Goal: Information Seeking & Learning: Learn about a topic

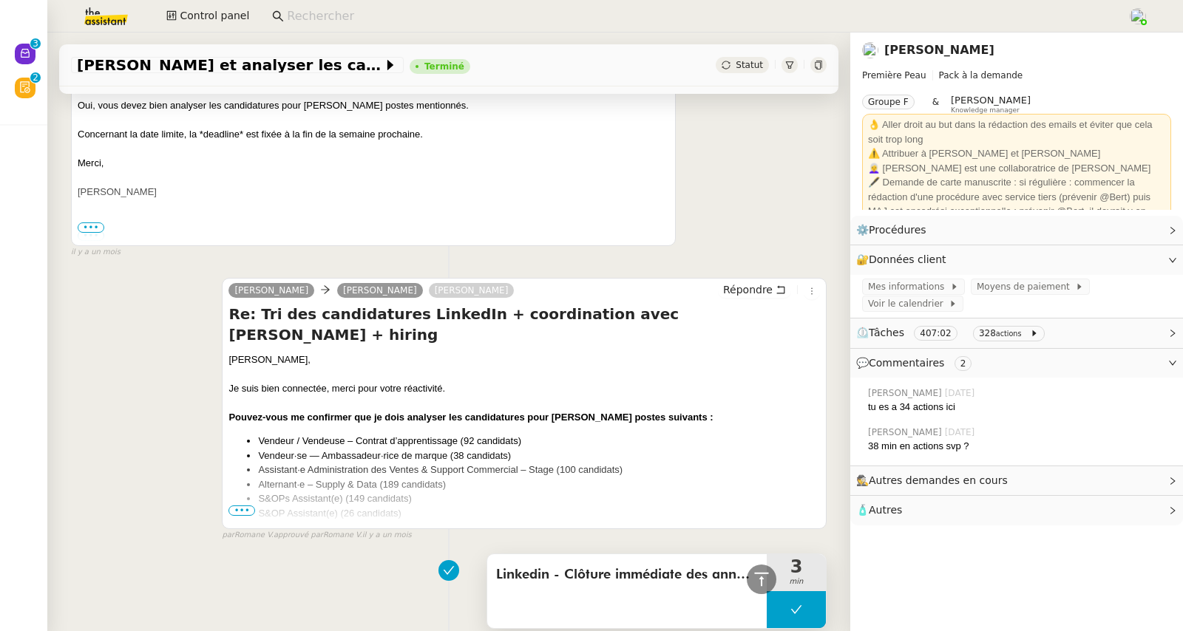
scroll to position [10085, 0]
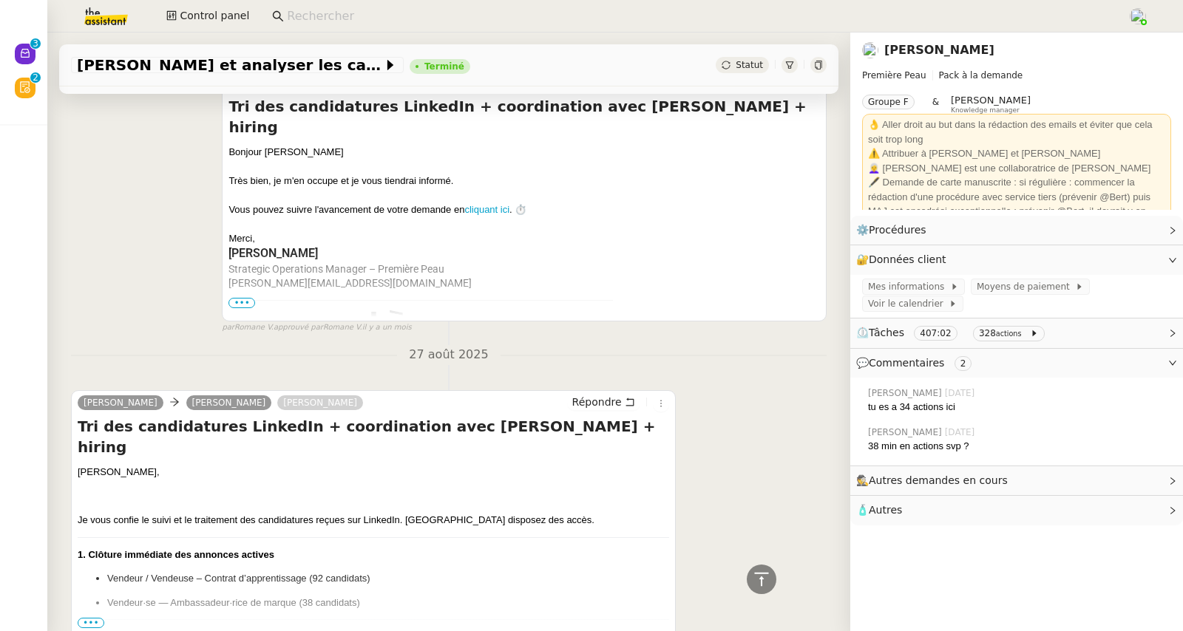
click at [94, 618] on span "•••" at bounding box center [91, 623] width 27 height 10
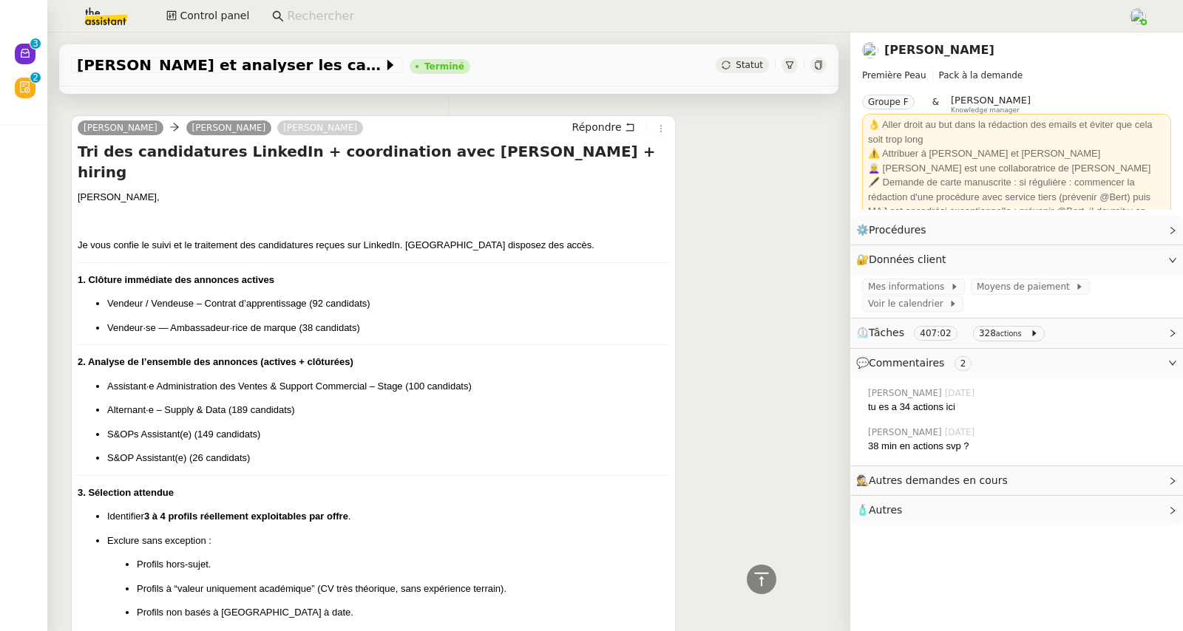
scroll to position [10361, 0]
drag, startPoint x: 182, startPoint y: 441, endPoint x: 198, endPoint y: 441, distance: 16.3
click at [198, 557] on p "Profils hors-sujet." at bounding box center [403, 564] width 532 height 15
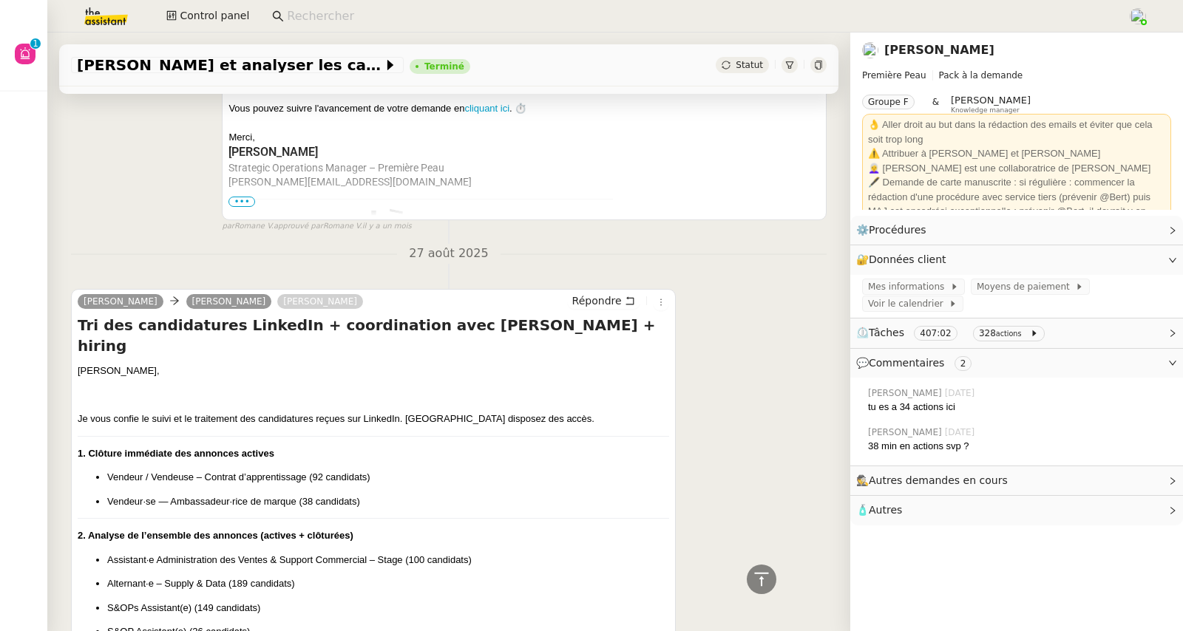
scroll to position [10193, 0]
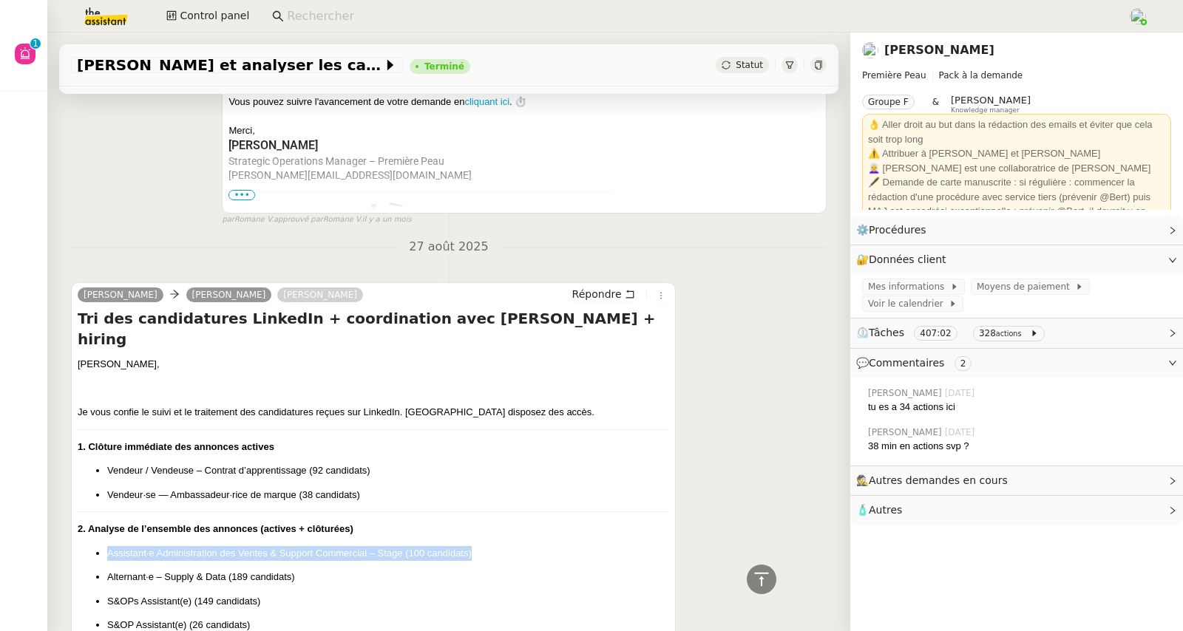
drag, startPoint x: 108, startPoint y: 430, endPoint x: 471, endPoint y: 426, distance: 363.1
click at [471, 546] on p "Assistant·e Administration des Ventes & Support Commercial – Stage (100 candida…" at bounding box center [388, 553] width 562 height 15
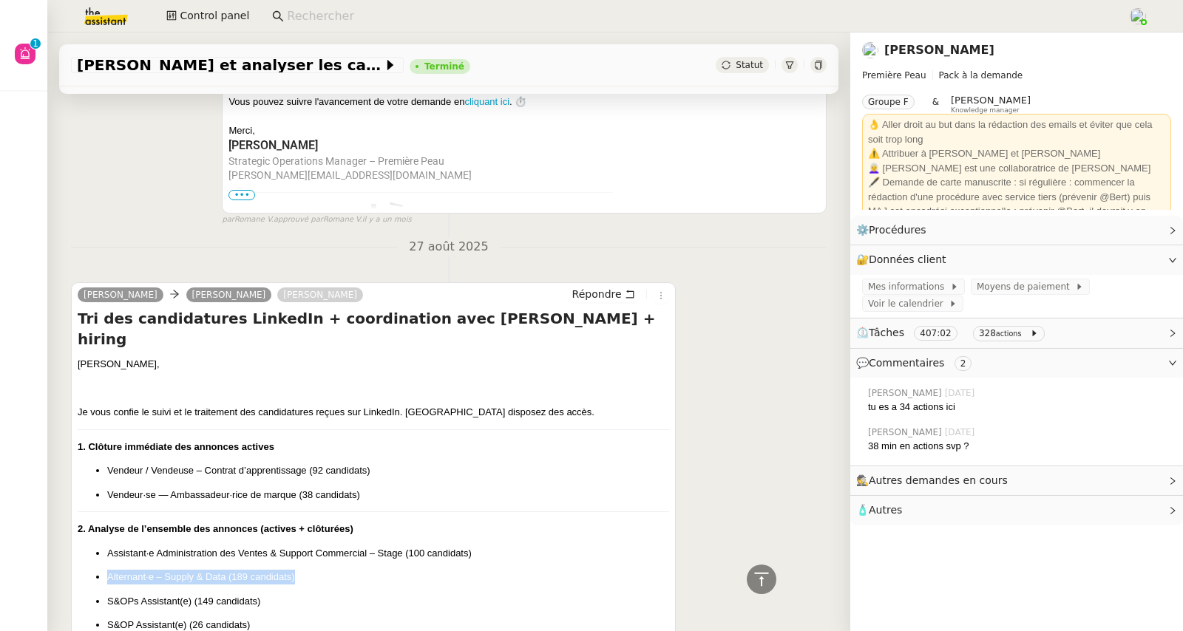
drag, startPoint x: 107, startPoint y: 455, endPoint x: 305, endPoint y: 454, distance: 198.2
click at [305, 570] on p "Alternant·e – Supply & Data (189 candidats)" at bounding box center [388, 577] width 562 height 15
drag, startPoint x: 106, startPoint y: 476, endPoint x: 286, endPoint y: 473, distance: 179.7
click at [286, 595] on p "S&OPs Assistant(e) (149 candidats)" at bounding box center [388, 602] width 562 height 15
drag, startPoint x: 108, startPoint y: 504, endPoint x: 271, endPoint y: 507, distance: 162.7
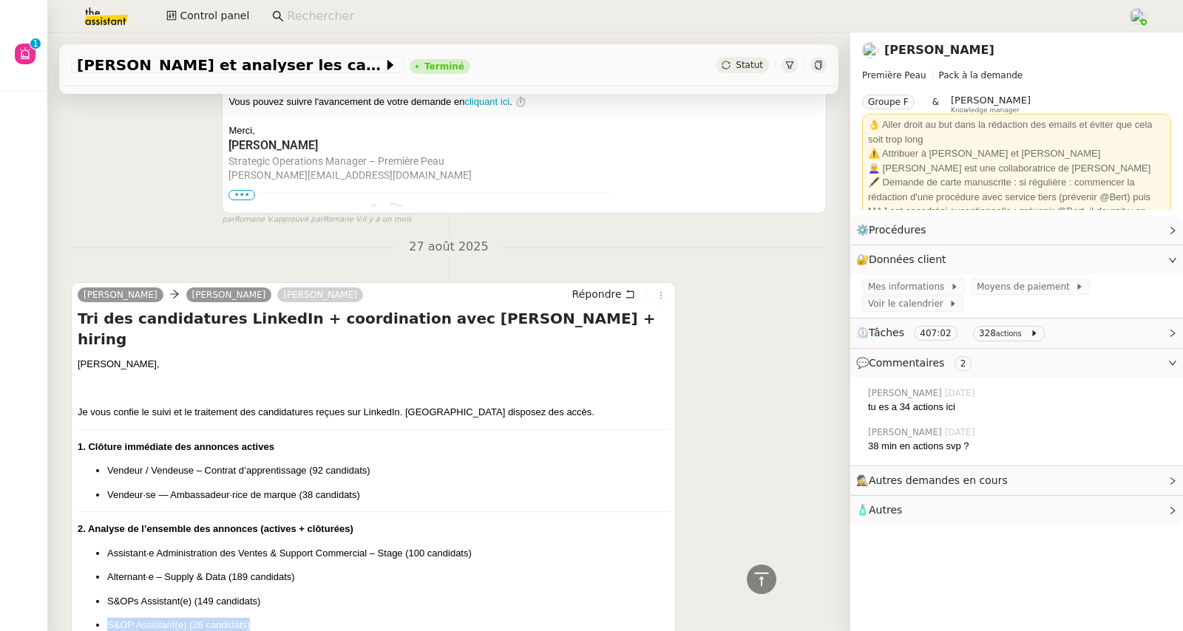
click at [271, 618] on p "S&OP Assistant(e) (26 candidats)" at bounding box center [388, 625] width 562 height 15
click at [269, 618] on p "S&OP Assistant(e) (26 candidats)" at bounding box center [388, 625] width 562 height 15
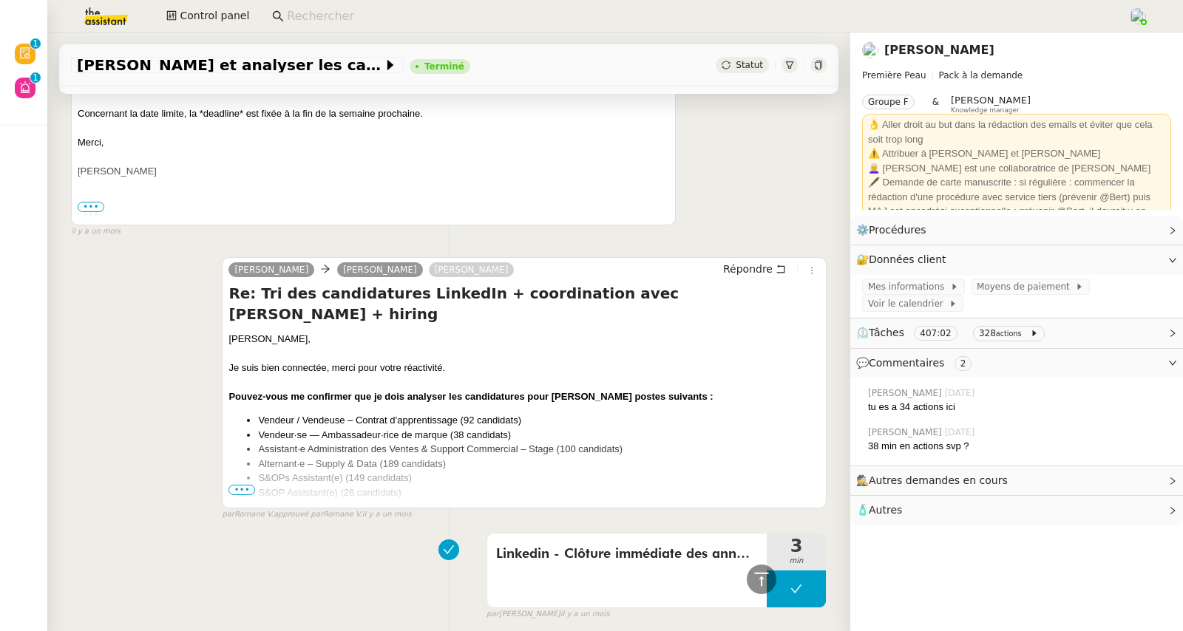
scroll to position [8765, 0]
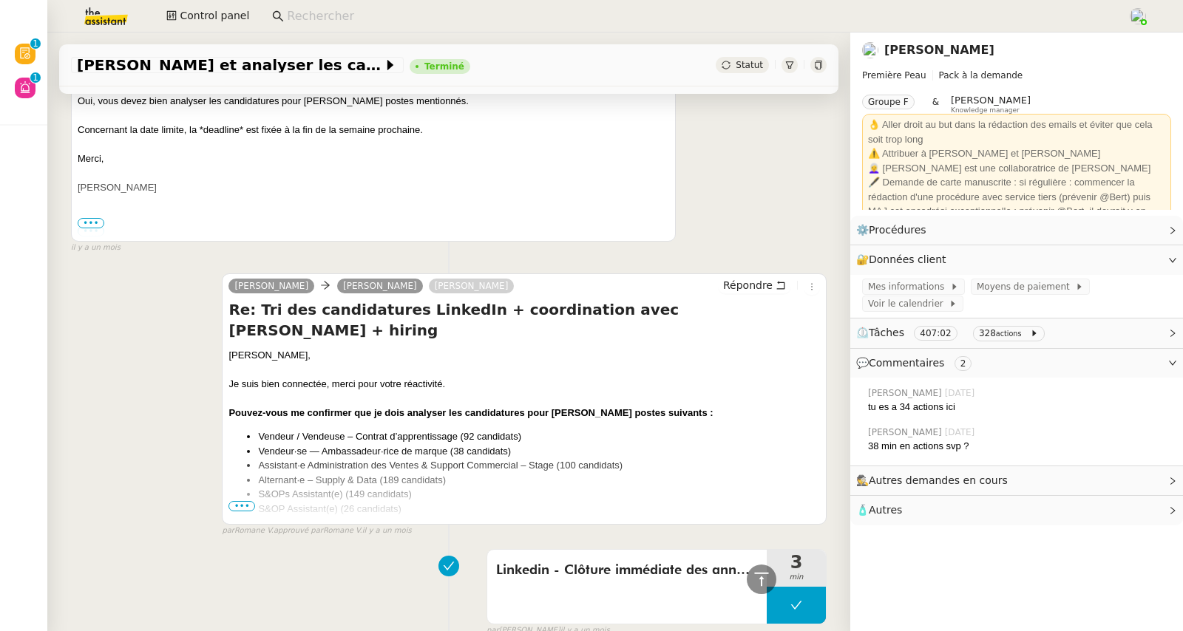
click at [235, 501] on span "•••" at bounding box center [241, 506] width 27 height 10
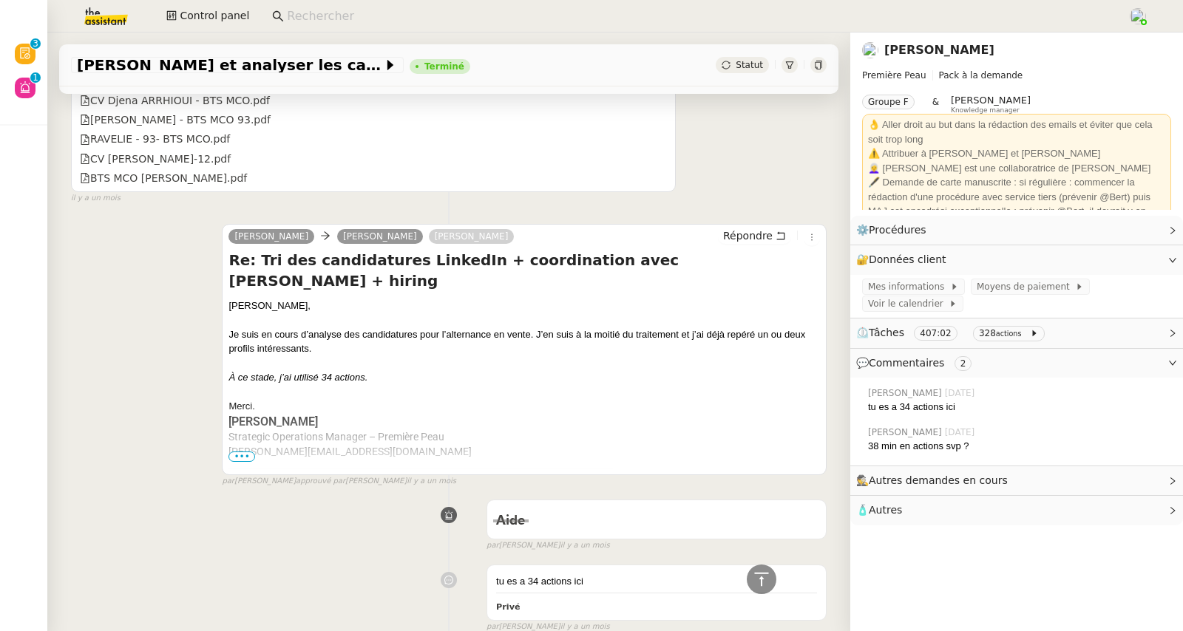
scroll to position [7643, 0]
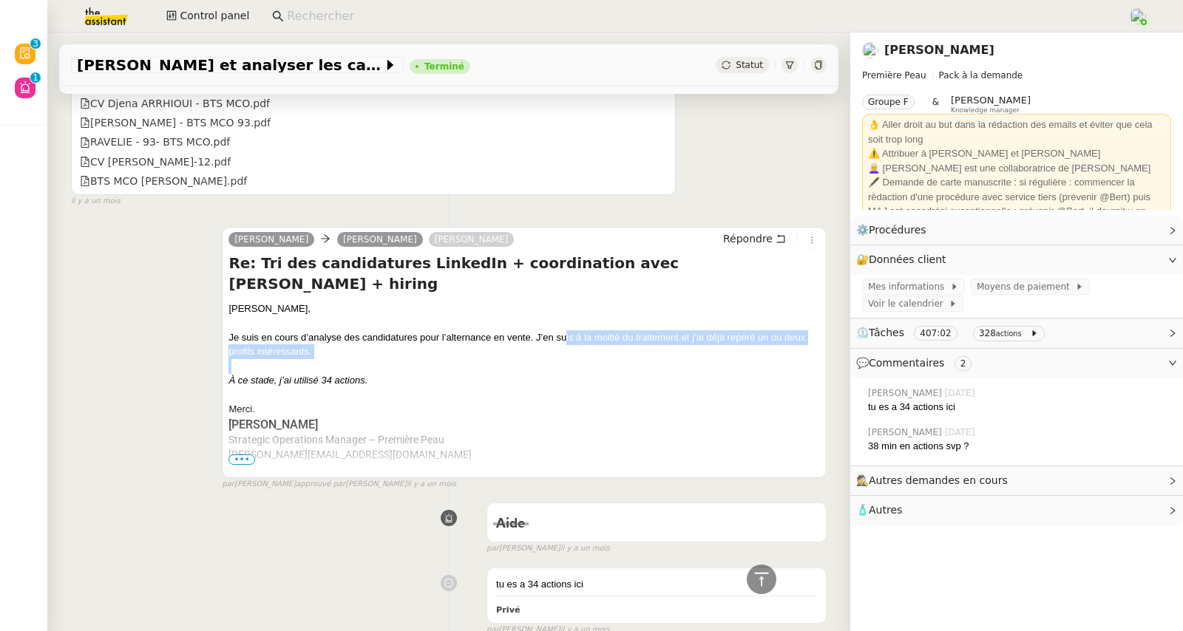
drag, startPoint x: 561, startPoint y: 251, endPoint x: 779, endPoint y: 279, distance: 219.9
click at [779, 302] on div "Pierre, Je suis en cours d’analyse des candidatures pour l’alternance en vente.…" at bounding box center [524, 551] width 592 height 498
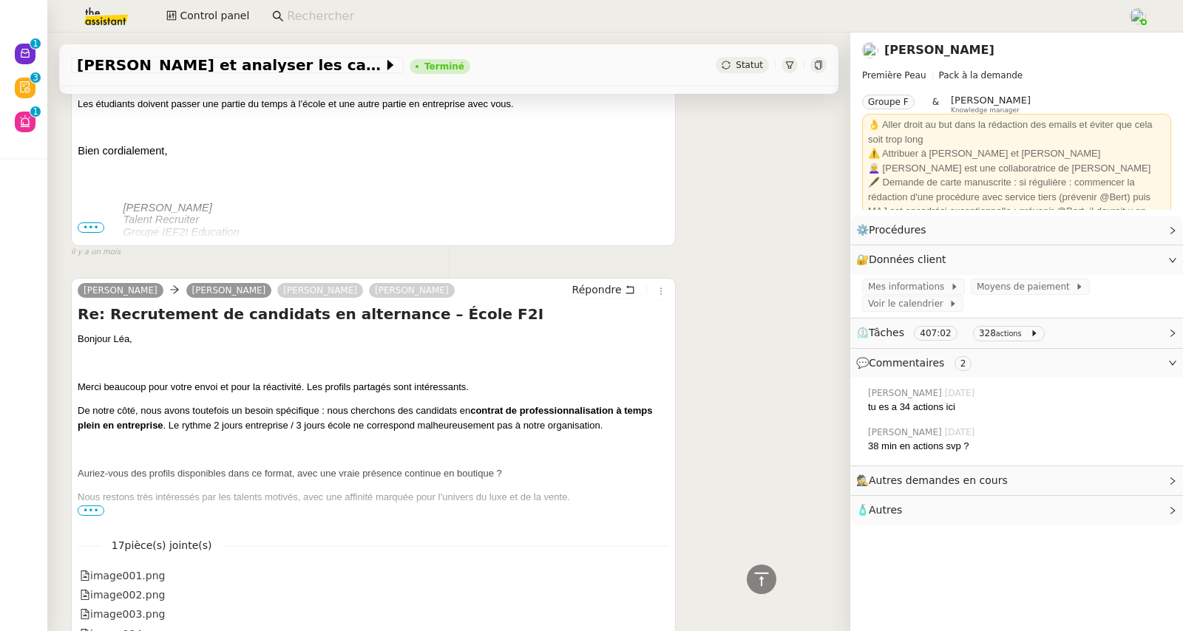
scroll to position [6468, 0]
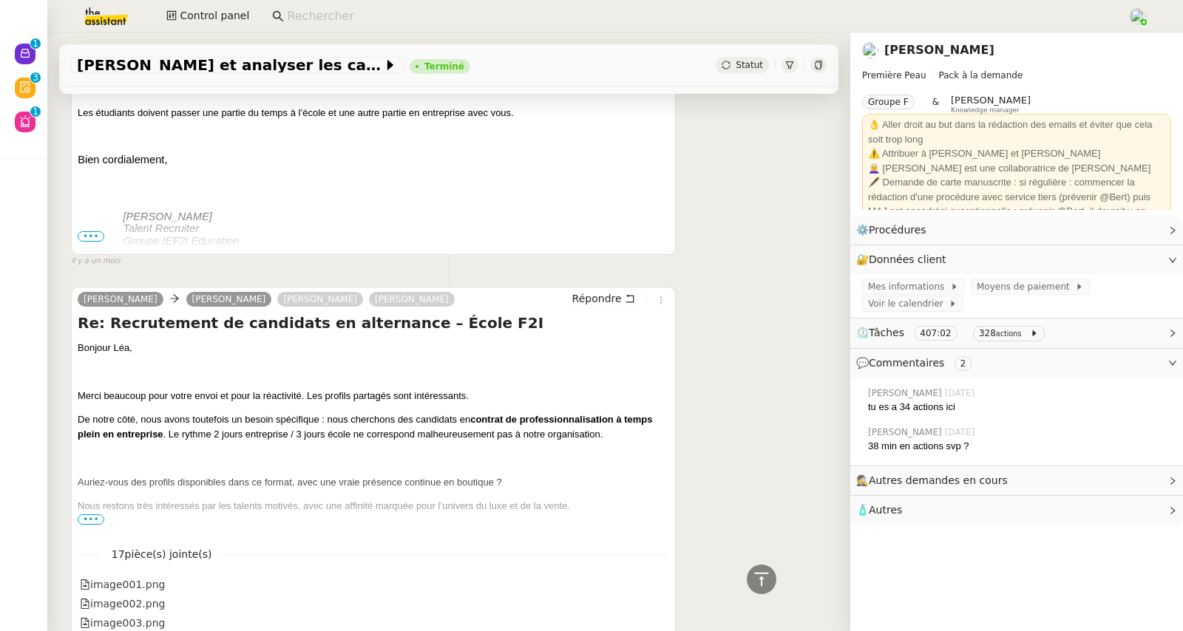
click at [96, 515] on span "•••" at bounding box center [91, 520] width 27 height 10
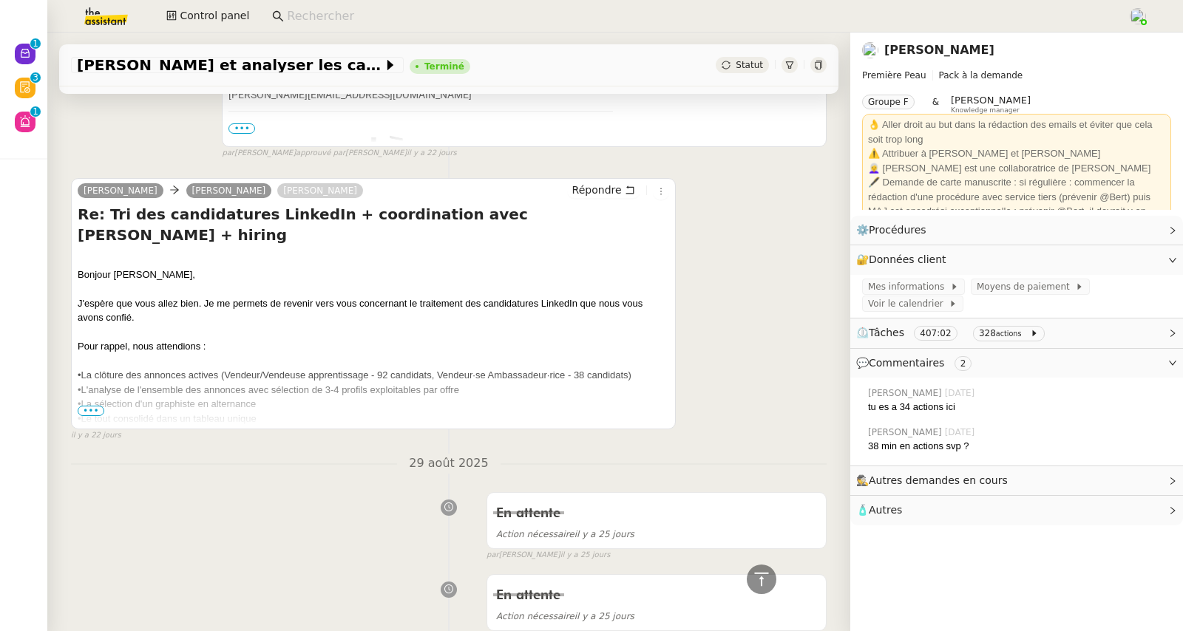
scroll to position [5402, 0]
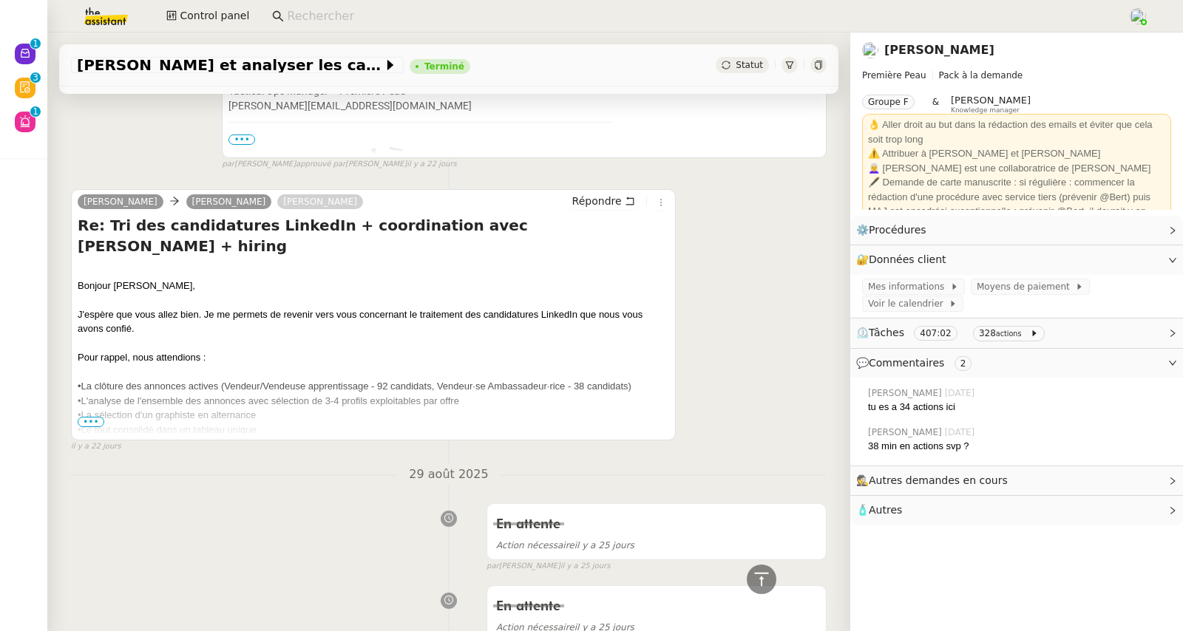
click at [89, 417] on span "•••" at bounding box center [91, 422] width 27 height 10
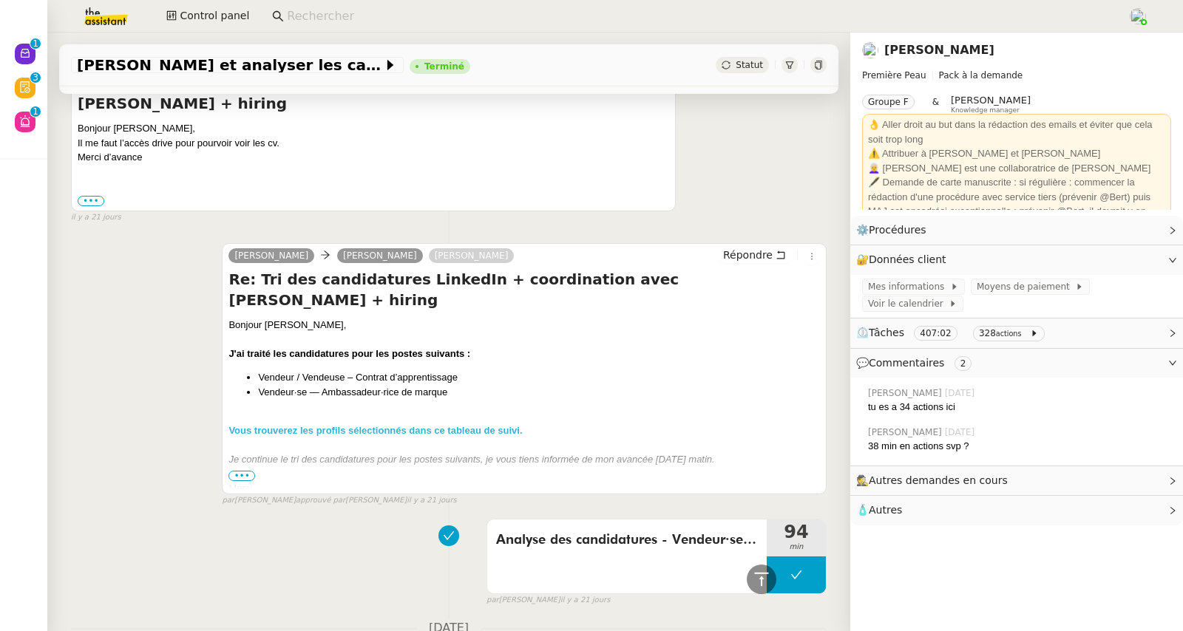
scroll to position [4561, 0]
click at [233, 473] on span "•••" at bounding box center [241, 478] width 27 height 10
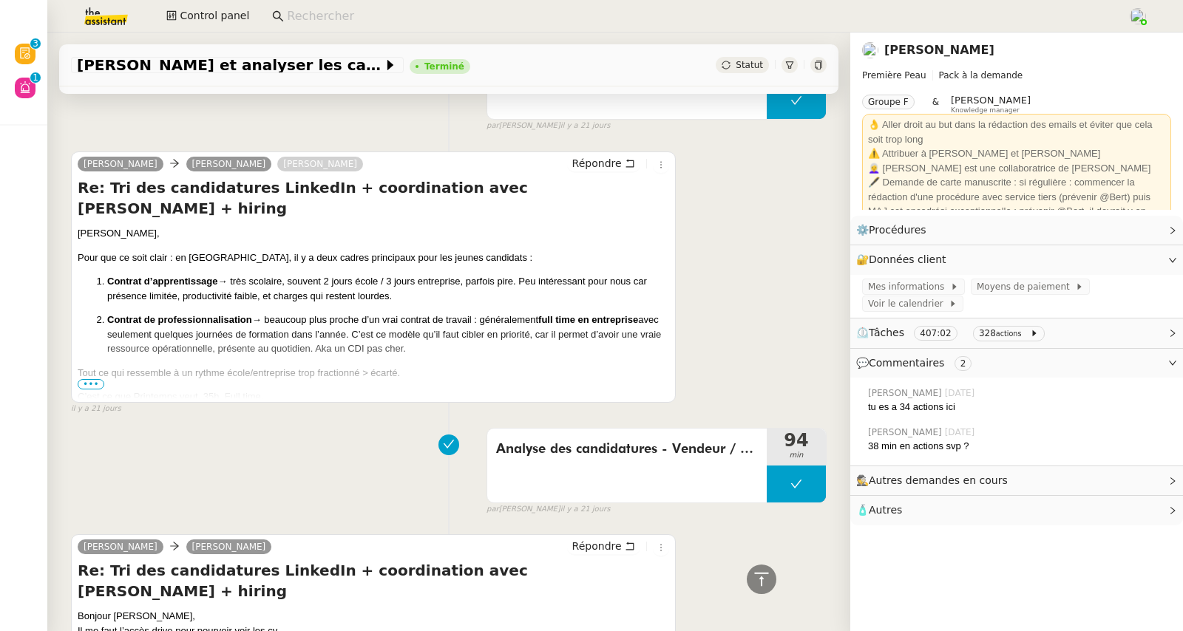
scroll to position [4002, 0]
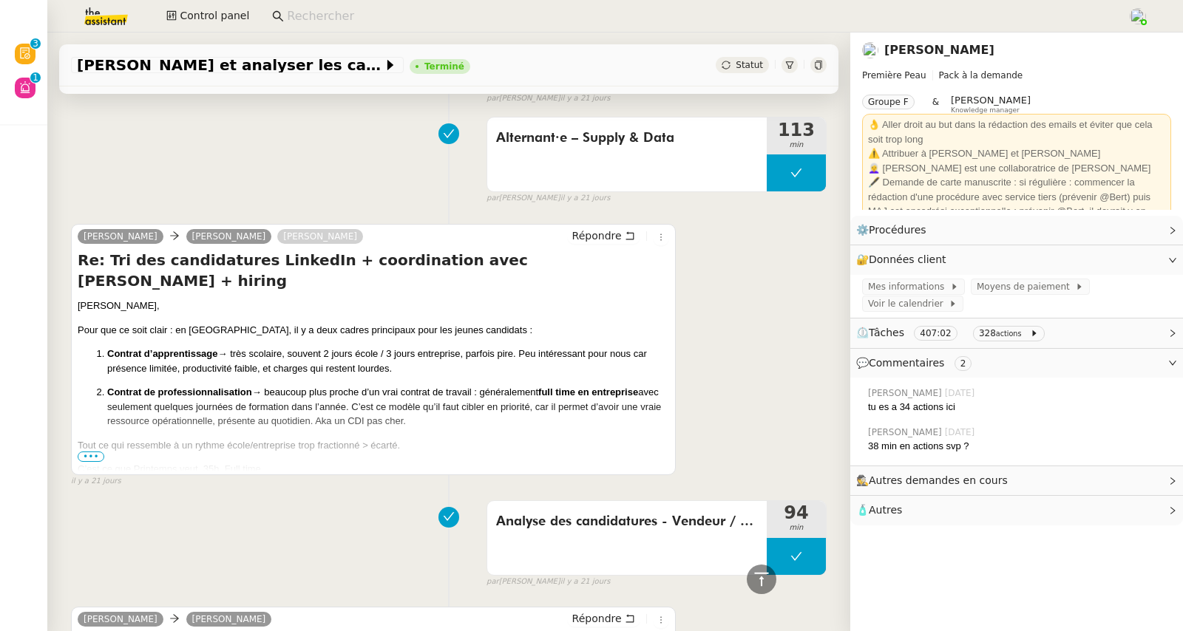
click at [83, 452] on span "•••" at bounding box center [91, 457] width 27 height 10
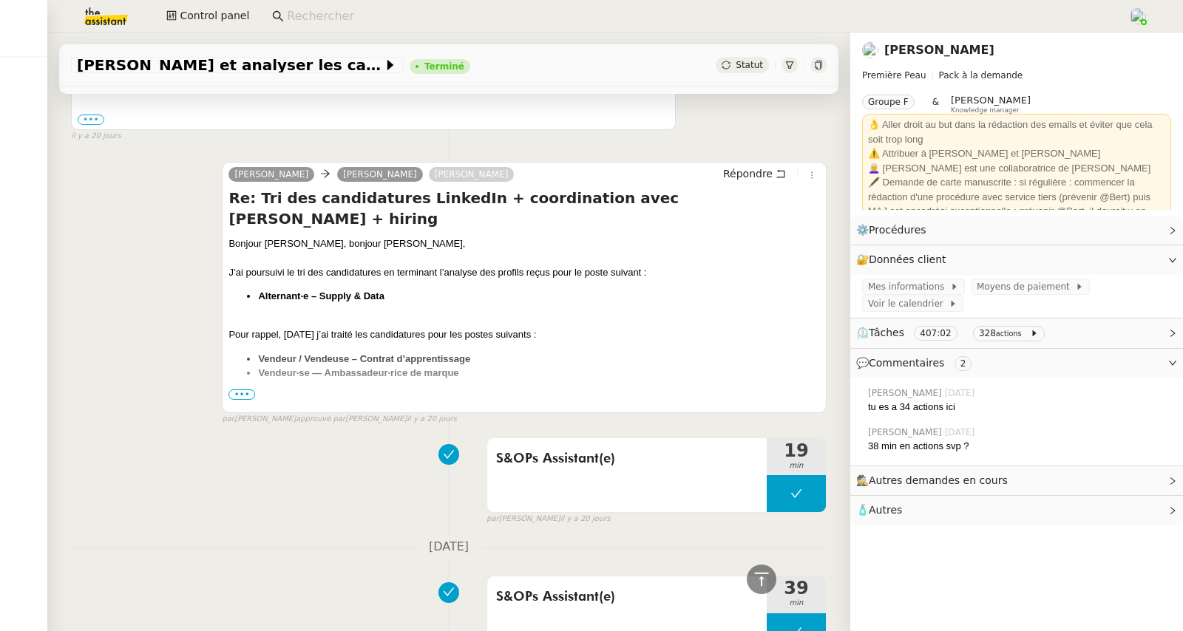
scroll to position [3438, 0]
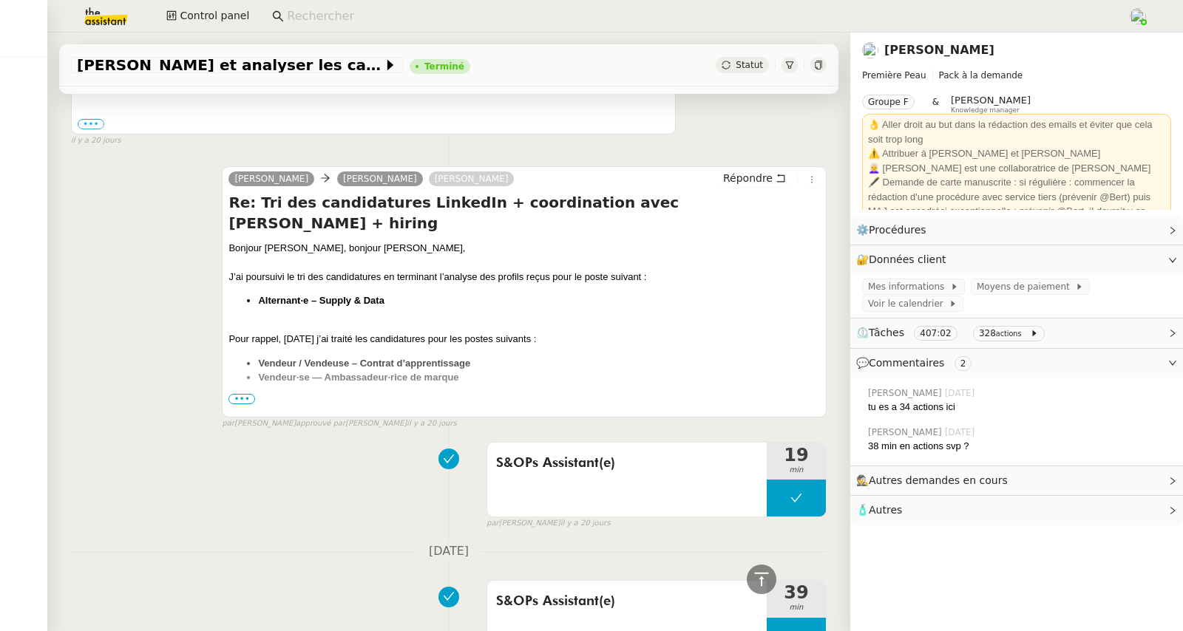
click at [240, 394] on span "•••" at bounding box center [241, 399] width 27 height 10
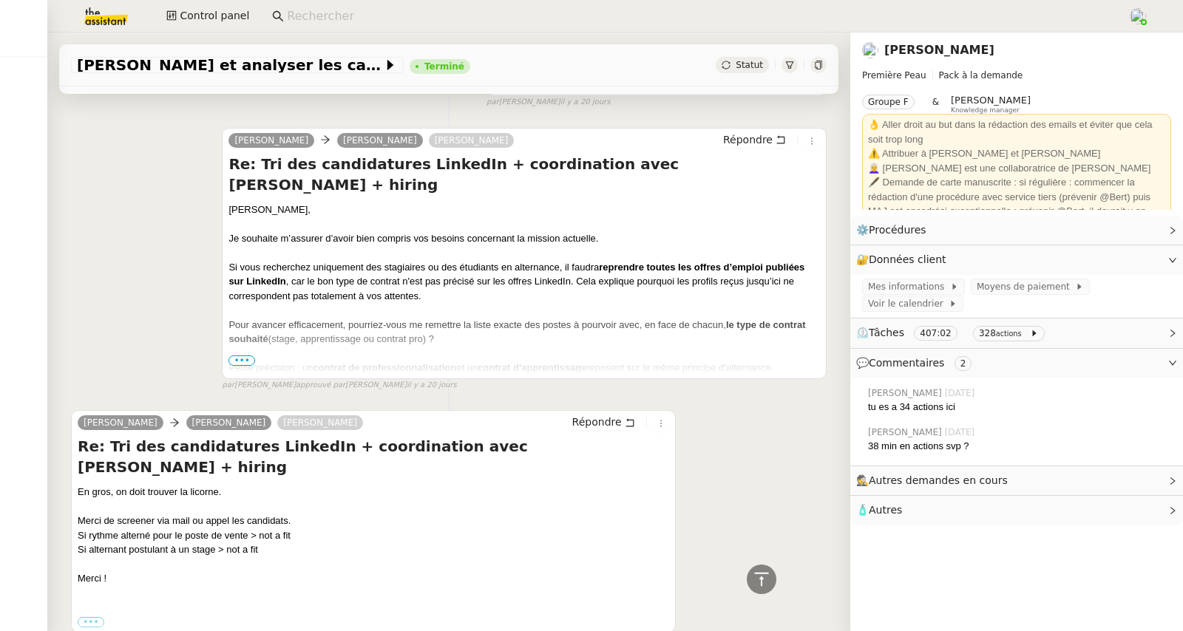
scroll to position [2315, 0]
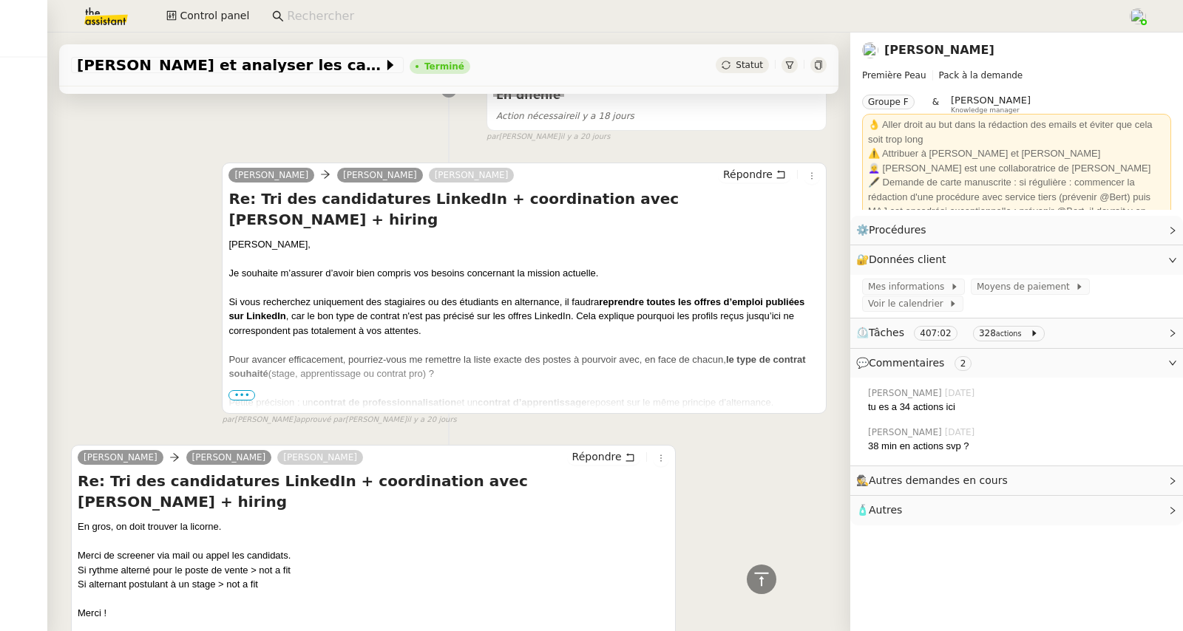
click at [240, 390] on span "•••" at bounding box center [241, 395] width 27 height 10
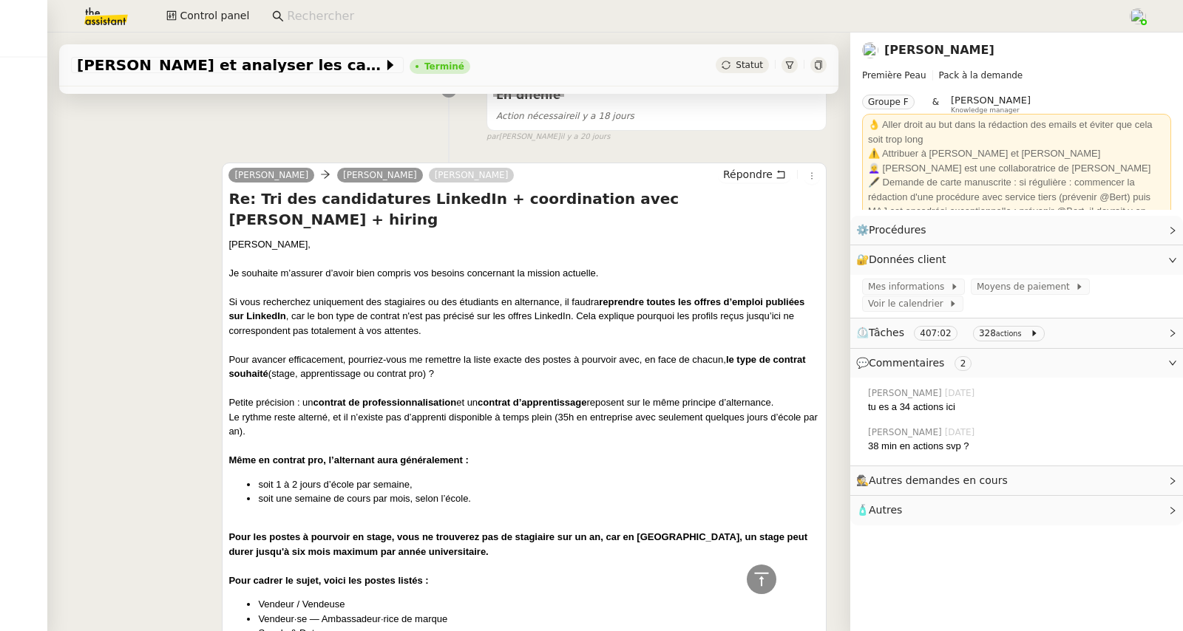
drag, startPoint x: 418, startPoint y: 324, endPoint x: 634, endPoint y: 337, distance: 217.1
click at [634, 353] on div "Pour avancer efficacement, pourriez-vous me remettre la liste exacte des postes…" at bounding box center [524, 367] width 592 height 29
click at [517, 353] on div "Pour avancer efficacement, pourriez-vous me remettre la liste exacte des postes…" at bounding box center [524, 367] width 592 height 29
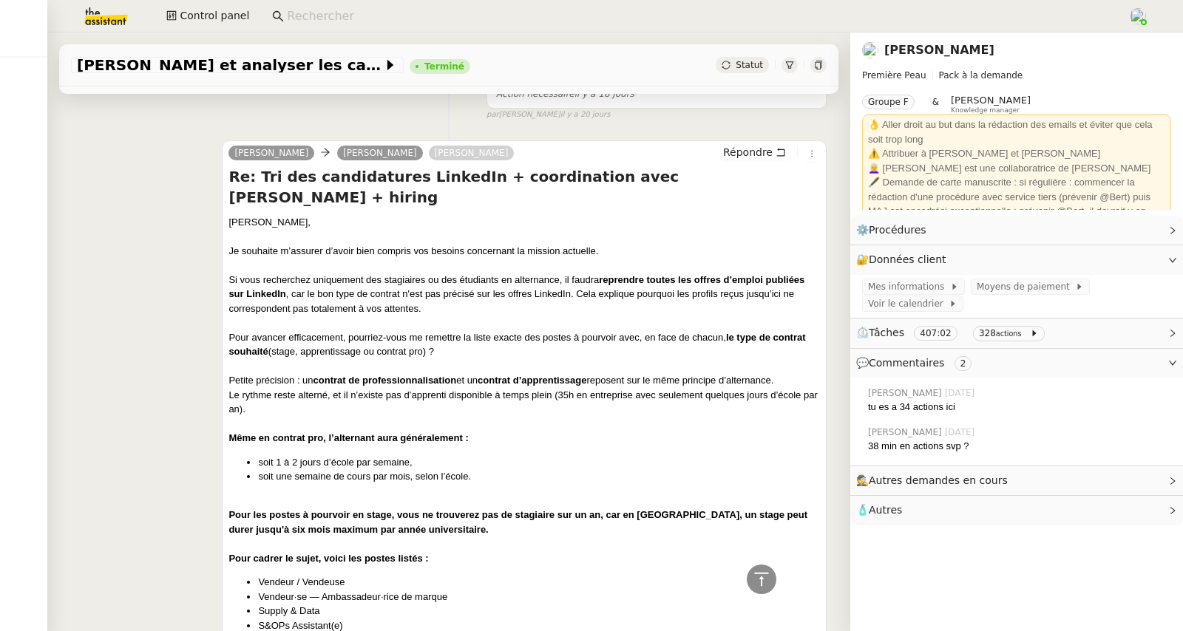
scroll to position [2340, 0]
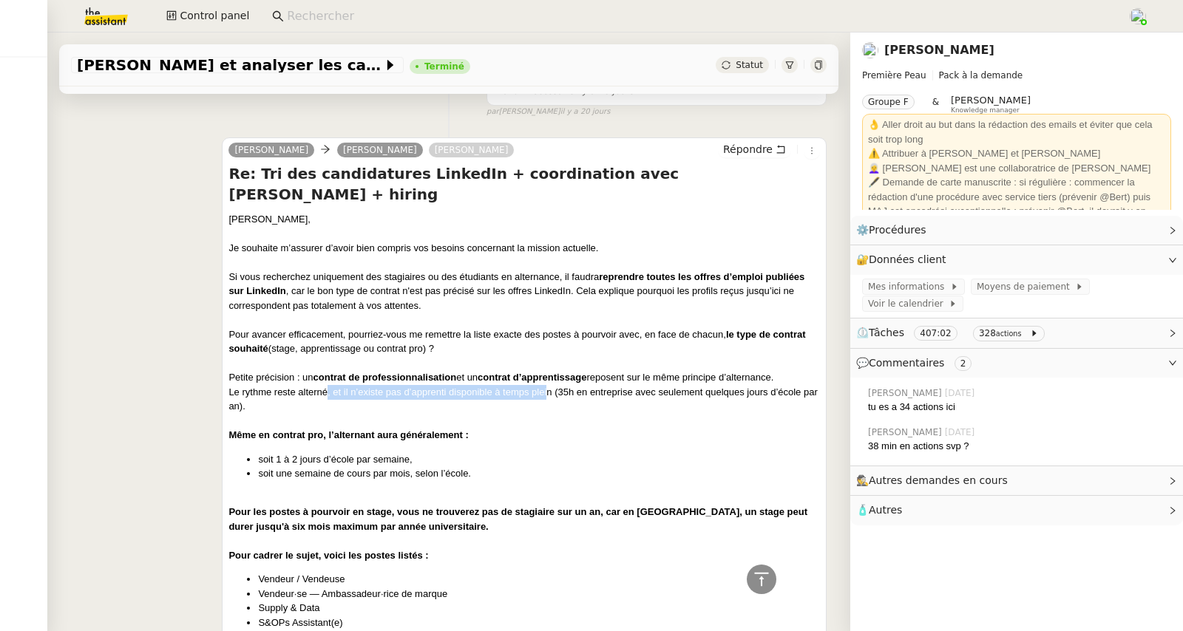
drag, startPoint x: 322, startPoint y: 357, endPoint x: 545, endPoint y: 363, distance: 222.7
click at [545, 385] on div "Le rythme reste alterné, et il n’existe pas d’apprenti disponible à temps plein…" at bounding box center [524, 399] width 592 height 29
click at [309, 385] on div "Le rythme reste alterné, et il n’existe pas d’apprenti disponible à temps plein…" at bounding box center [524, 399] width 592 height 29
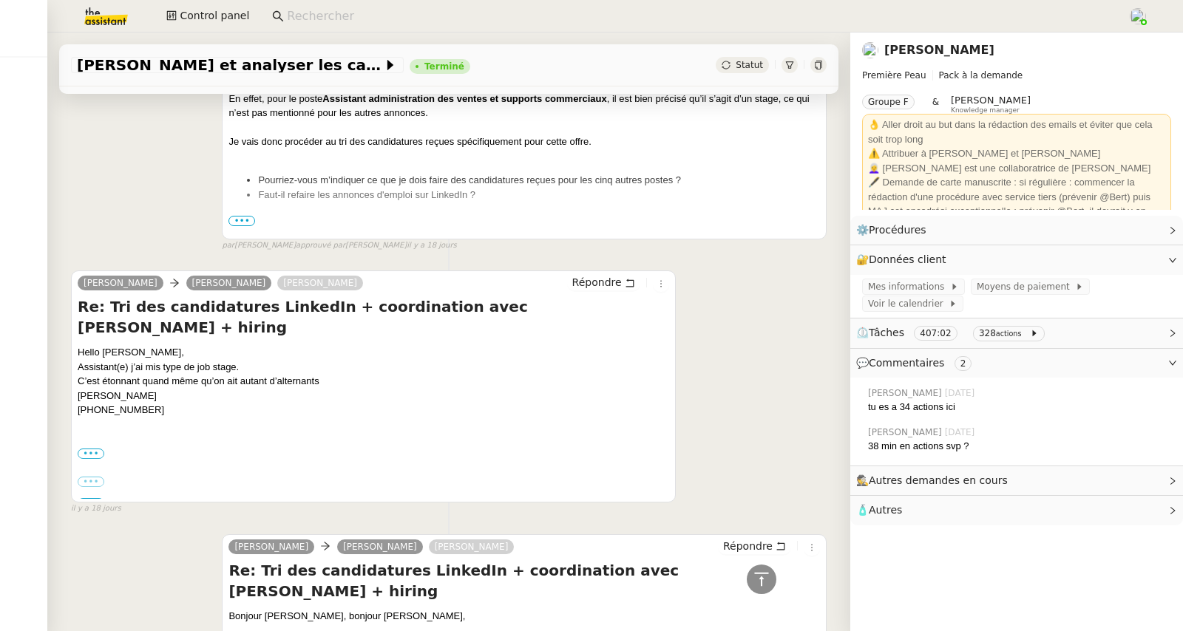
scroll to position [1412, 0]
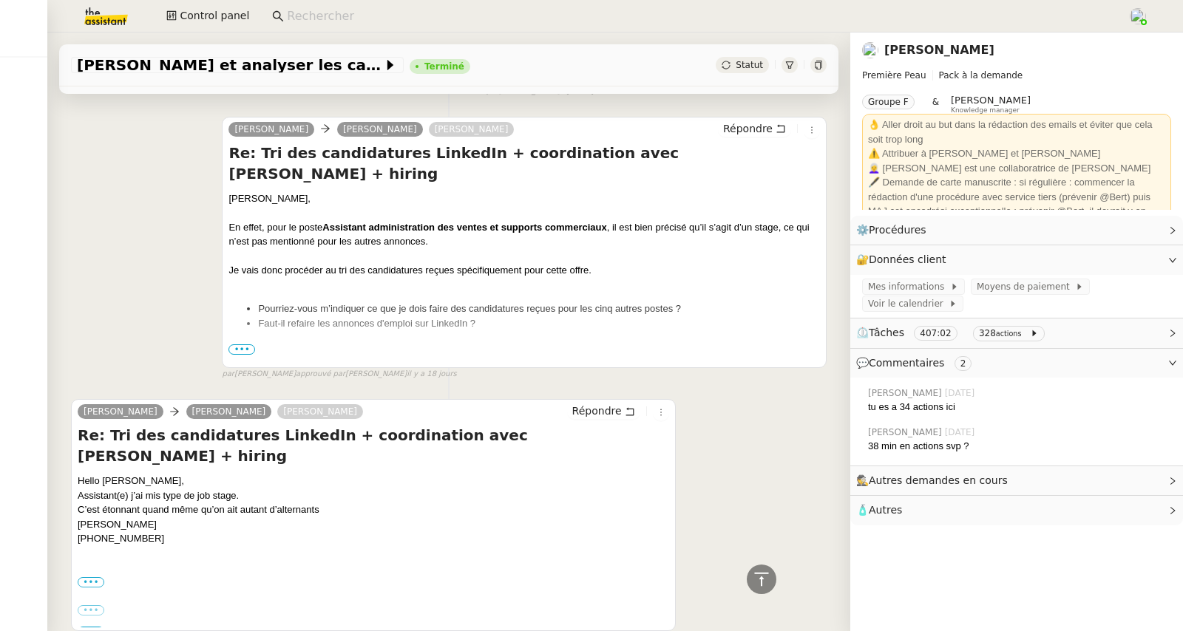
click at [245, 355] on span "•••" at bounding box center [241, 350] width 27 height 10
click at [245, 369] on div "Merci." at bounding box center [524, 376] width 592 height 15
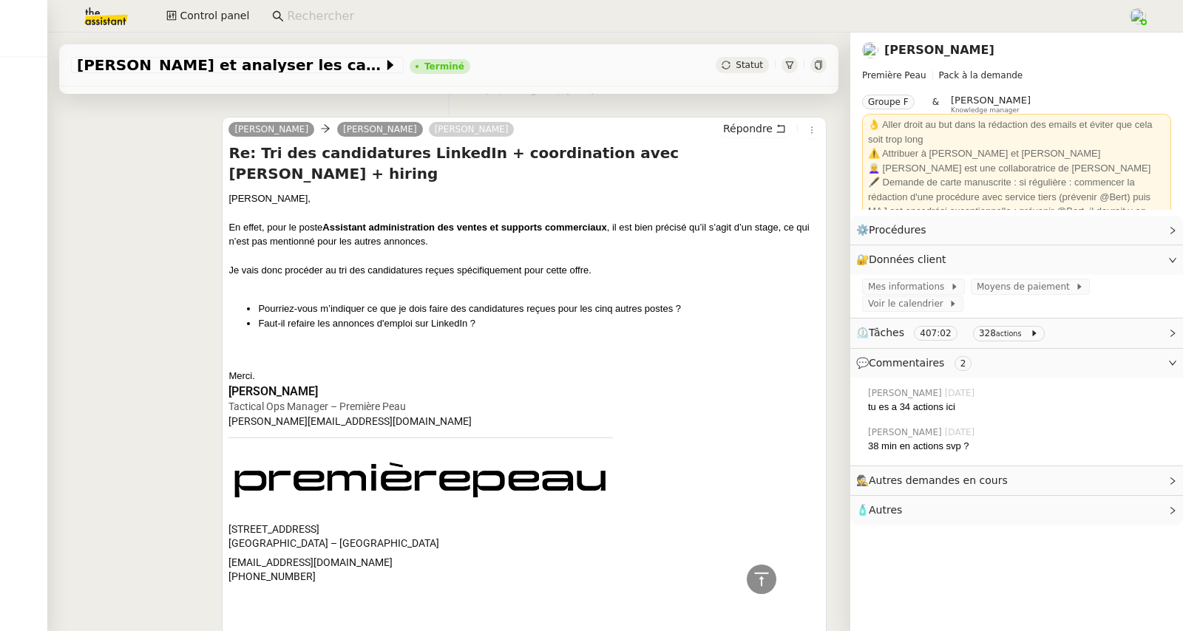
click at [436, 355] on div at bounding box center [524, 362] width 592 height 15
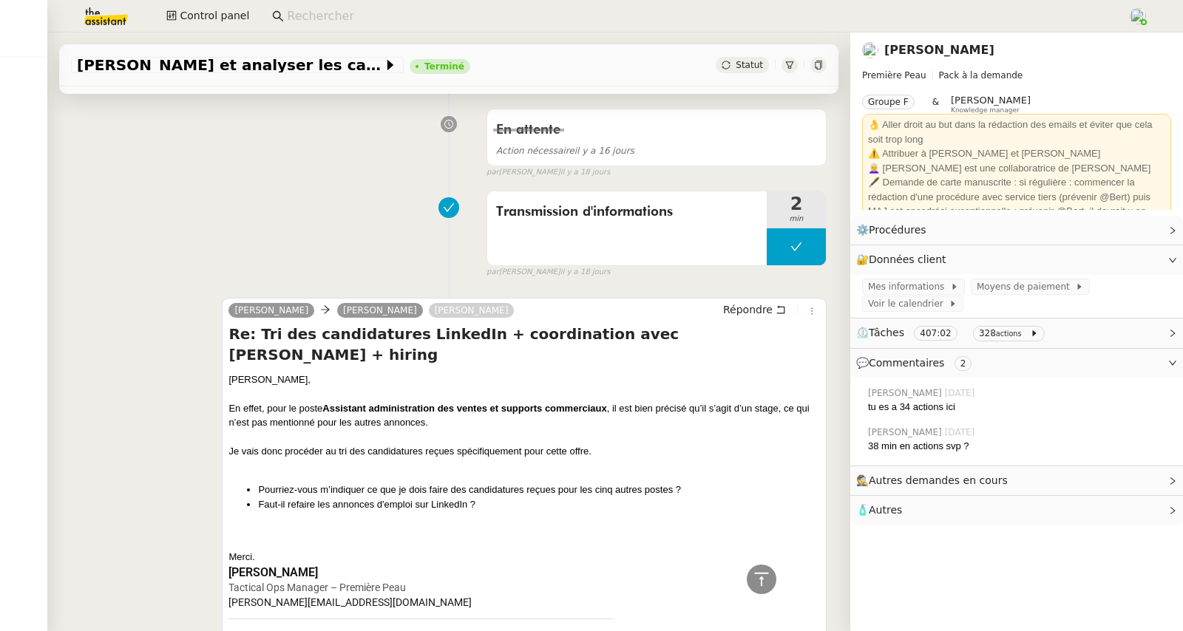
scroll to position [1233, 0]
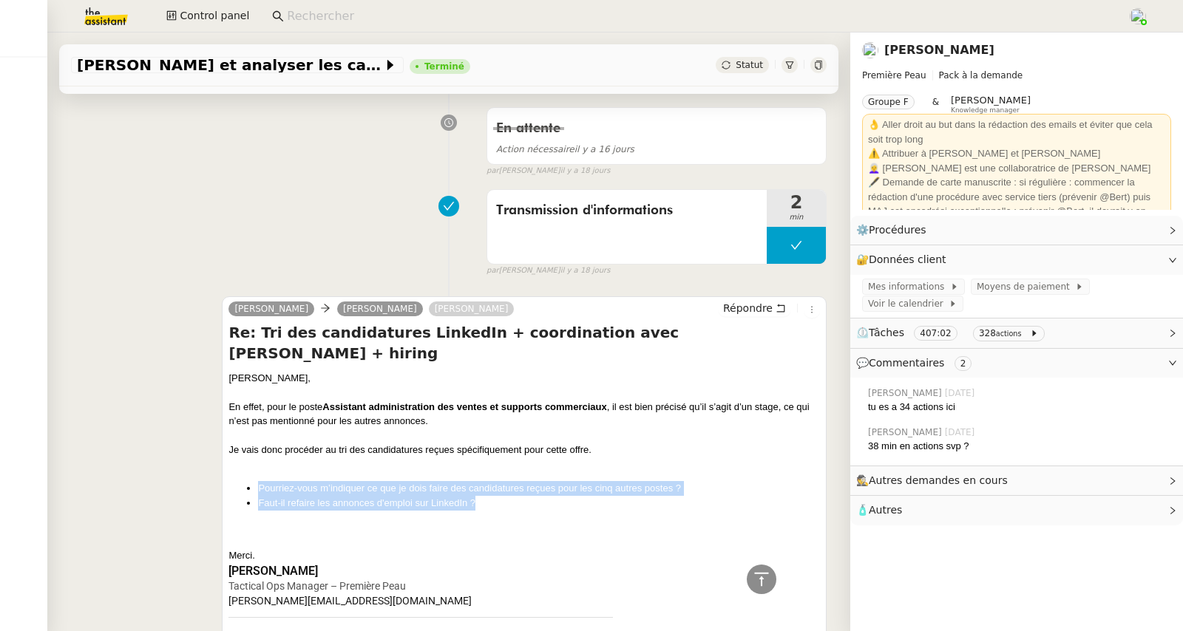
drag, startPoint x: 475, startPoint y: 486, endPoint x: 234, endPoint y: 468, distance: 241.7
click at [234, 481] on ul "Pourriez-vous m’indiquer ce que je dois faire des candidatures reçues pour les …" at bounding box center [524, 495] width 592 height 29
copy ul "Pourriez-vous m’indiquer ce que je dois faire des candidatures reçues pour les …"
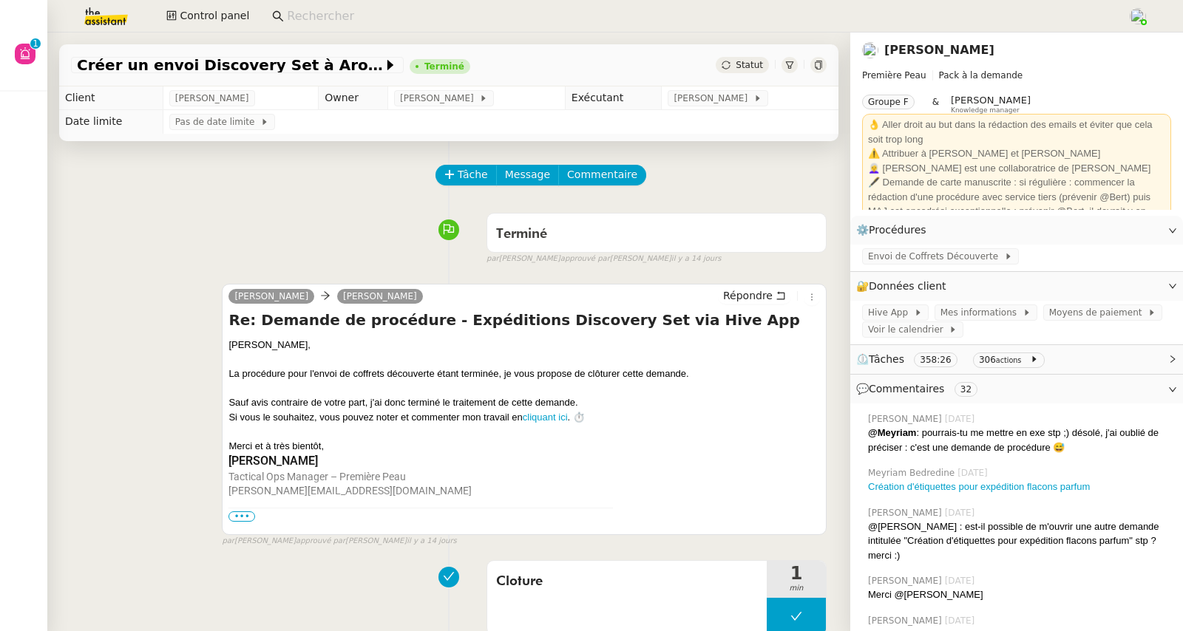
click at [1094, 362] on span "⏲️ Tâches 358:26 306 actions" at bounding box center [1004, 359] width 297 height 17
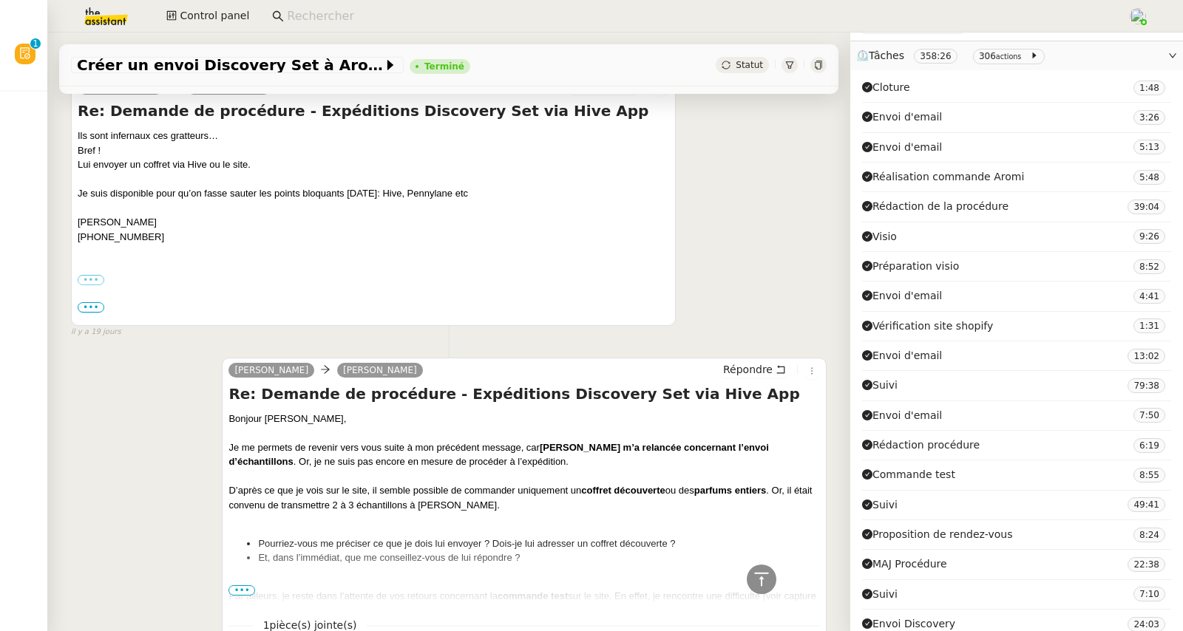
scroll to position [6023, 0]
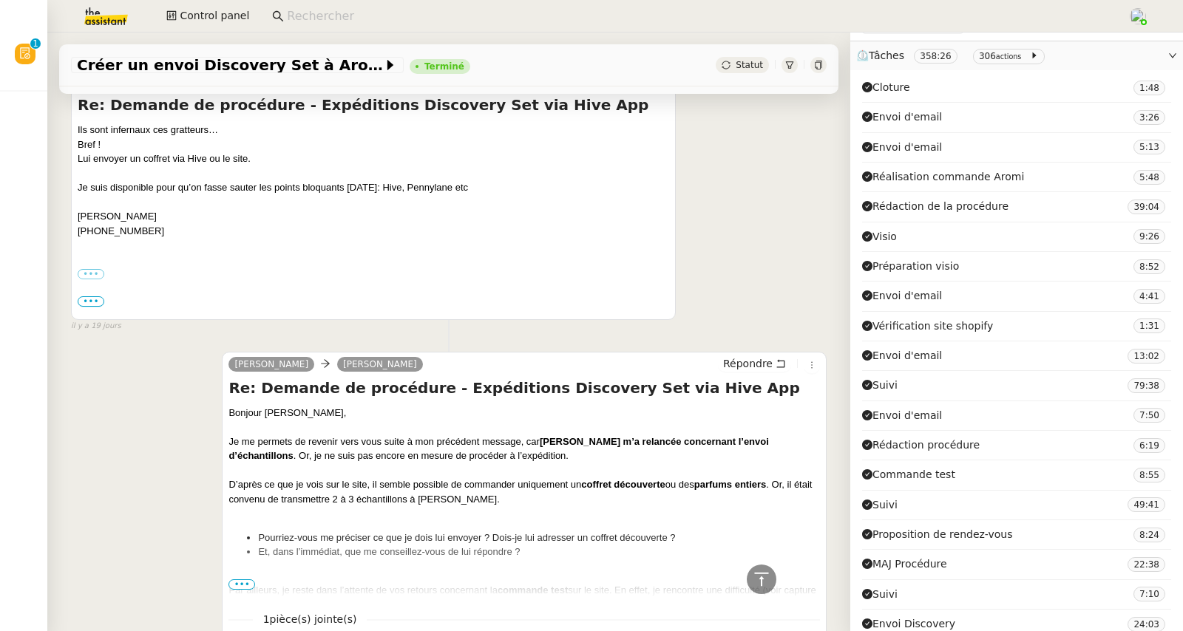
click at [243, 580] on span "•••" at bounding box center [241, 585] width 27 height 10
click at [243, 583] on div "Par ailleurs, je reste dans l’attente de vos retours concernant la commande tes…" at bounding box center [524, 597] width 592 height 29
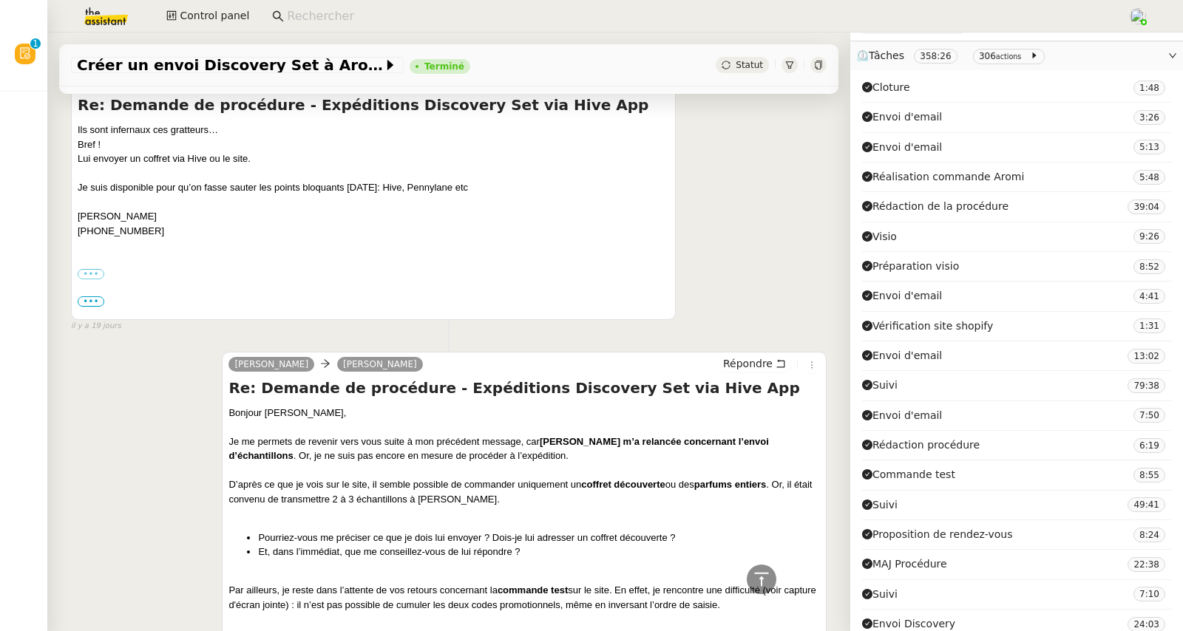
click at [447, 545] on li "Et, dans l’immédiat, que me conseillez-vous de lui répondre ?" at bounding box center [539, 552] width 562 height 15
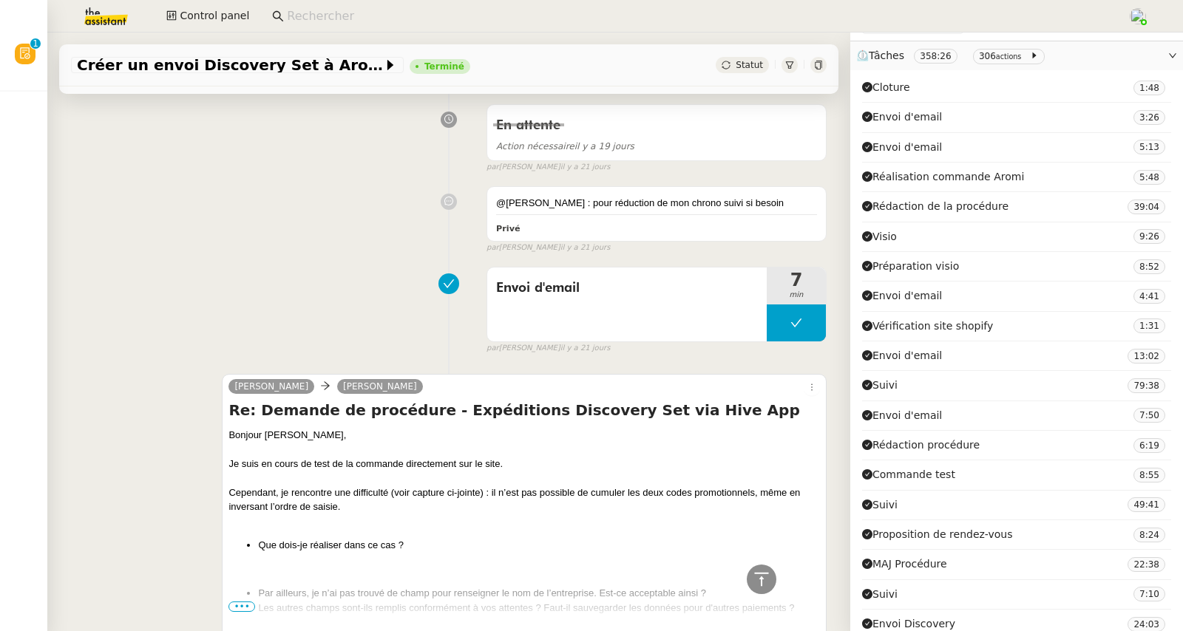
scroll to position [8844, 0]
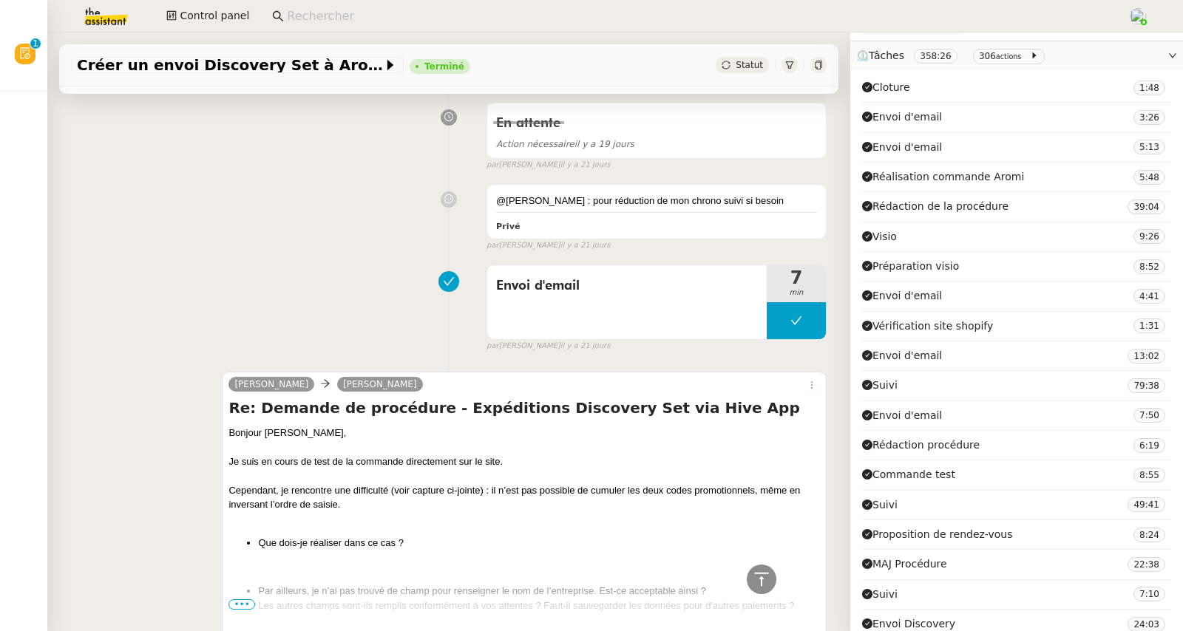
click at [244, 600] on span "•••" at bounding box center [241, 605] width 27 height 10
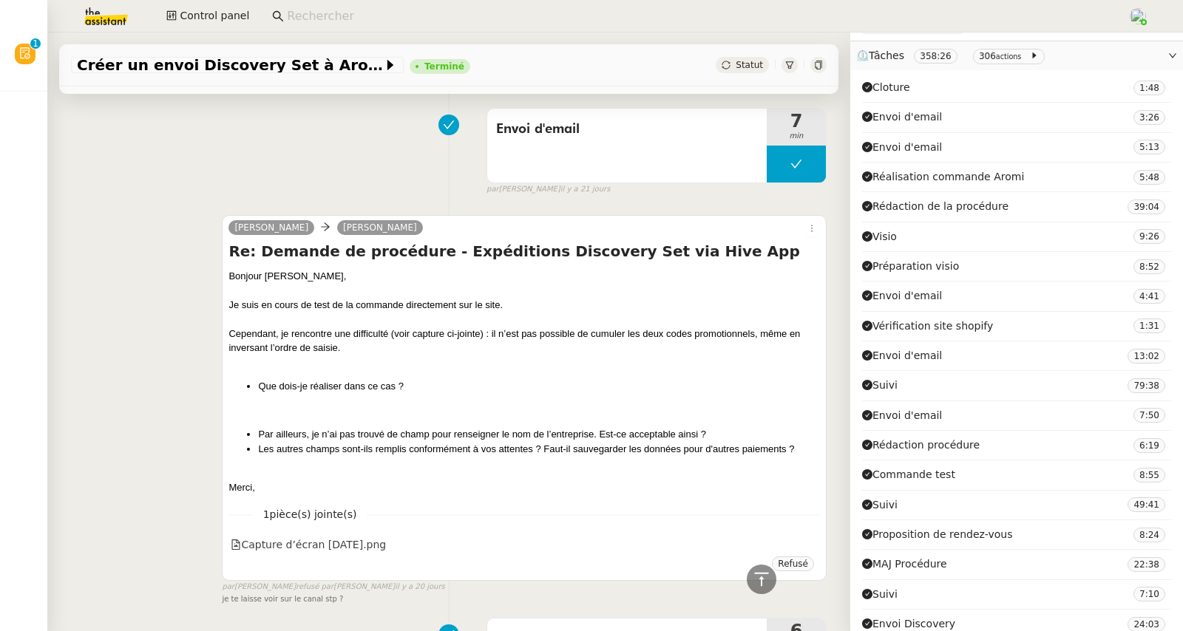
scroll to position [9060, 0]
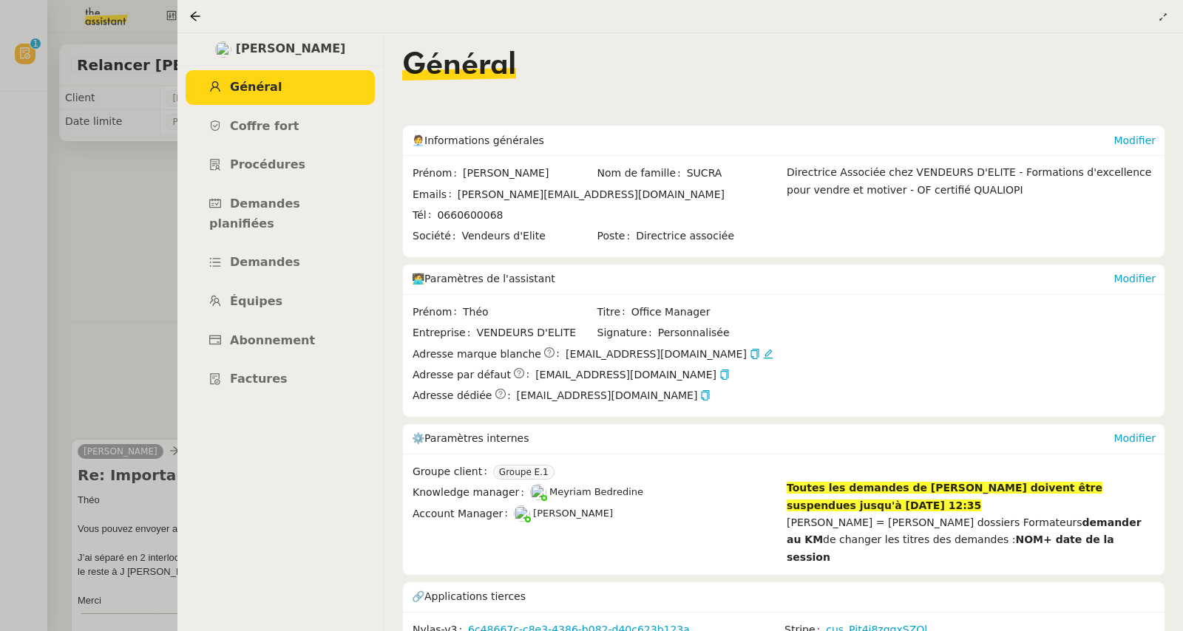
click at [192, 19] on icon at bounding box center [195, 16] width 12 height 12
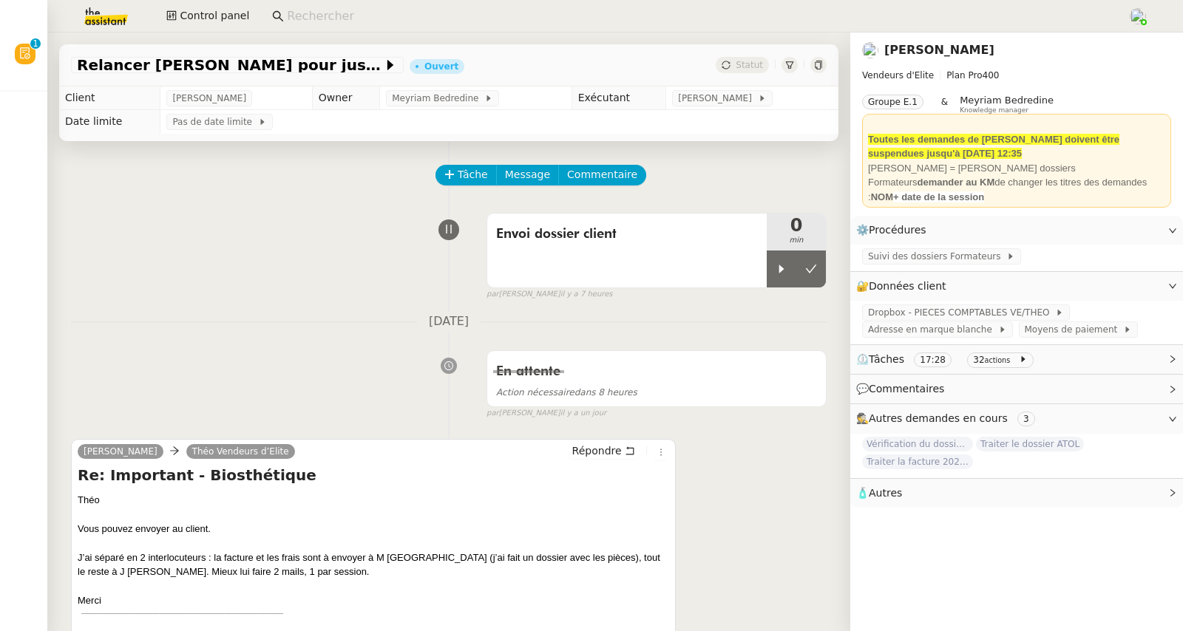
click at [325, 16] on input at bounding box center [700, 17] width 826 height 20
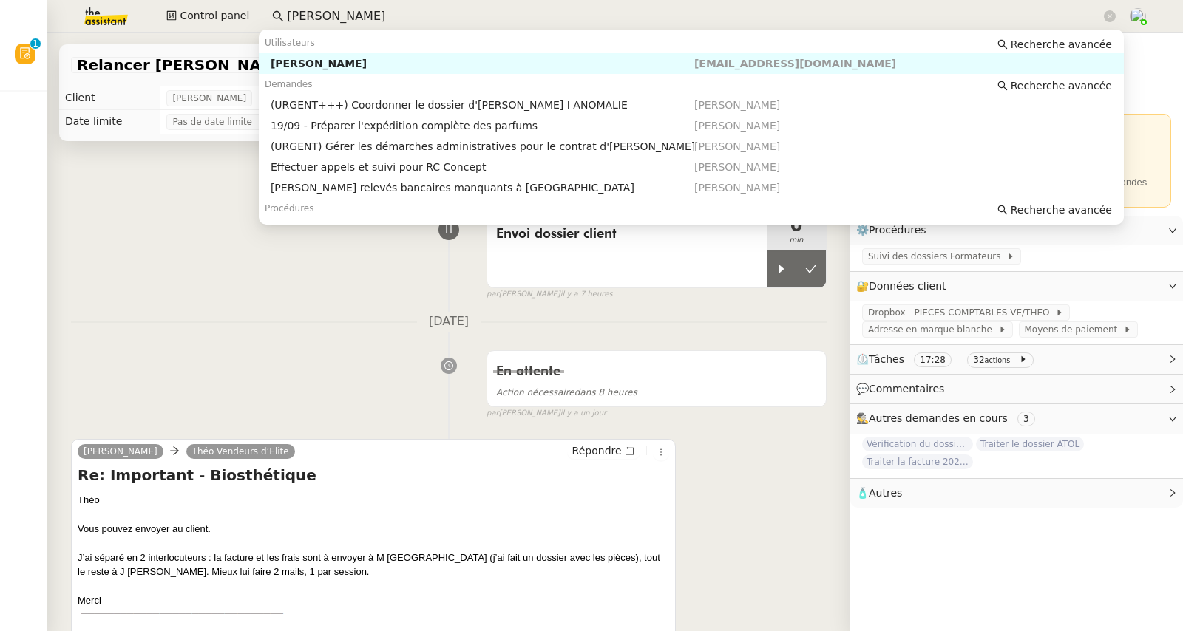
click at [348, 70] on div "[PERSON_NAME]" at bounding box center [483, 63] width 424 height 13
type input "pierre mergui"
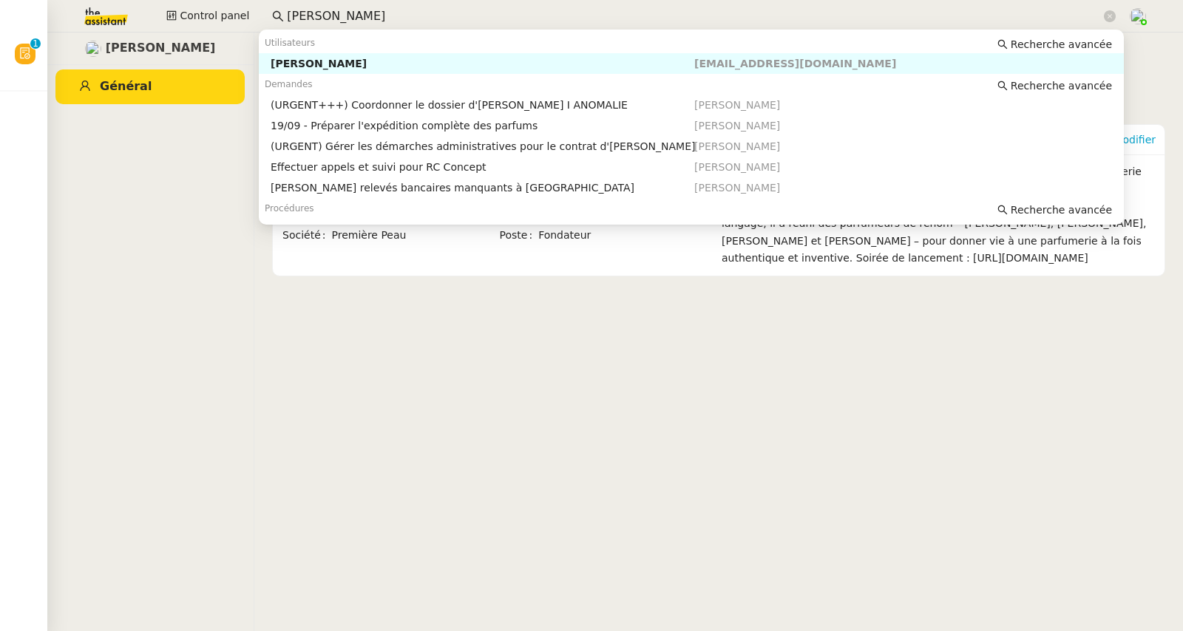
click at [357, 17] on input "pierre mergui" at bounding box center [694, 17] width 814 height 20
click at [116, 19] on img at bounding box center [94, 16] width 115 height 33
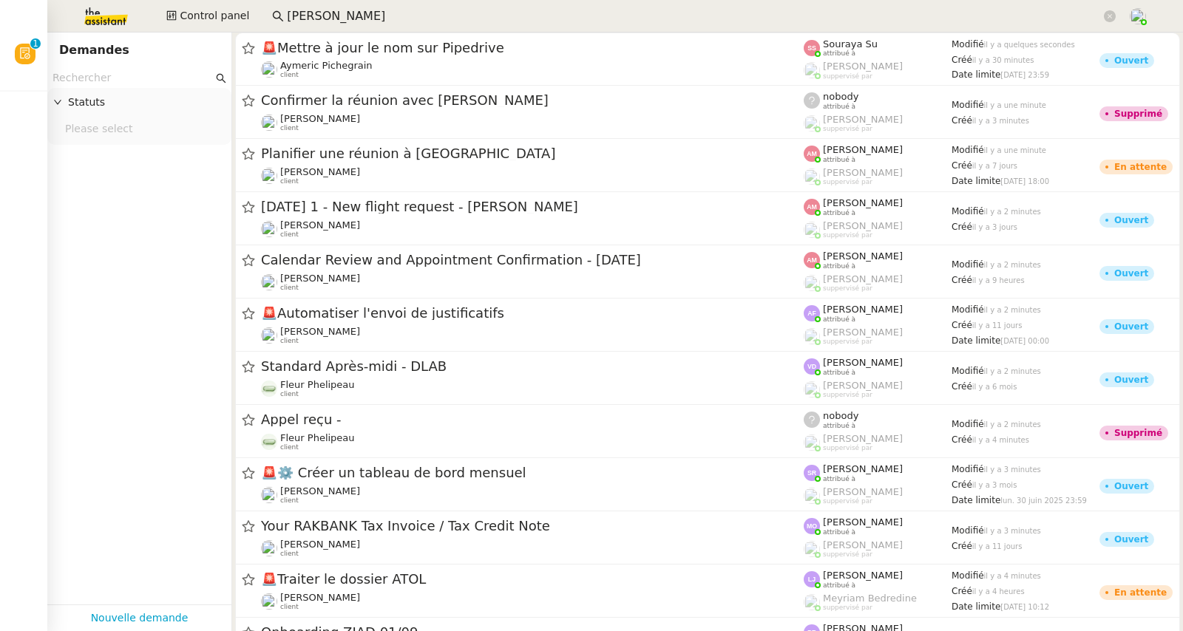
click at [98, 81] on input "text" at bounding box center [133, 78] width 160 height 17
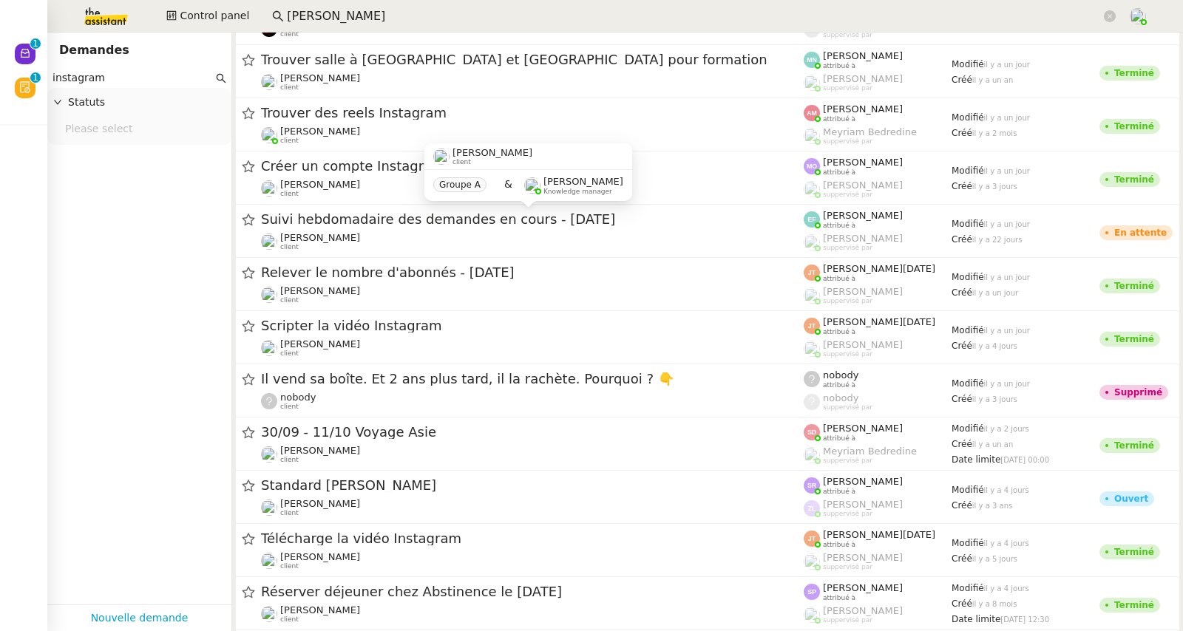
scroll to position [476, 0]
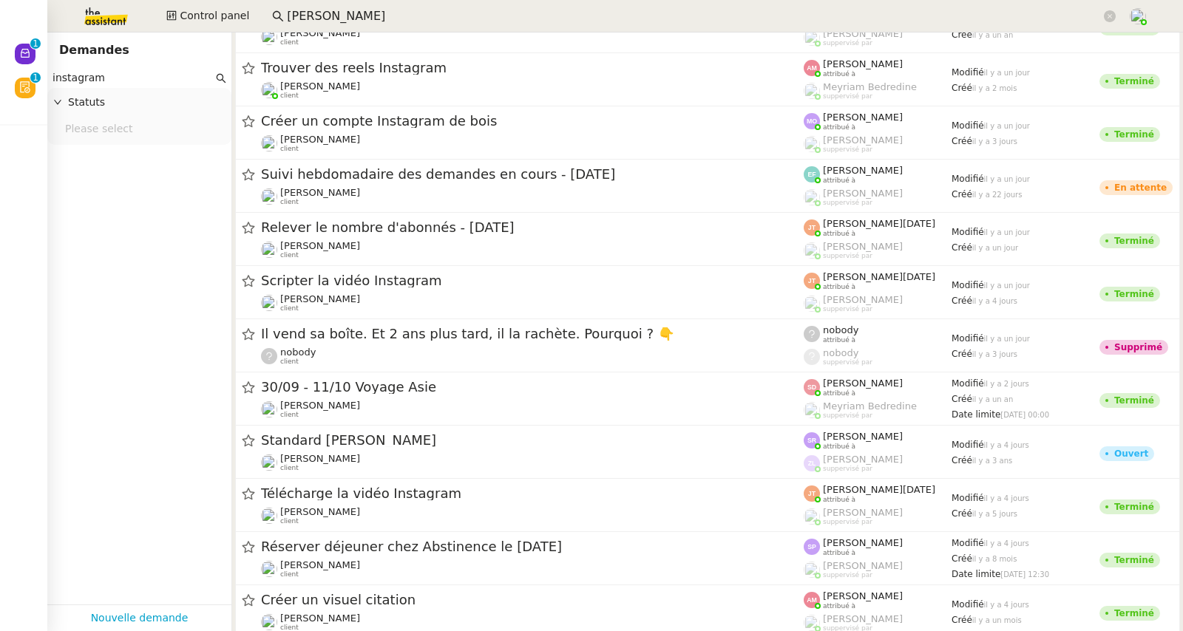
type input "instagram"
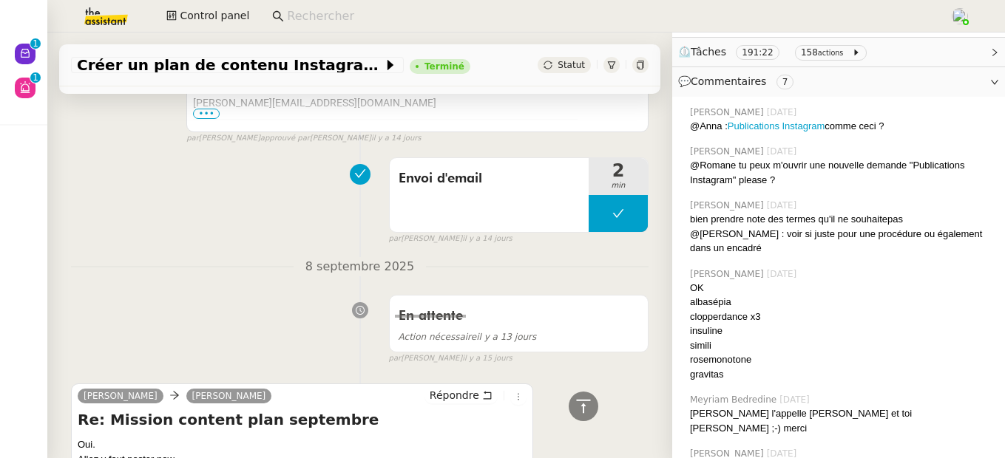
scroll to position [290, 0]
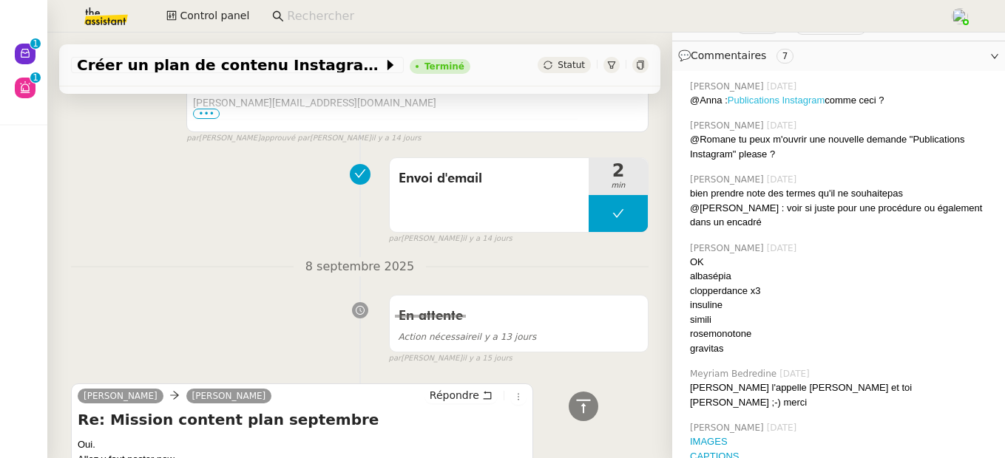
click at [767, 102] on link "Publications Instagram" at bounding box center [777, 100] width 98 height 11
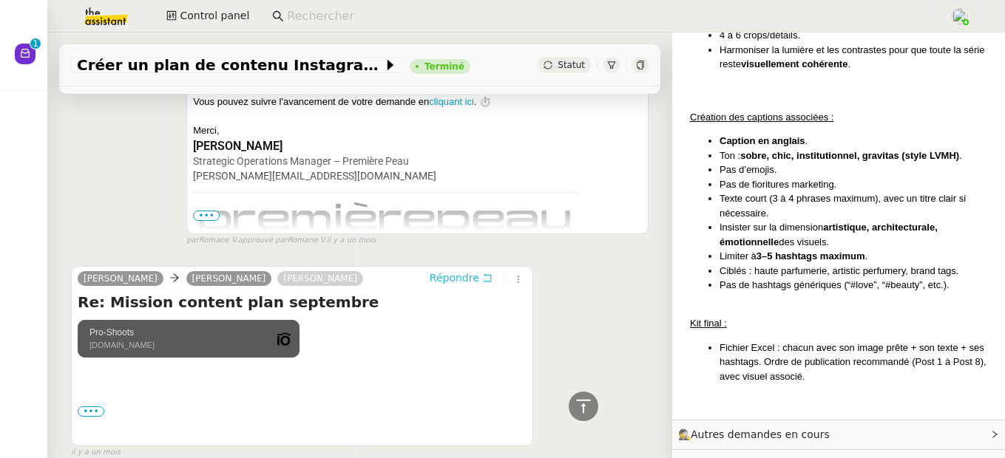
scroll to position [10499, 0]
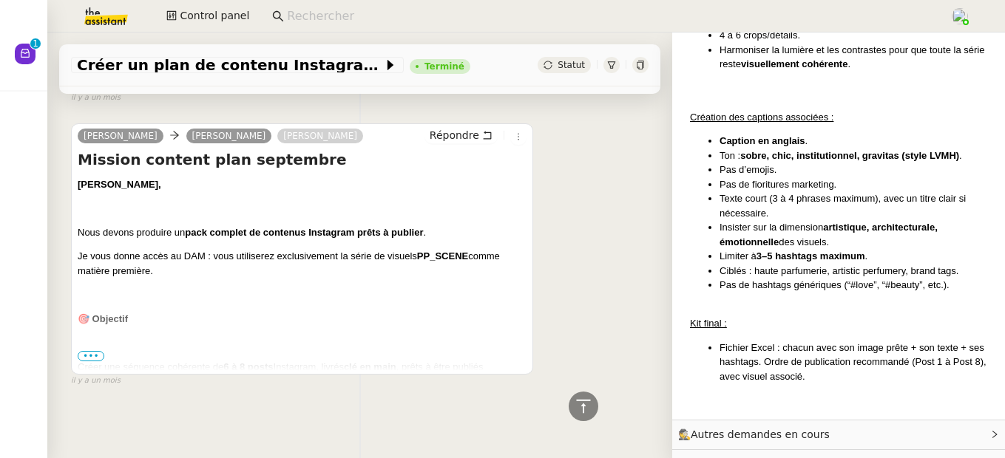
click at [89, 351] on span "•••" at bounding box center [91, 356] width 27 height 10
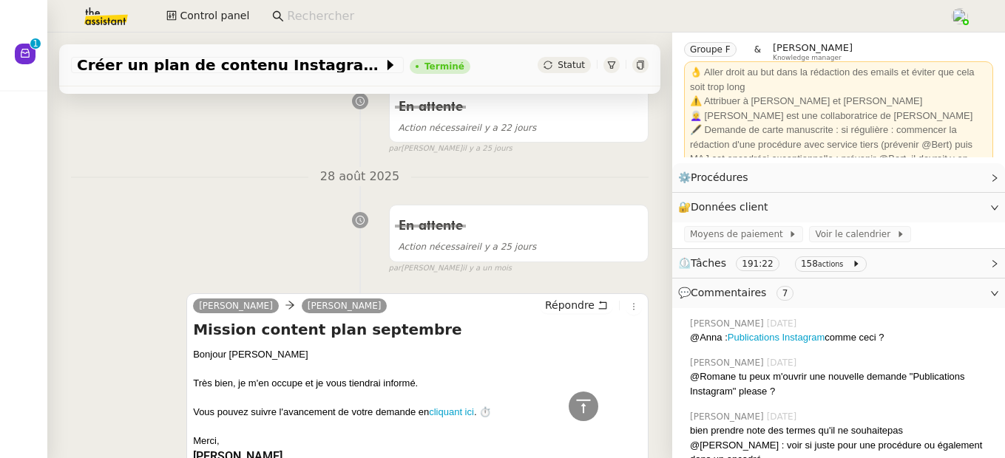
scroll to position [0, 0]
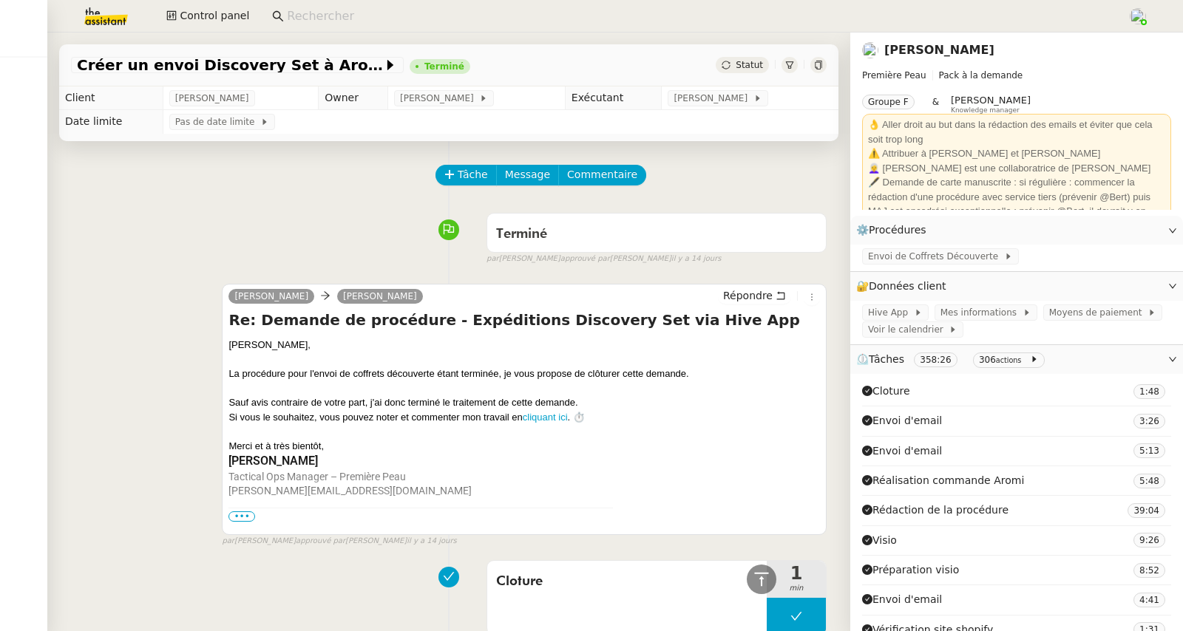
scroll to position [9060, 0]
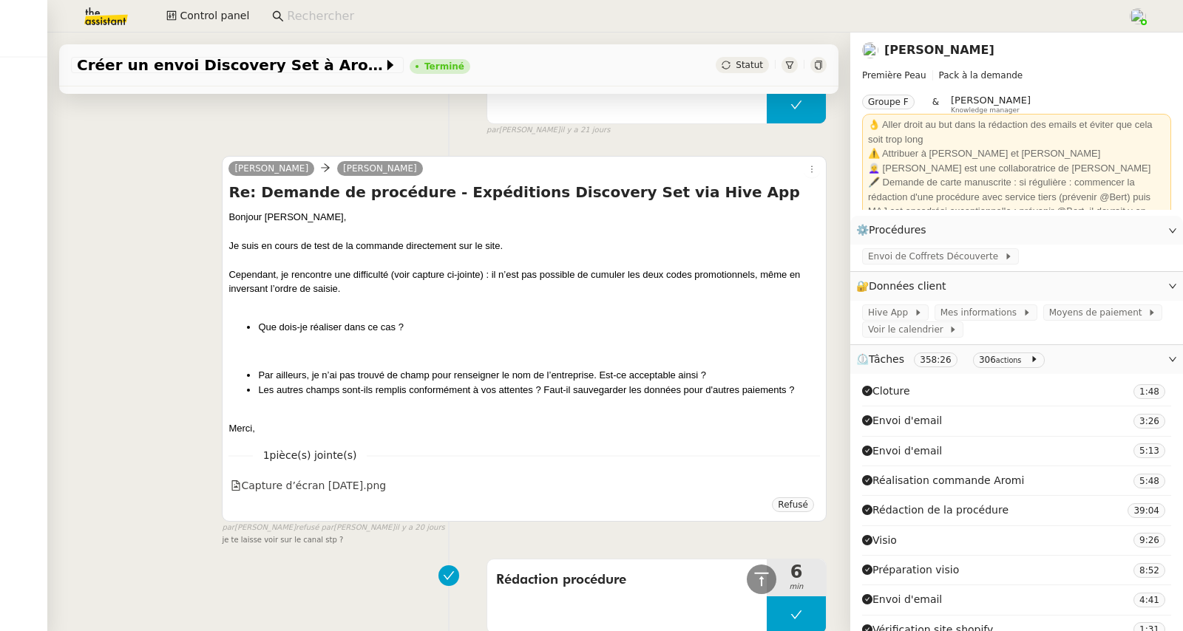
click at [902, 55] on link "[PERSON_NAME]" at bounding box center [939, 50] width 110 height 14
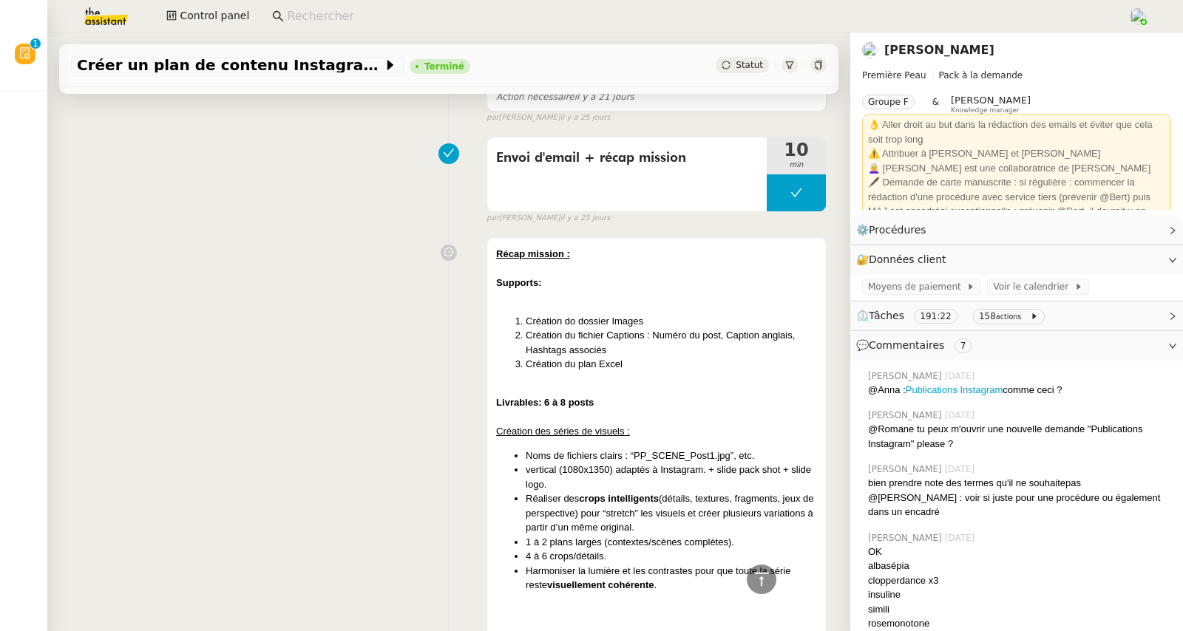
scroll to position [10202, 0]
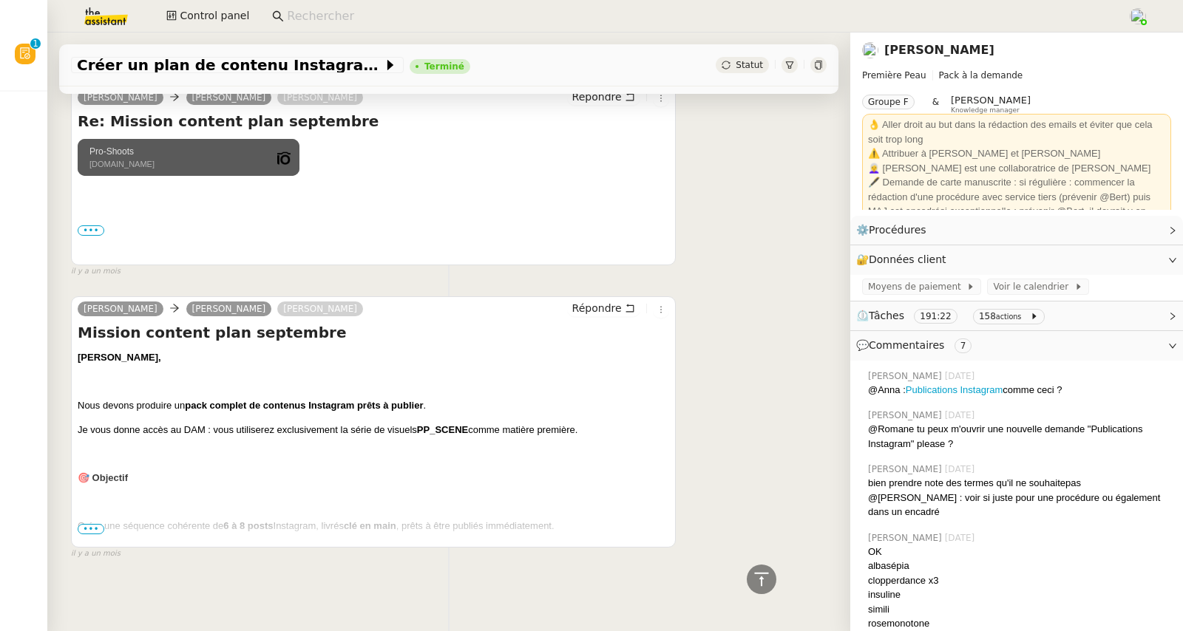
click at [95, 524] on span "•••" at bounding box center [91, 529] width 27 height 10
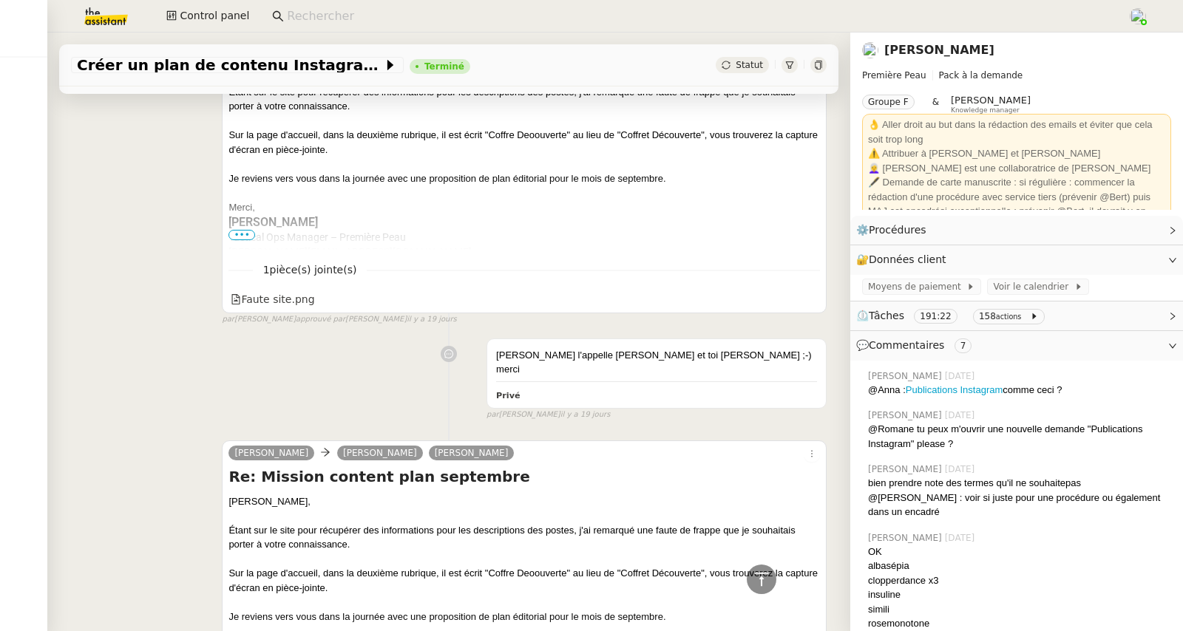
scroll to position [5283, 0]
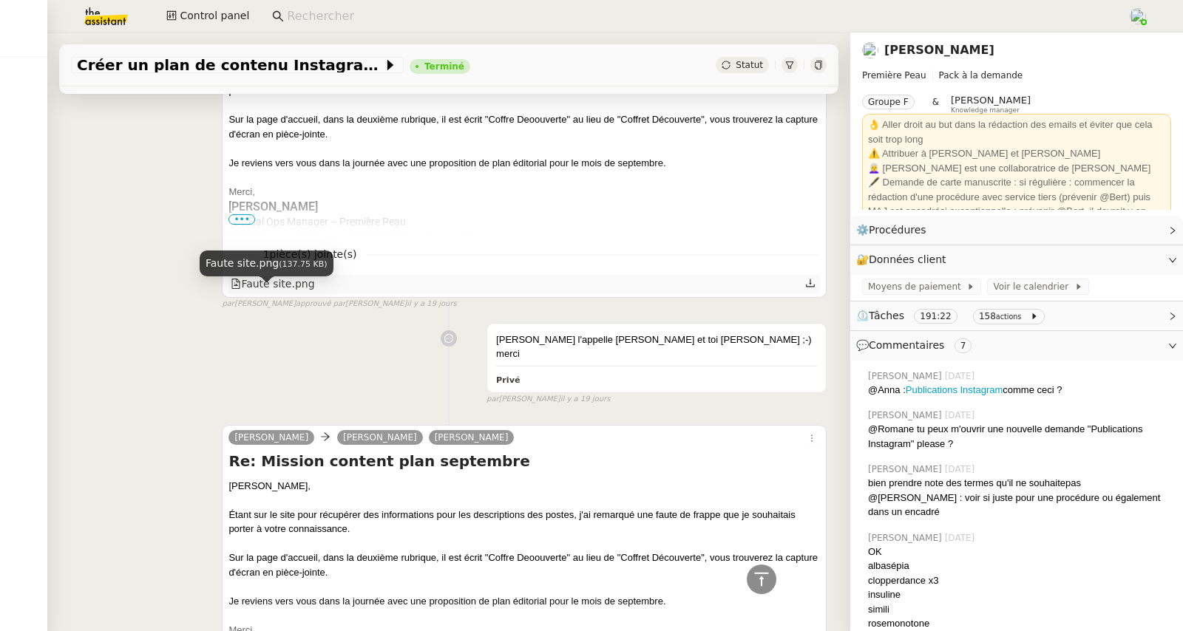
click at [265, 293] on div "Faute site.png" at bounding box center [273, 284] width 84 height 17
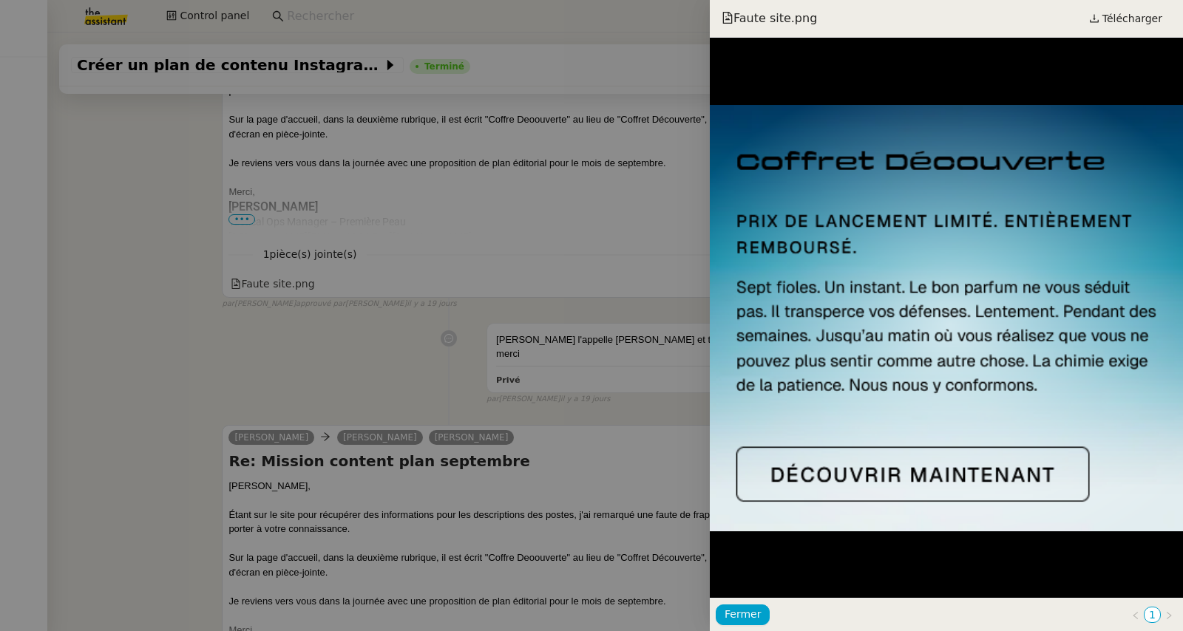
click at [614, 309] on div at bounding box center [591, 315] width 1183 height 631
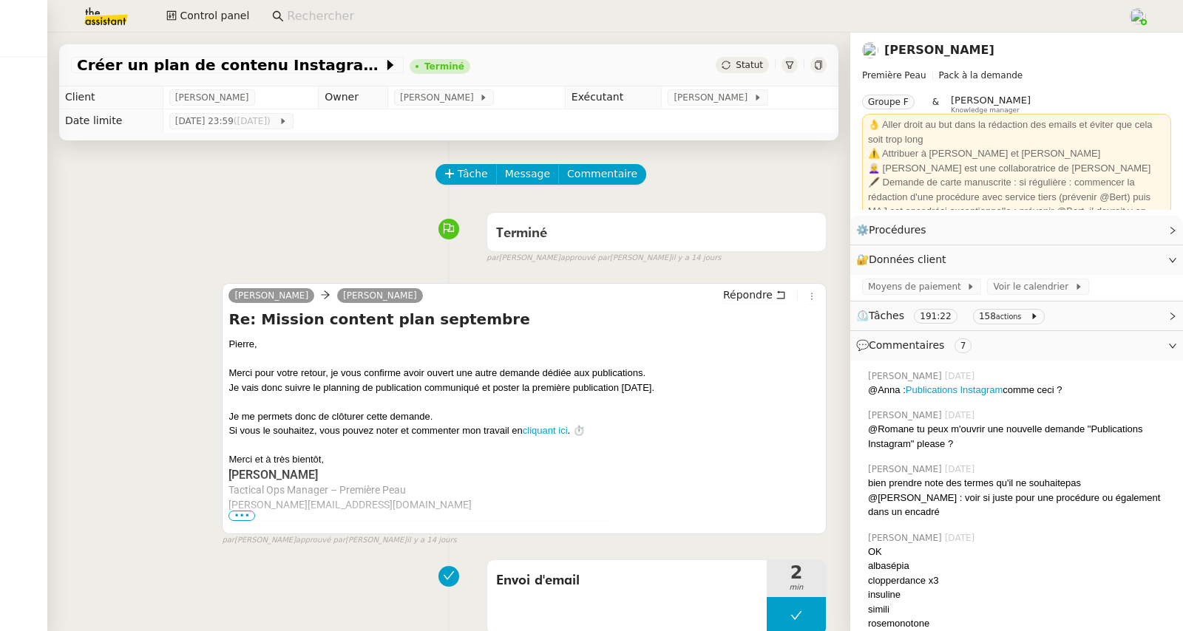
scroll to position [0, 0]
click at [245, 518] on span "•••" at bounding box center [241, 517] width 27 height 10
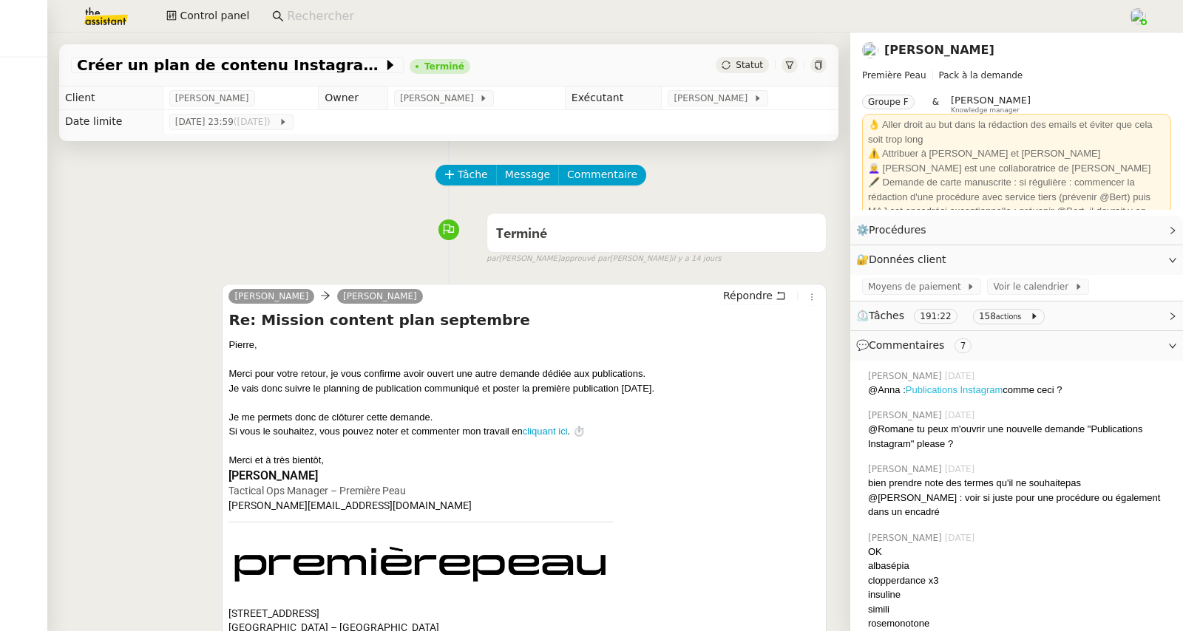
click at [976, 393] on link "Publications Instagram" at bounding box center [955, 390] width 98 height 11
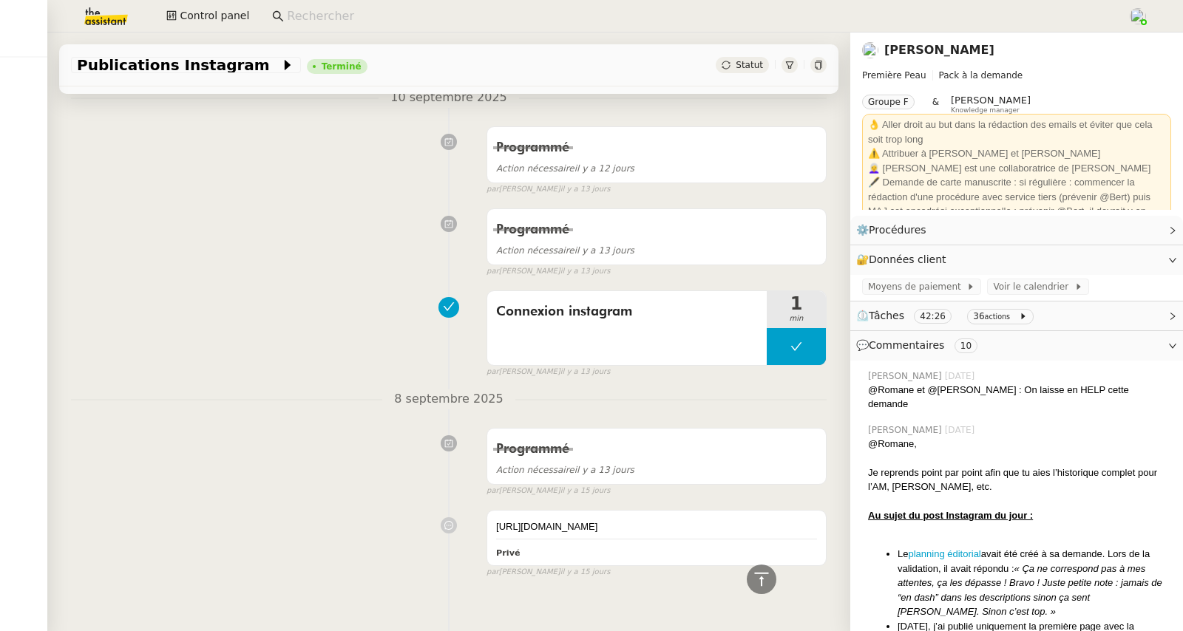
scroll to position [8044, 0]
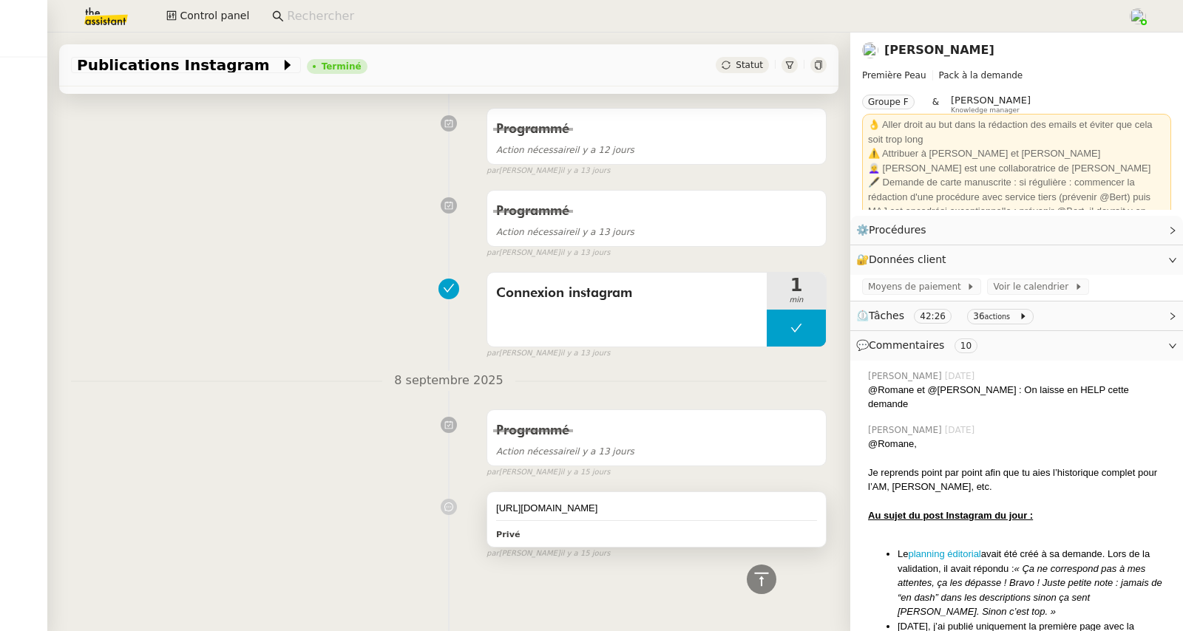
drag, startPoint x: 663, startPoint y: 500, endPoint x: 484, endPoint y: 485, distance: 180.3
click at [487, 492] on div "[URL][DOMAIN_NAME] Privé" at bounding box center [656, 519] width 339 height 55
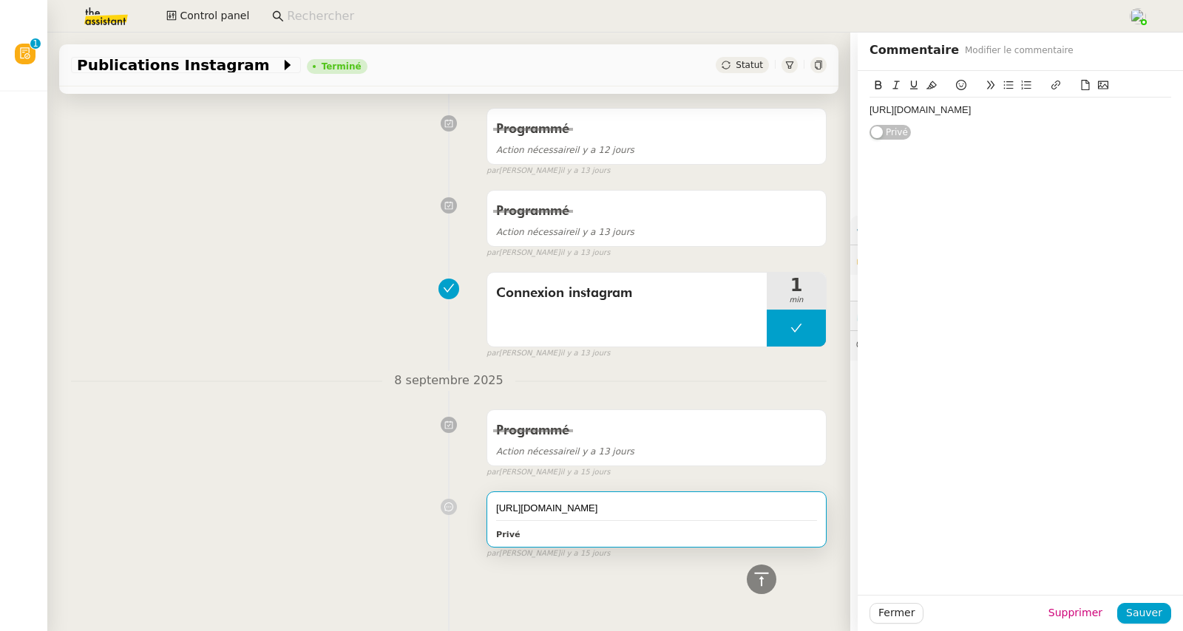
click at [357, 265] on div "Connexion instagram 1 min false par [PERSON_NAME] [DATE]" at bounding box center [449, 312] width 756 height 95
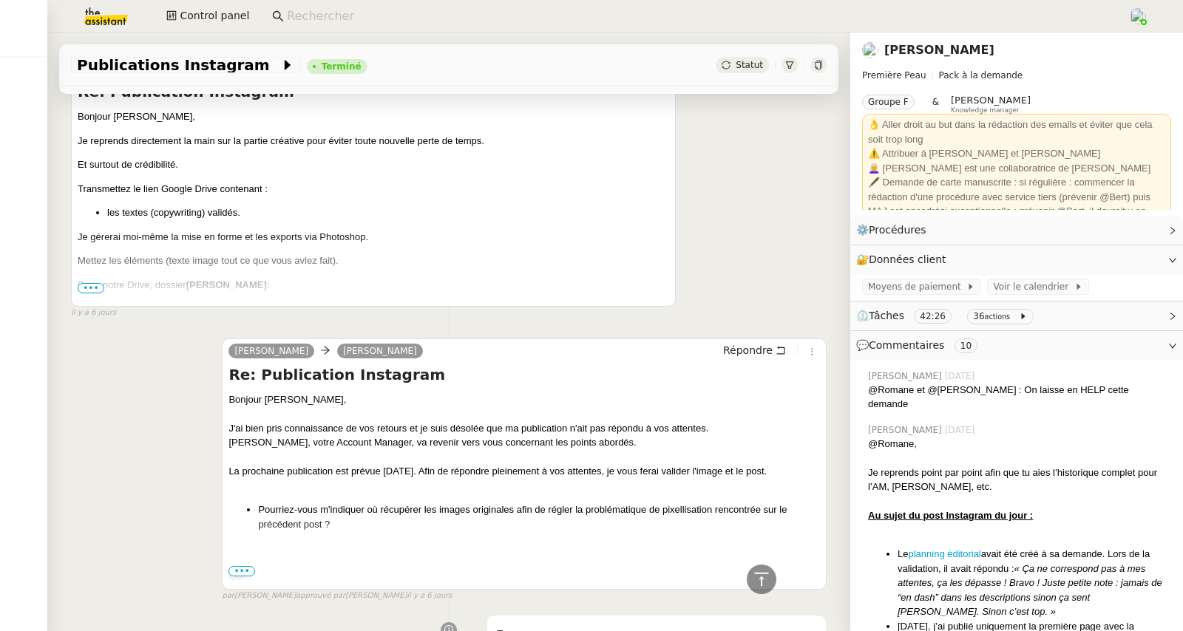
scroll to position [895, 0]
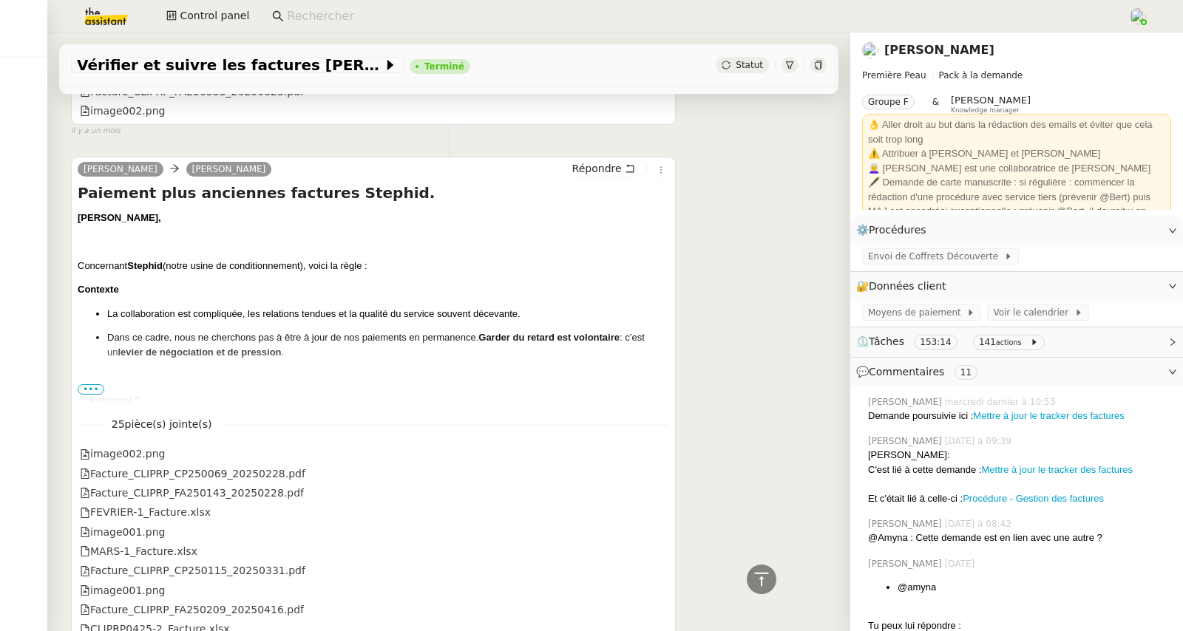
scroll to position [10258, 0]
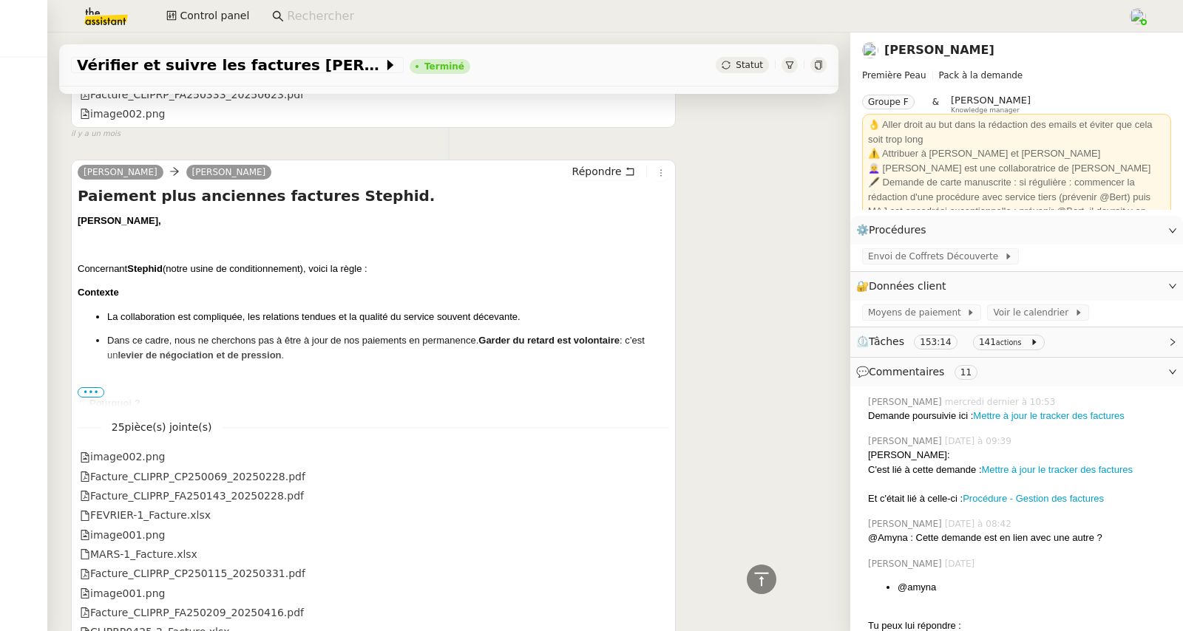
click at [98, 398] on span "•••" at bounding box center [91, 392] width 27 height 10
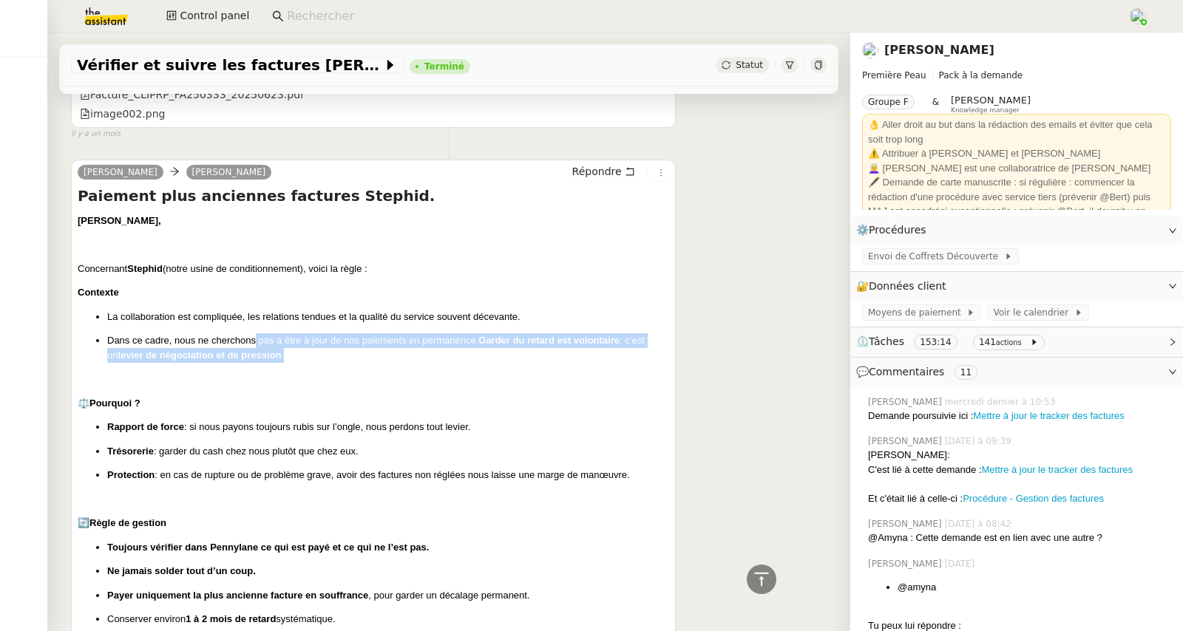
drag, startPoint x: 319, startPoint y: 359, endPoint x: 629, endPoint y: 368, distance: 310.0
click at [629, 362] on p "Dans ce cadre, nous ne cherchons pas à être à jour de nos paiements en permanen…" at bounding box center [388, 347] width 562 height 29
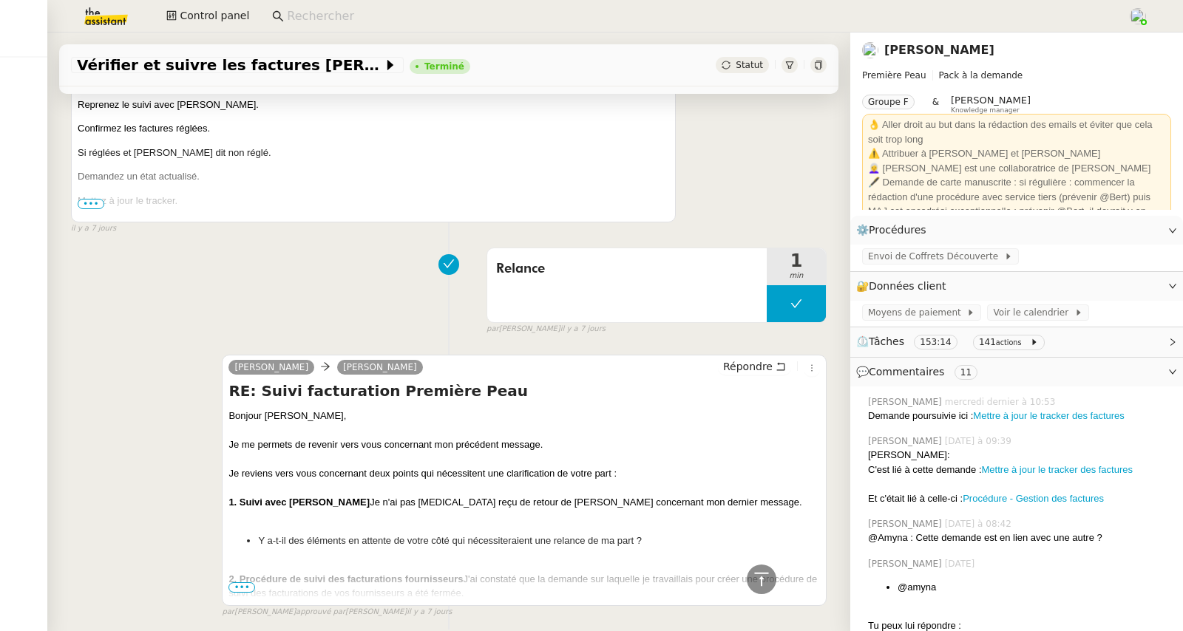
scroll to position [1219, 0]
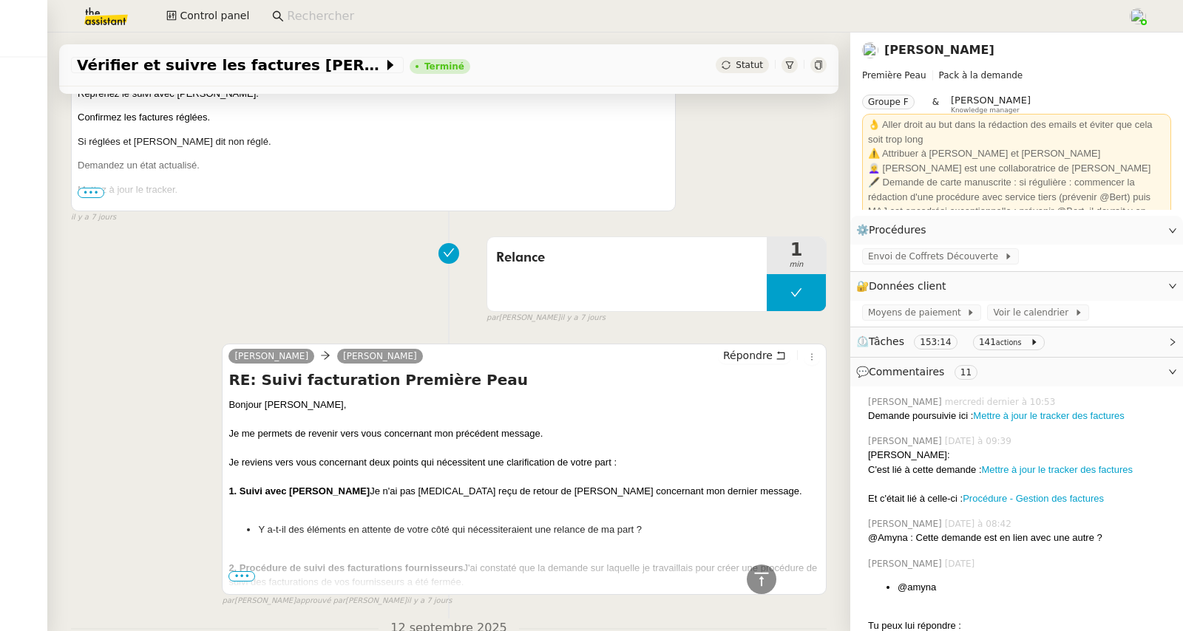
click at [245, 579] on span "•••" at bounding box center [241, 577] width 27 height 10
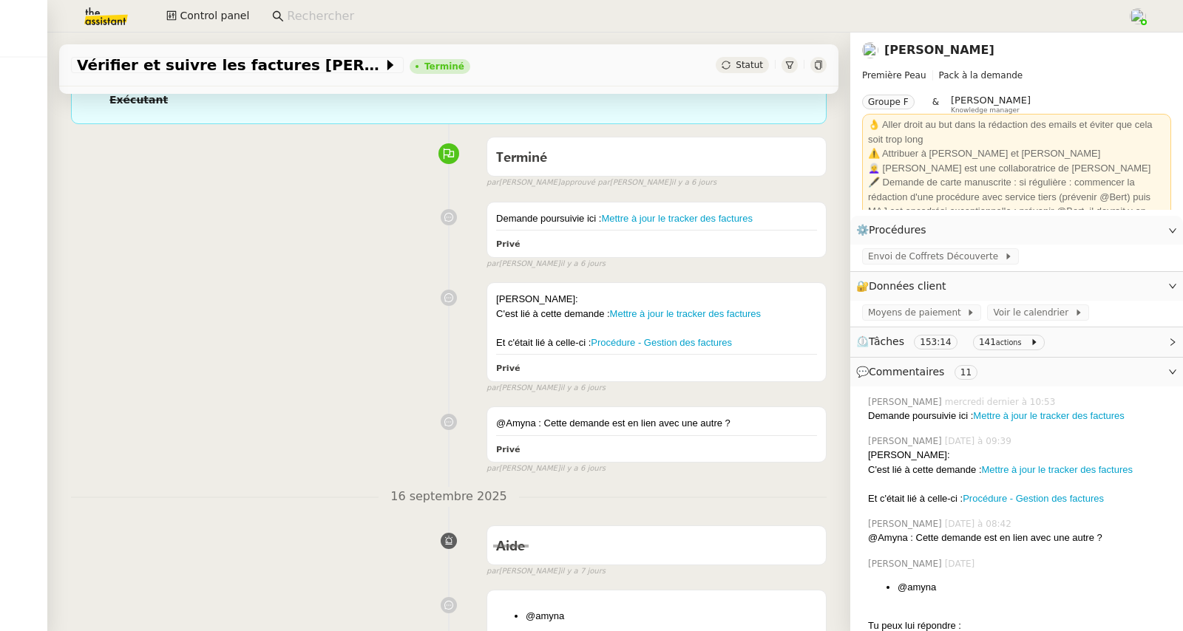
scroll to position [0, 0]
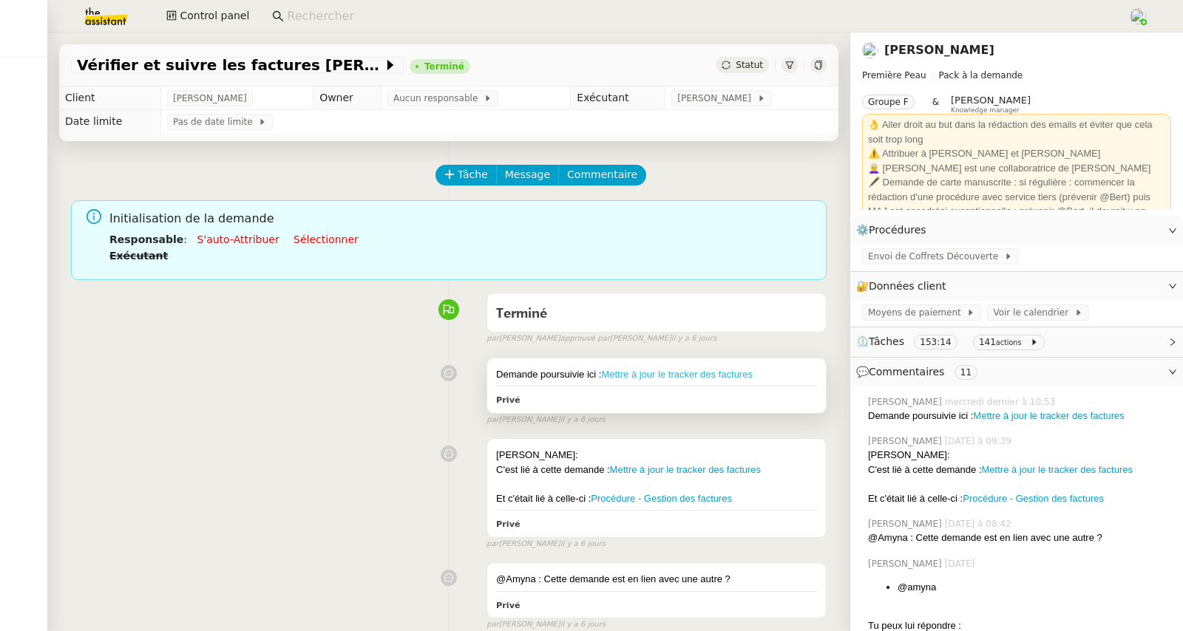
click at [660, 377] on link "Mettre à jour le tracker des factures" at bounding box center [676, 374] width 151 height 11
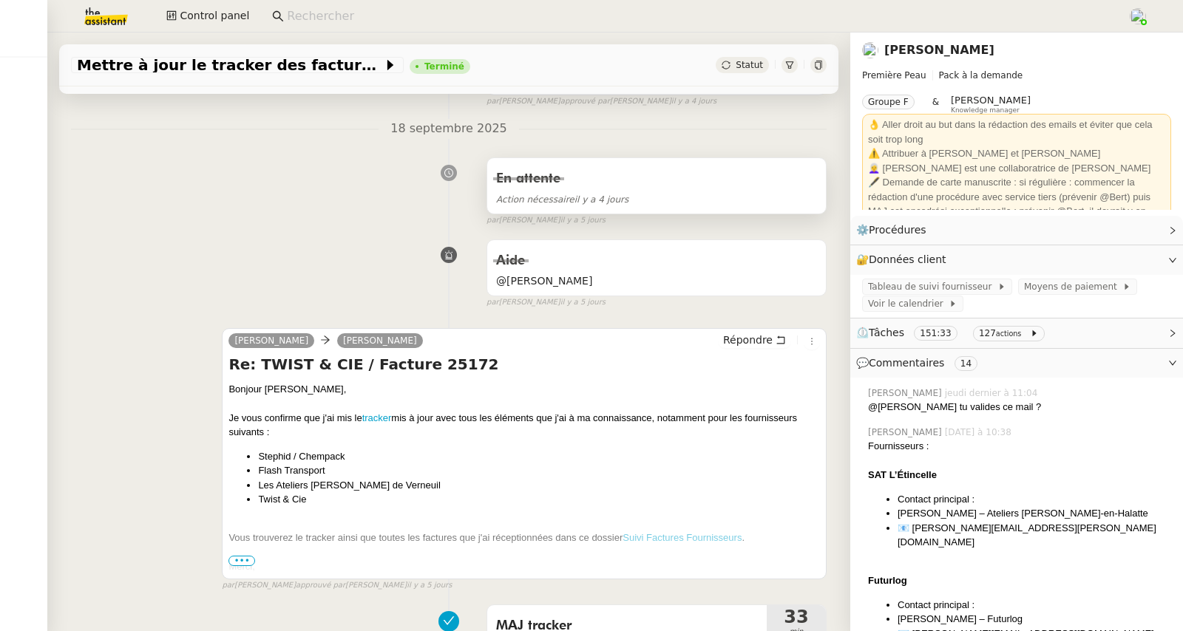
scroll to position [211, 0]
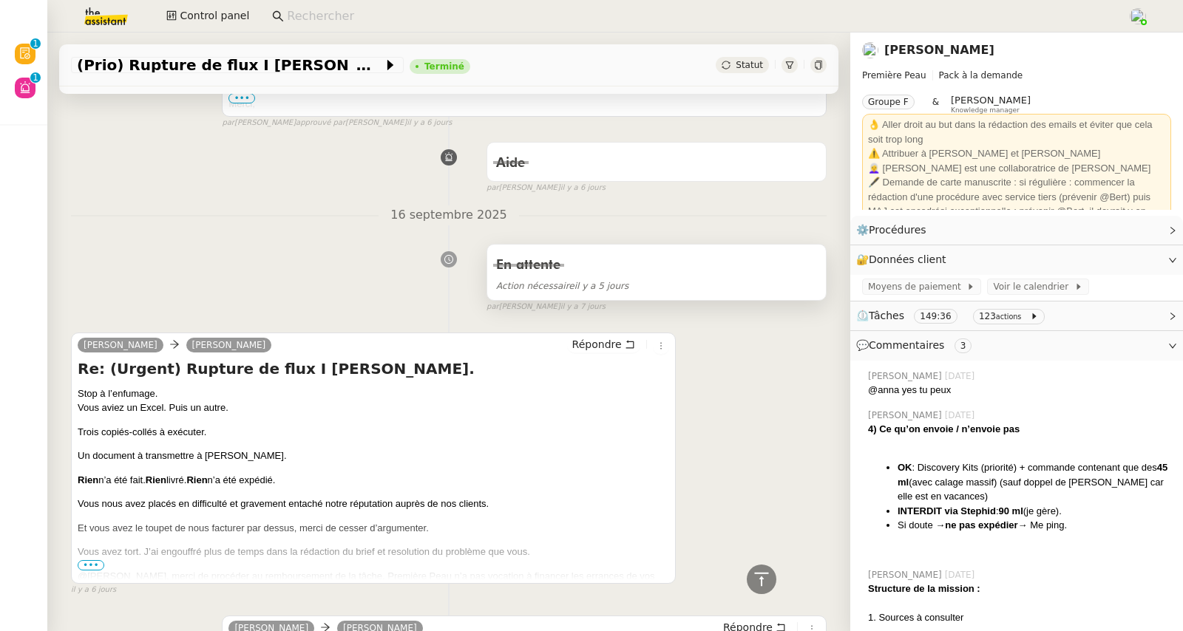
scroll to position [558, 0]
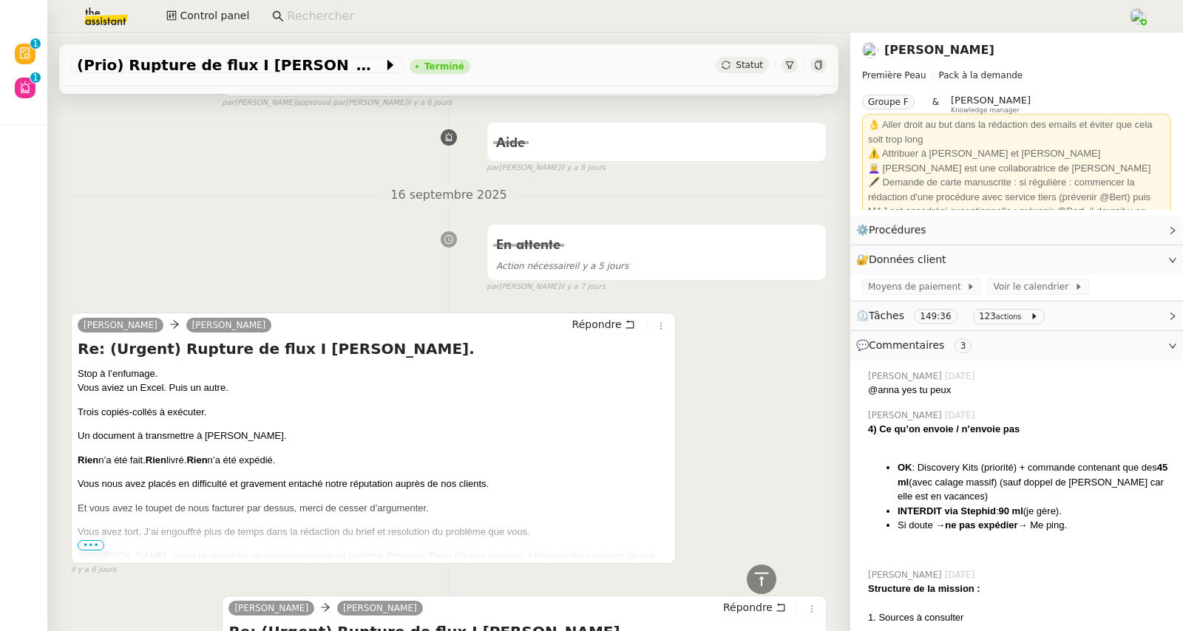
click at [91, 551] on span "•••" at bounding box center [91, 546] width 27 height 10
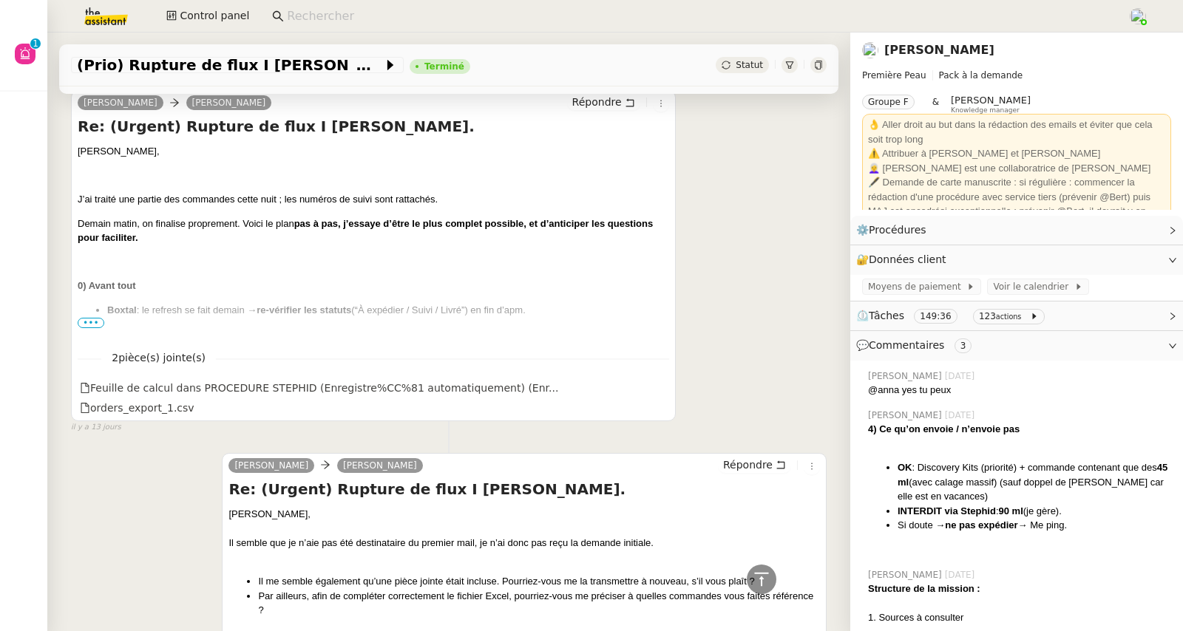
scroll to position [7040, 0]
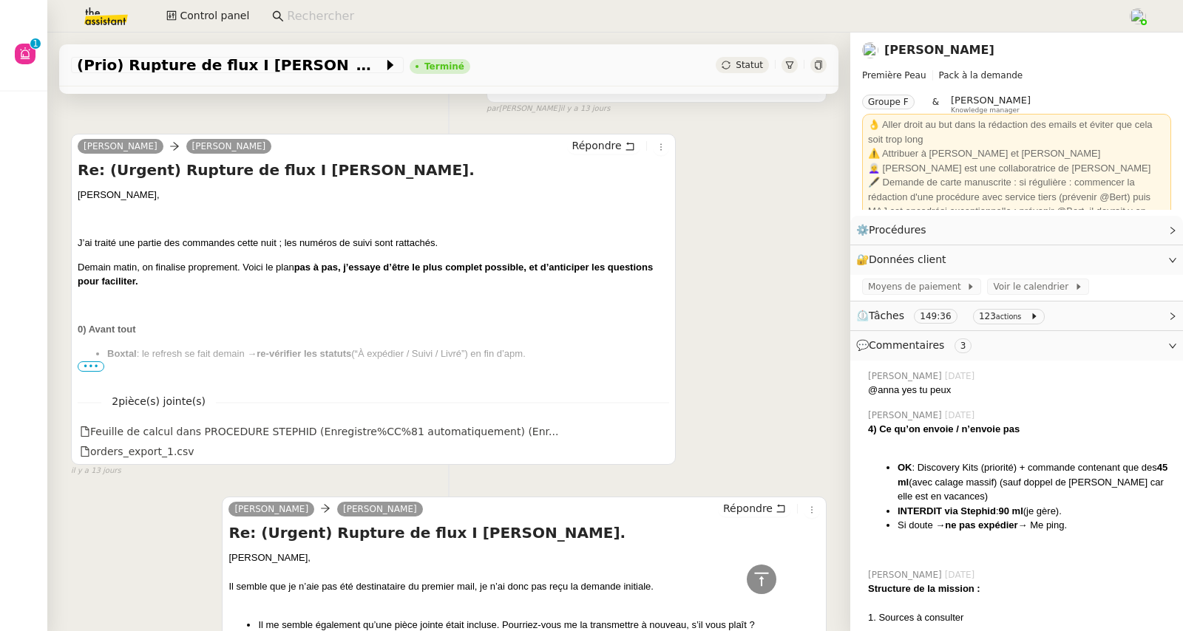
click at [87, 372] on span "•••" at bounding box center [91, 367] width 27 height 10
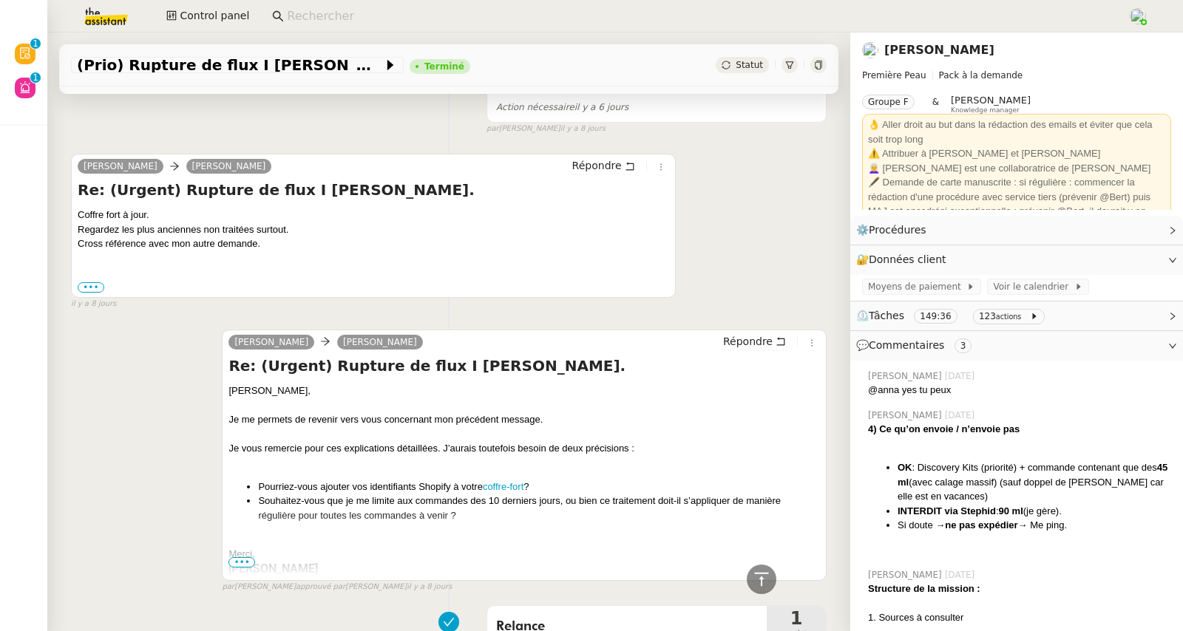
scroll to position [4062, 0]
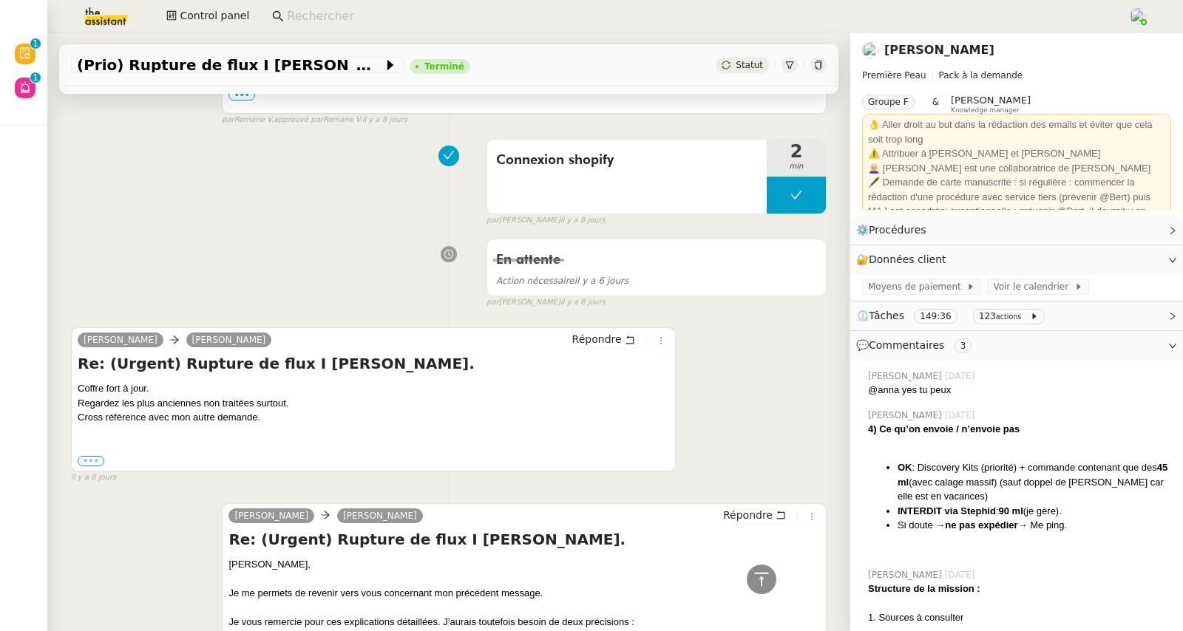
click at [95, 456] on label "•••" at bounding box center [91, 461] width 27 height 10
click at [0, 0] on input "•••" at bounding box center [0, 0] width 0 height 0
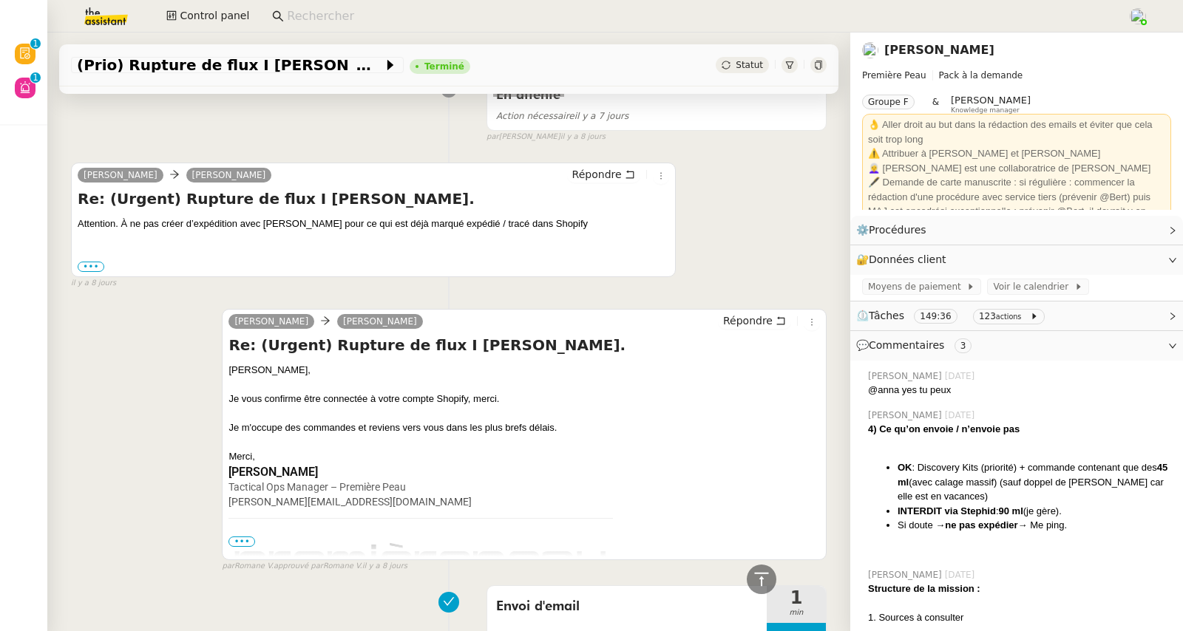
scroll to position [2199, 0]
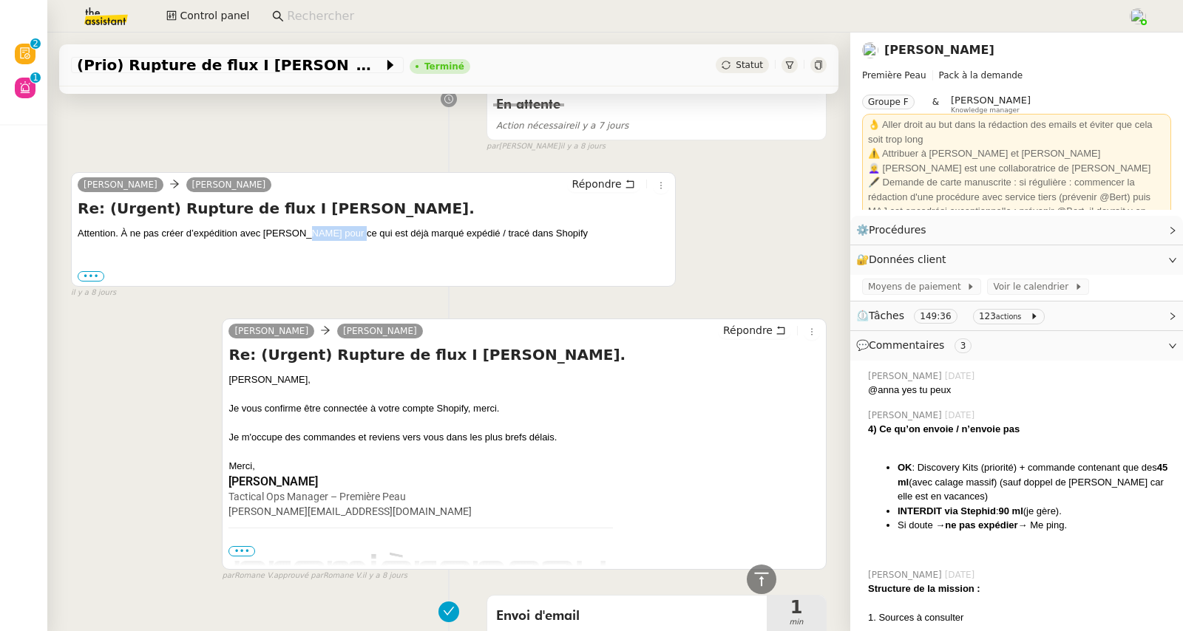
drag, startPoint x: 308, startPoint y: 223, endPoint x: 354, endPoint y: 226, distance: 46.7
click at [354, 226] on div "Attention. À ne pas créer d’expédition avec STEPHID pour ce qui est déjà marqué…" at bounding box center [374, 233] width 592 height 15
click at [275, 226] on div "Attention. À ne pas créer d’expédition avec STEPHID pour ce qui est déjà marqué…" at bounding box center [374, 233] width 592 height 15
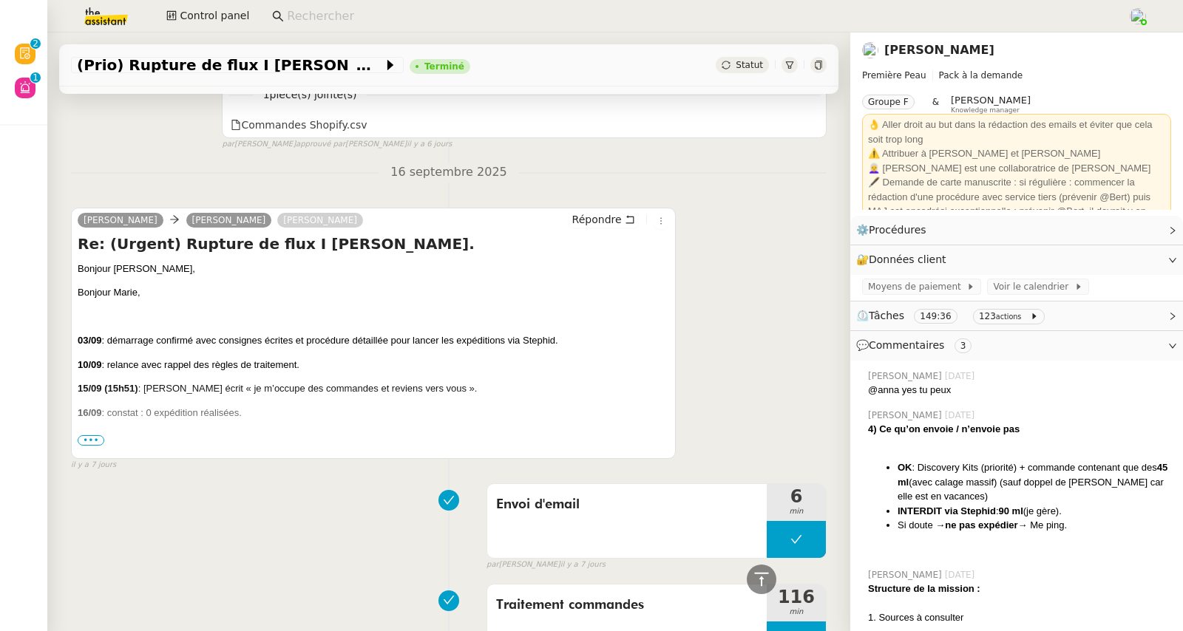
scroll to position [1373, 0]
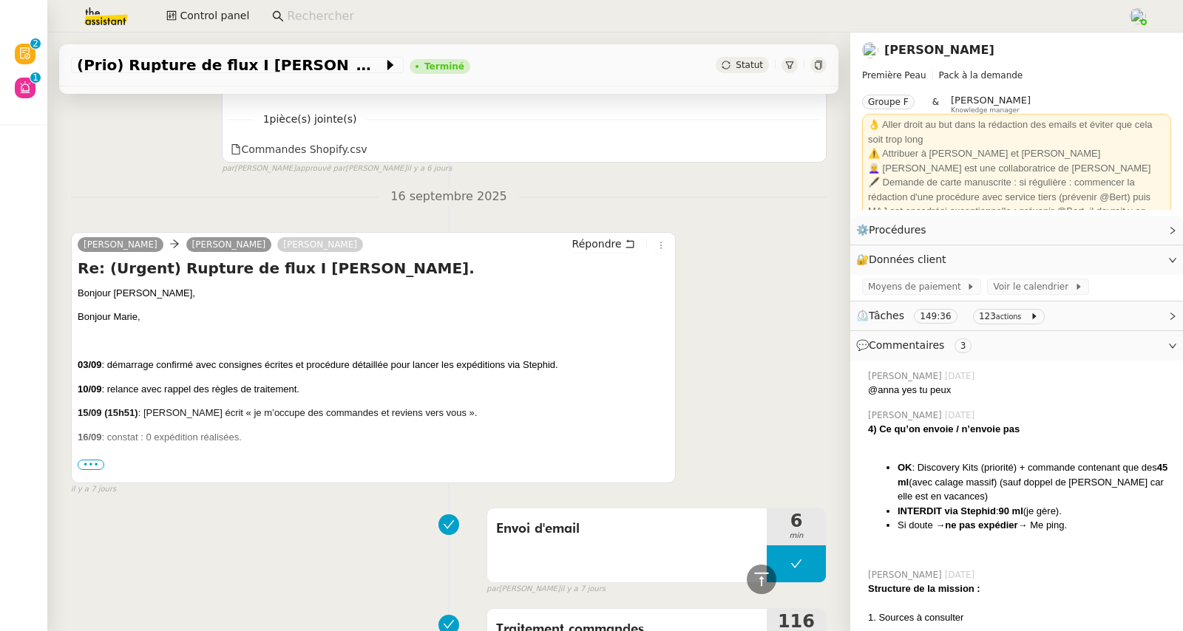
click at [86, 460] on span "•••" at bounding box center [91, 465] width 27 height 10
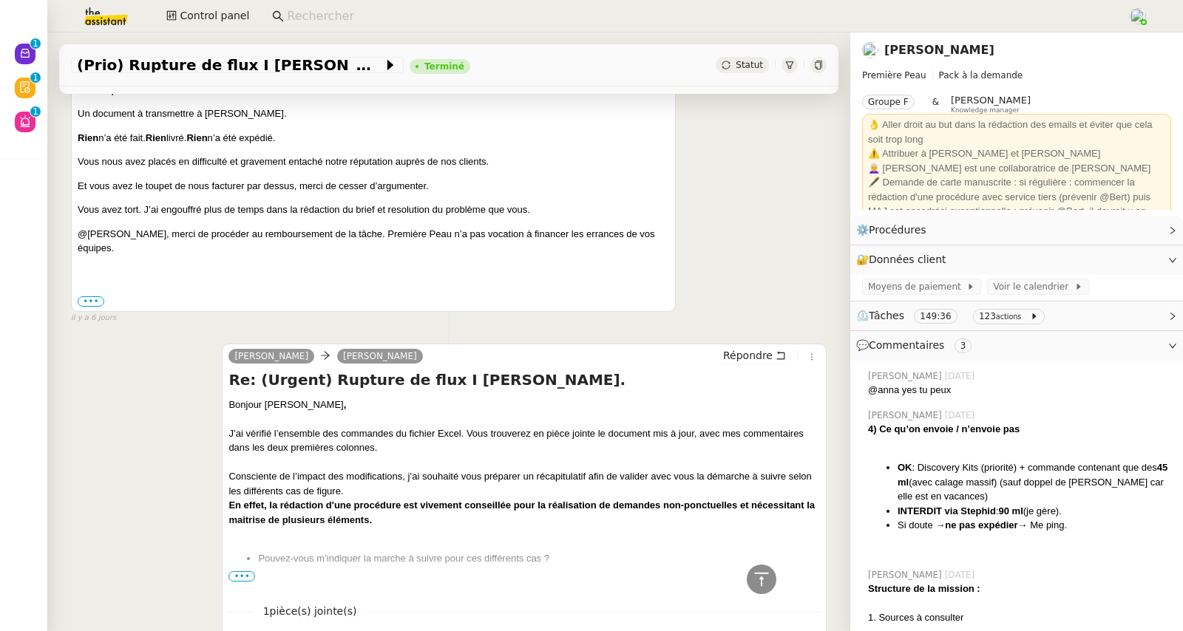
scroll to position [897, 0]
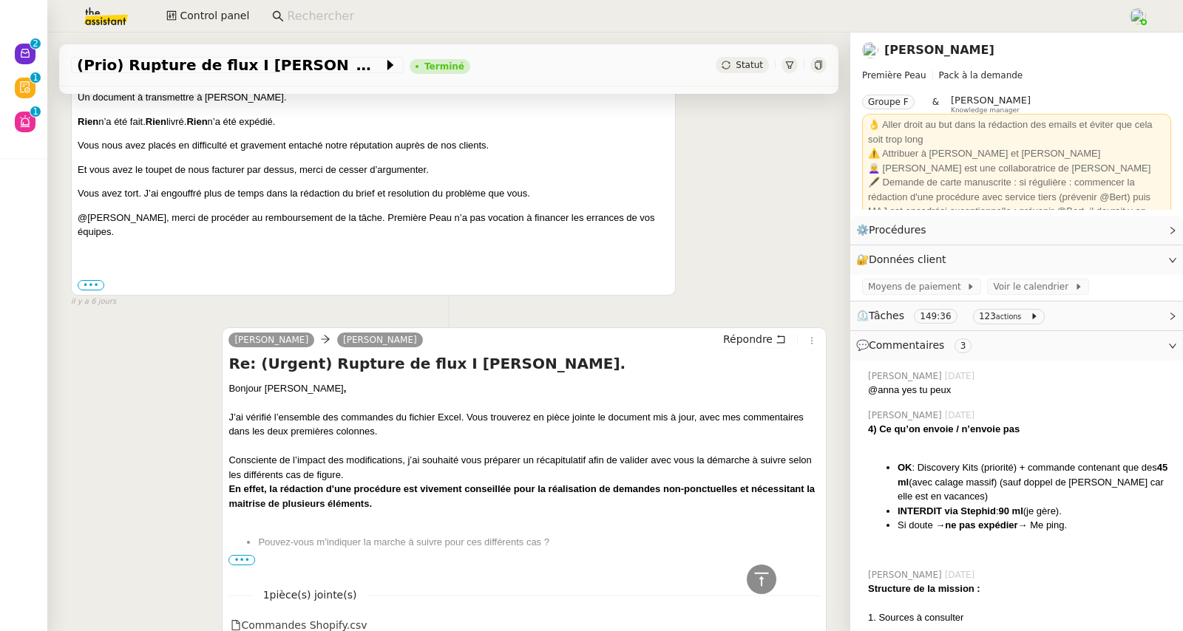
click at [241, 555] on span "•••" at bounding box center [241, 560] width 27 height 10
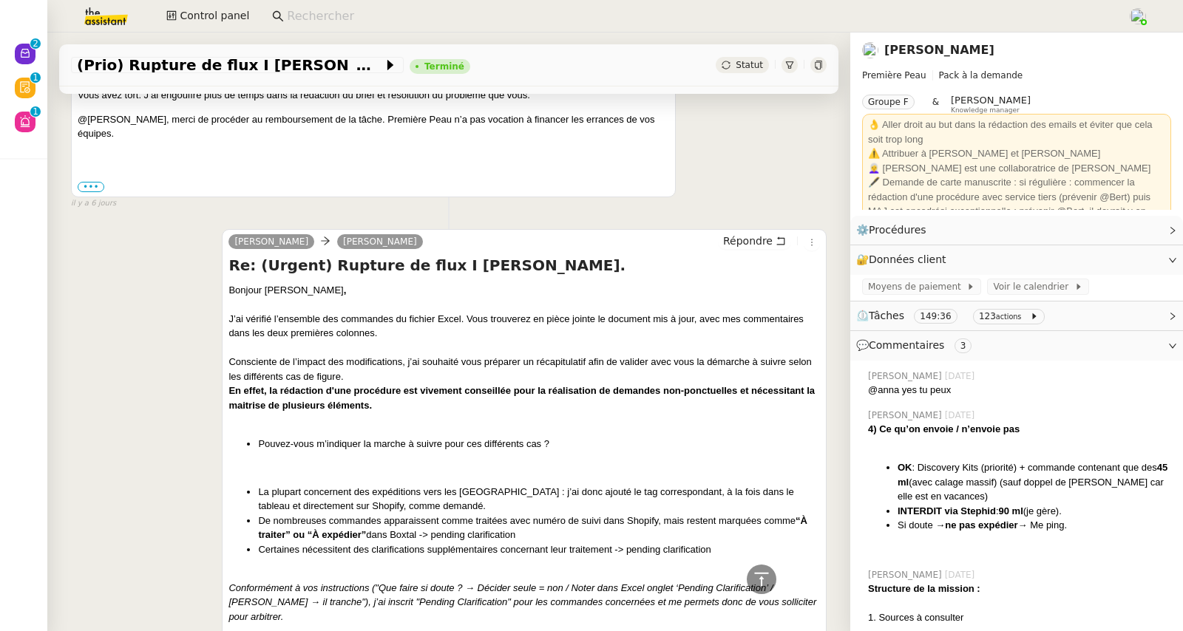
scroll to position [1067, 0]
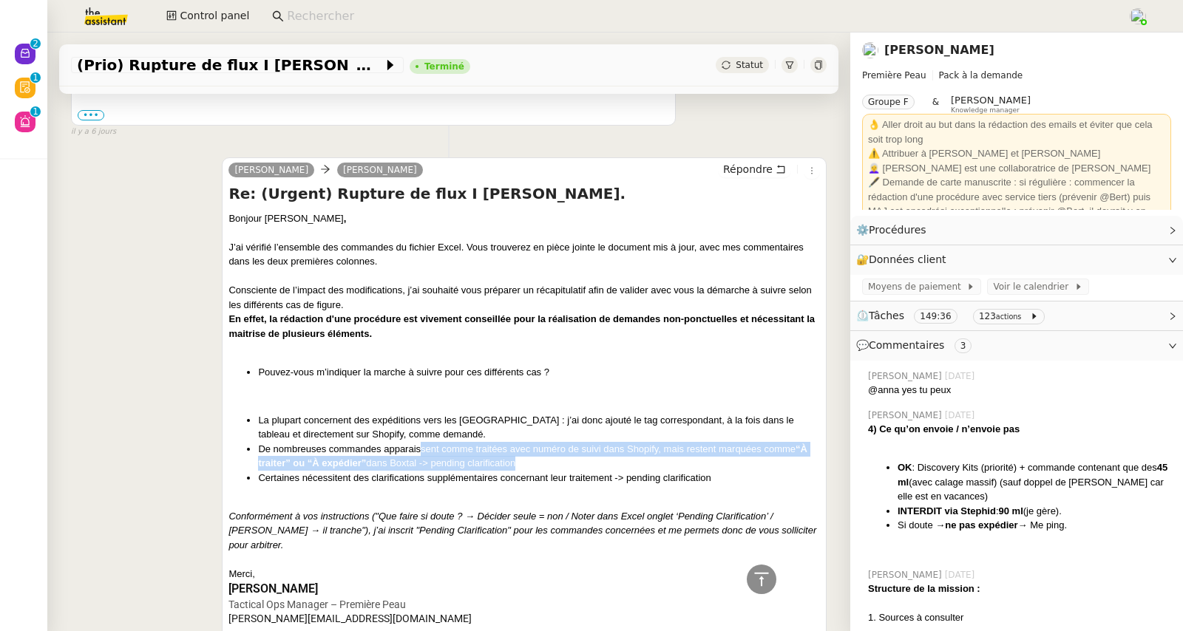
drag, startPoint x: 417, startPoint y: 441, endPoint x: 655, endPoint y: 449, distance: 238.2
click at [655, 449] on li "De nombreuses commandes apparaissent comme traitées avec numéro de suivi dans S…" at bounding box center [539, 456] width 562 height 29
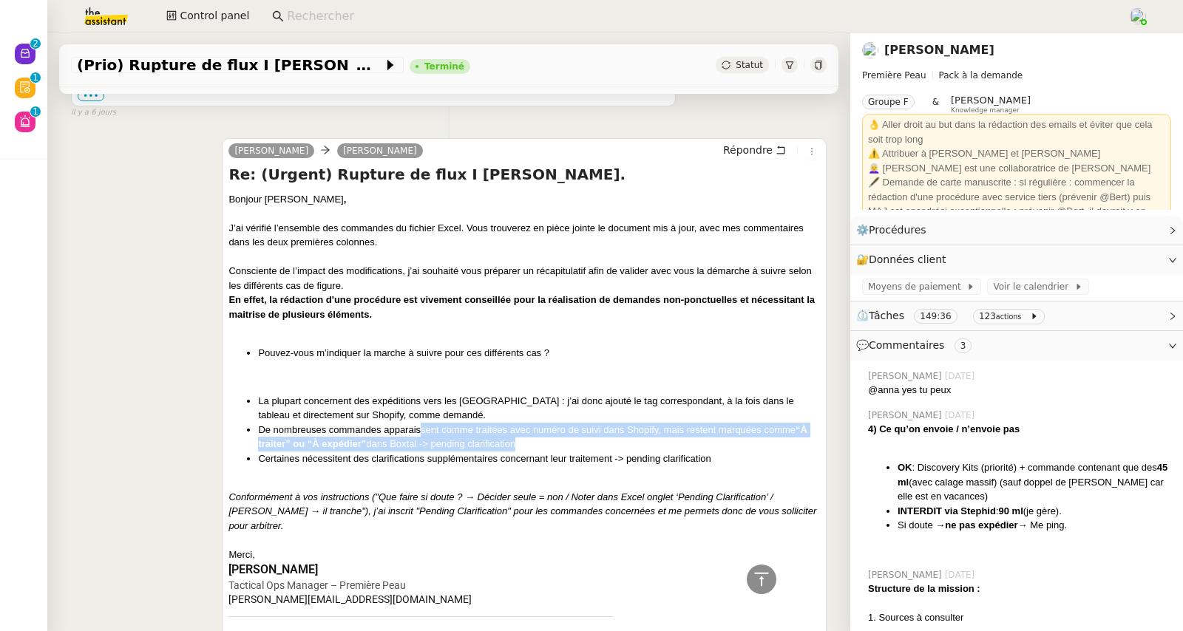
scroll to position [1087, 0]
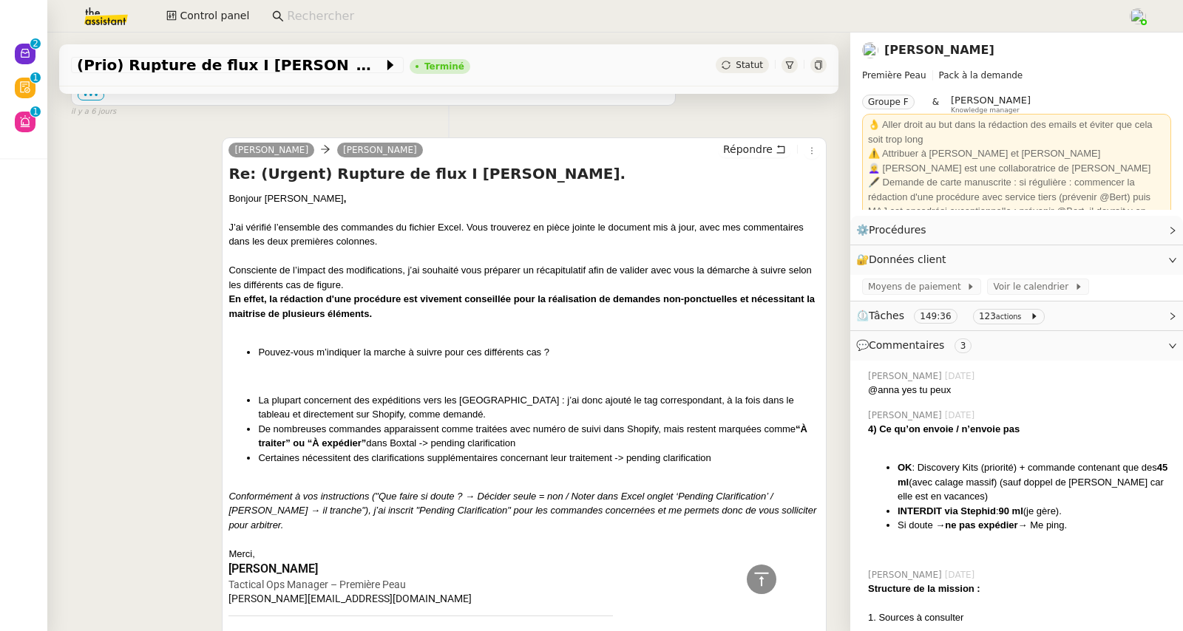
click at [403, 451] on li "Certaines nécessitent des clarifications supplémentaires concernant leur traite…" at bounding box center [539, 458] width 562 height 15
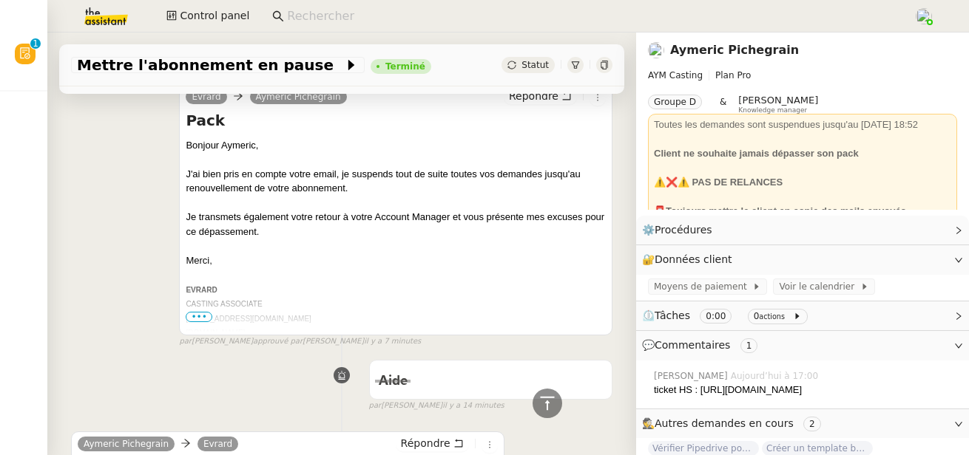
scroll to position [964, 0]
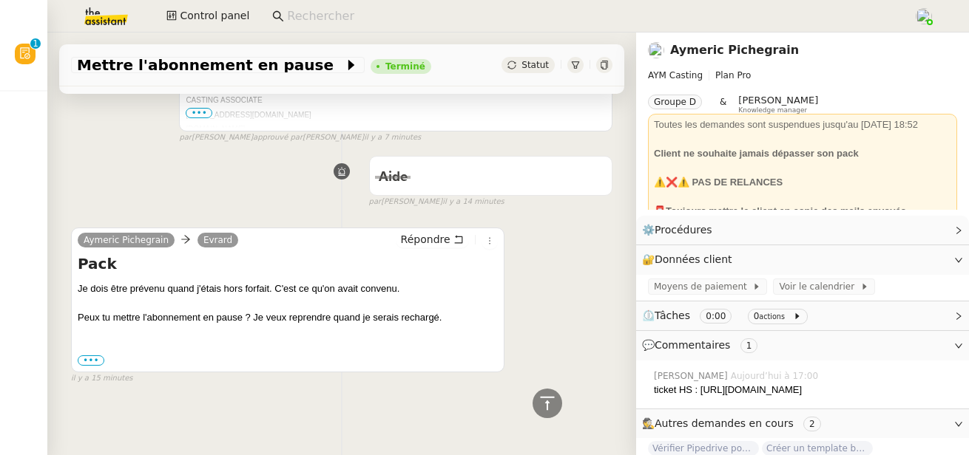
click at [694, 48] on link "Aymeric Pichegrain" at bounding box center [734, 50] width 129 height 14
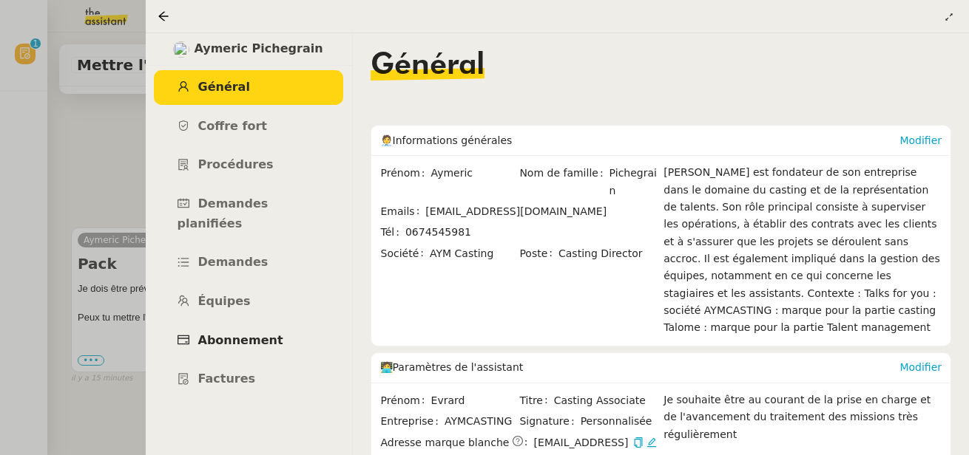
click at [255, 333] on span "Abonnement" at bounding box center [240, 340] width 85 height 14
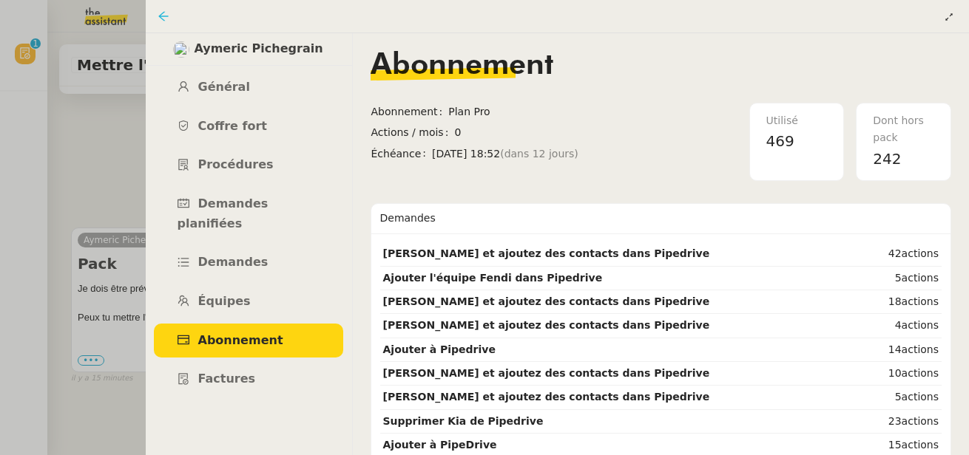
click at [166, 16] on icon at bounding box center [163, 16] width 10 height 10
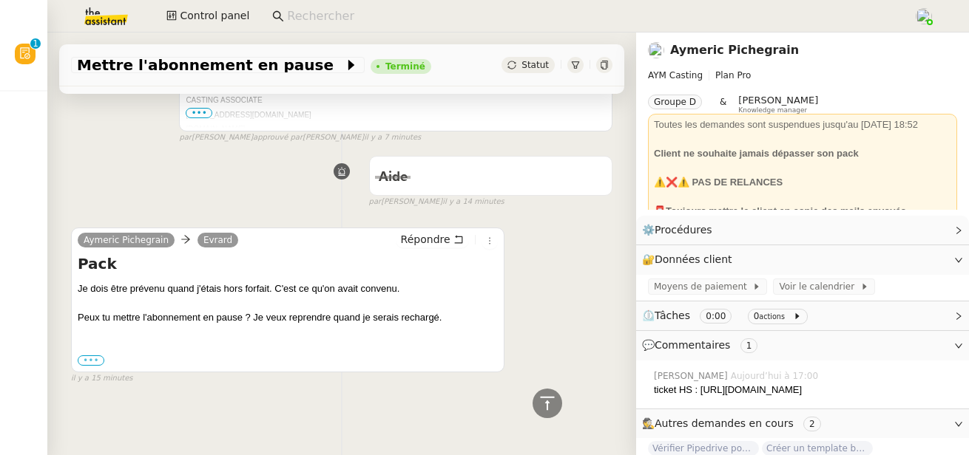
click at [90, 356] on label "•••" at bounding box center [91, 361] width 27 height 10
click at [0, 0] on input "•••" at bounding box center [0, 0] width 0 height 0
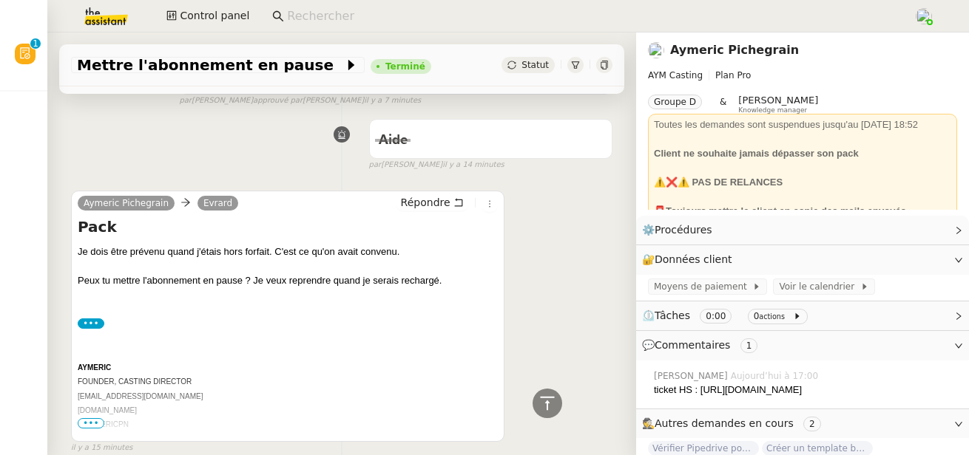
scroll to position [952, 0]
click at [759, 52] on link "Aymeric Pichegrain" at bounding box center [734, 50] width 129 height 14
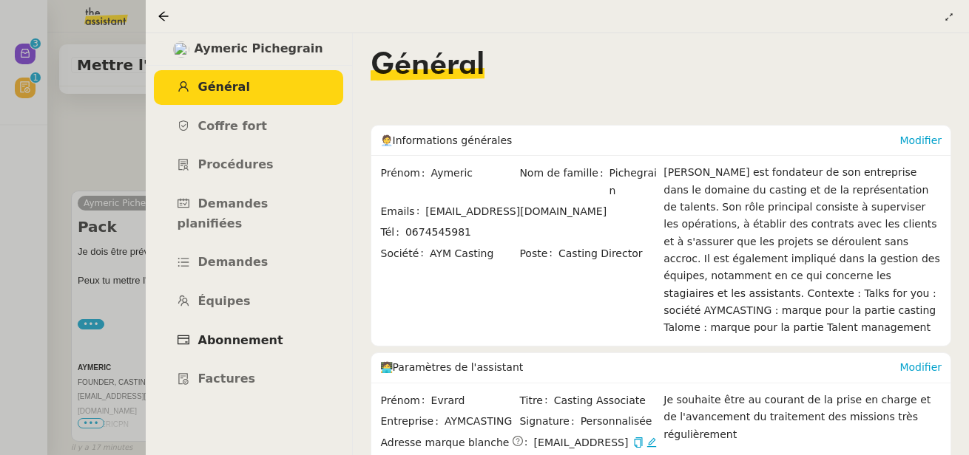
click at [260, 333] on span "Abonnement" at bounding box center [240, 340] width 85 height 14
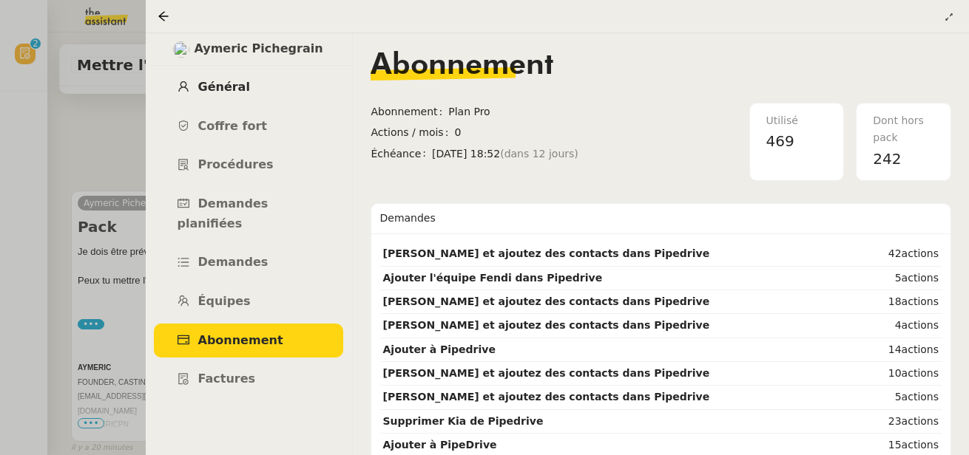
click at [218, 89] on span "Général" at bounding box center [224, 87] width 52 height 14
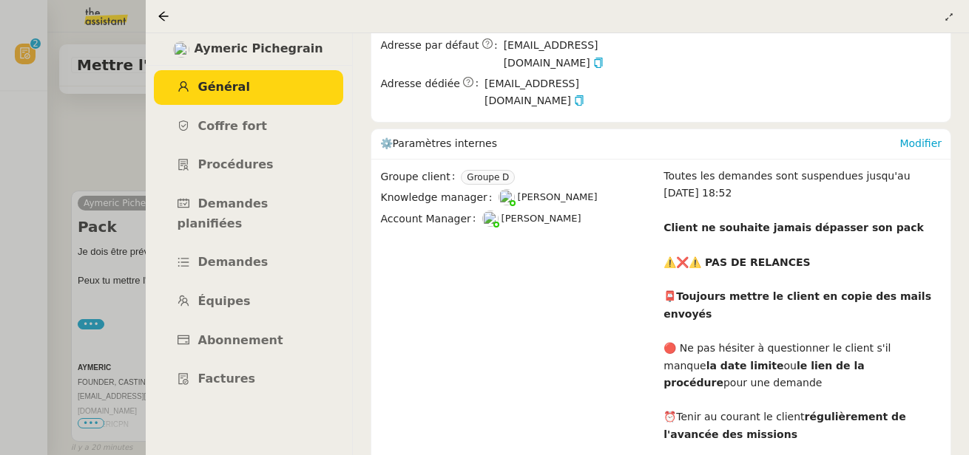
scroll to position [648, 0]
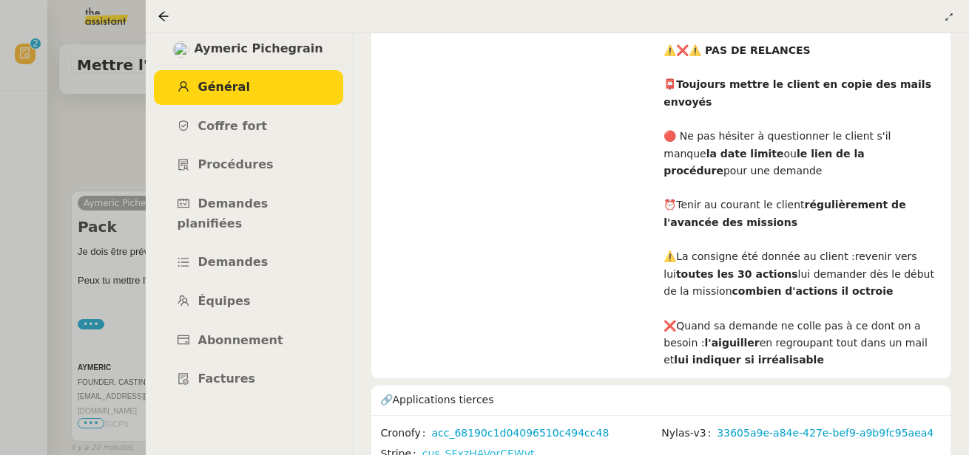
click at [500, 446] on link "cus_SFxzHAVorCEWvt" at bounding box center [478, 454] width 112 height 17
click at [234, 255] on span "Demandes" at bounding box center [233, 262] width 70 height 14
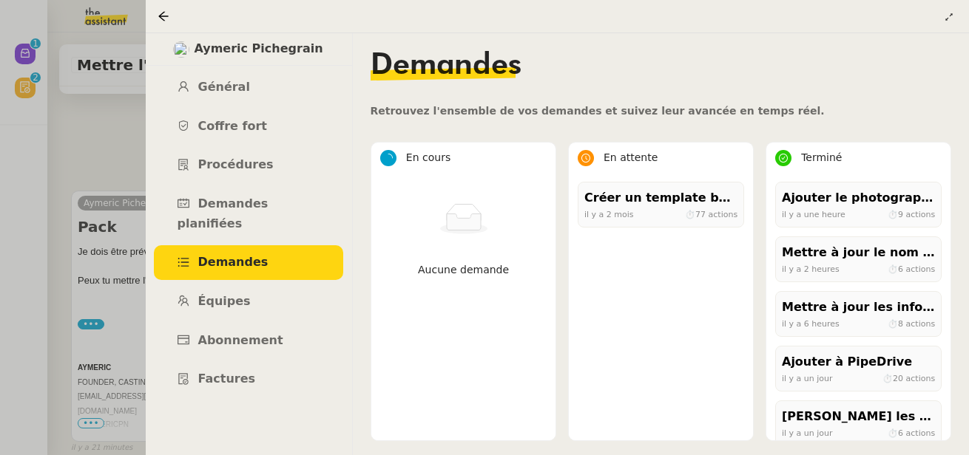
click at [132, 194] on div at bounding box center [484, 227] width 969 height 455
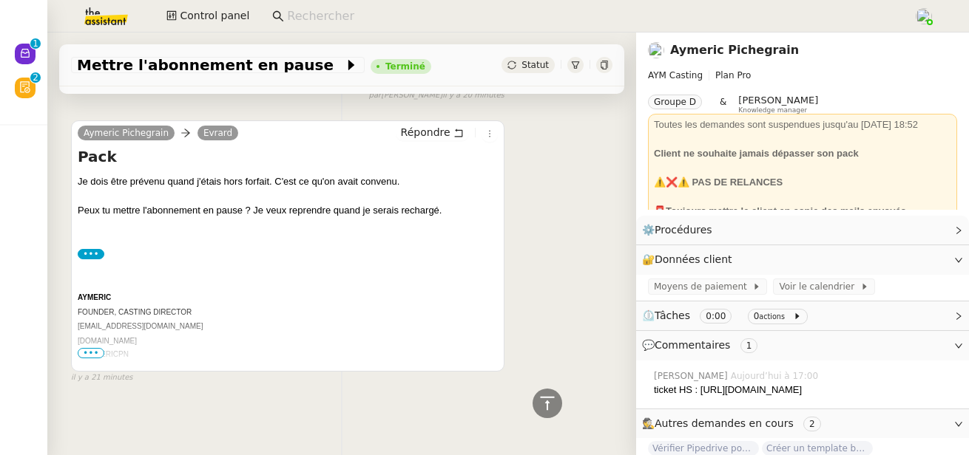
scroll to position [1059, 0]
click at [683, 53] on link "Aymeric Pichegrain" at bounding box center [734, 50] width 129 height 14
click at [683, 53] on nz-layout "Nouveau 0 1 2 3 4 5 6 7 8 9 Révision 0 1 2 3 4 5 6 7 8 9 Mes demandes Control p…" at bounding box center [484, 227] width 969 height 455
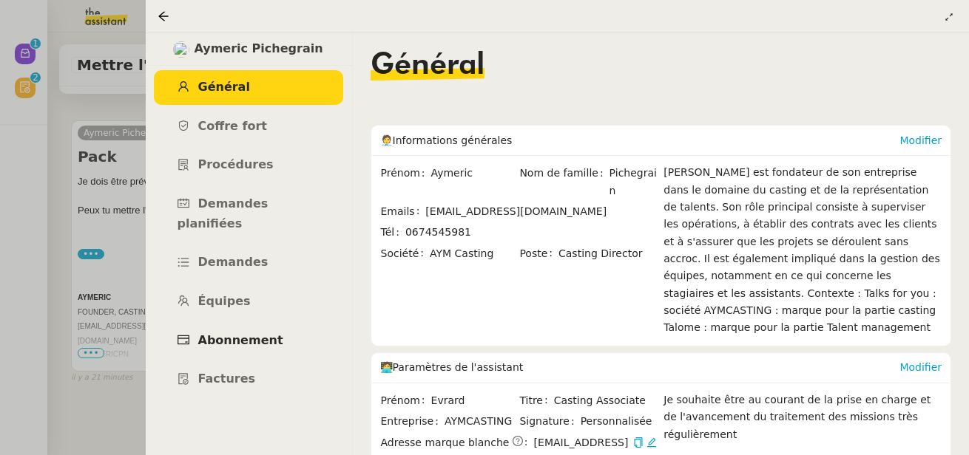
click at [251, 333] on span "Abonnement" at bounding box center [240, 340] width 85 height 14
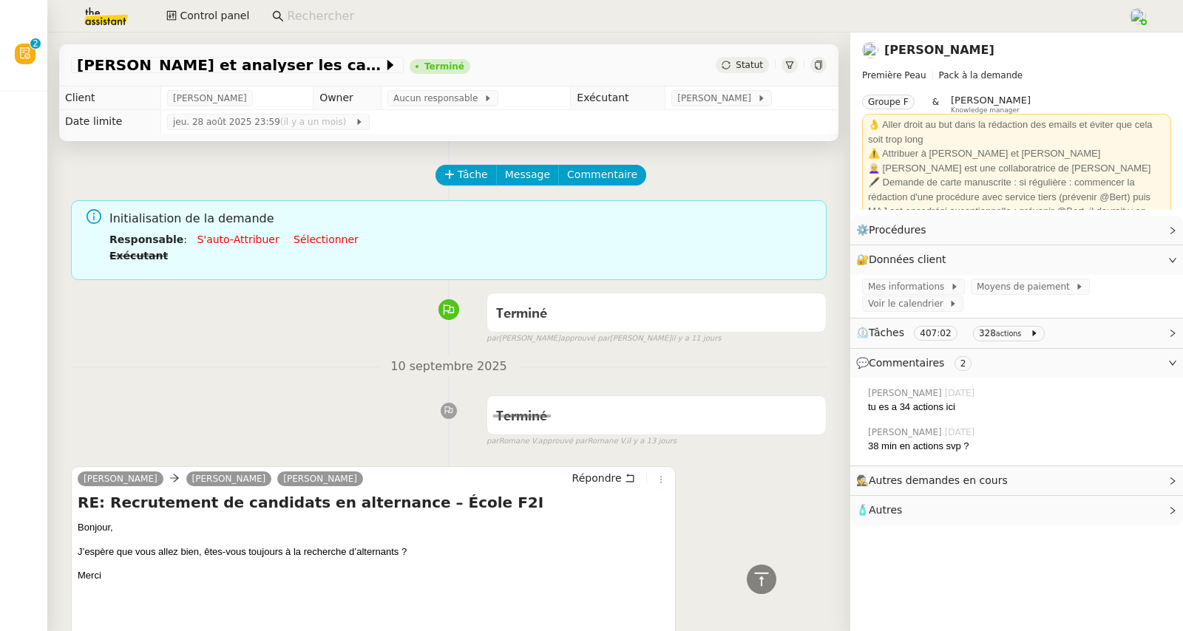
scroll to position [577, 0]
